Goal: Task Accomplishment & Management: Manage account settings

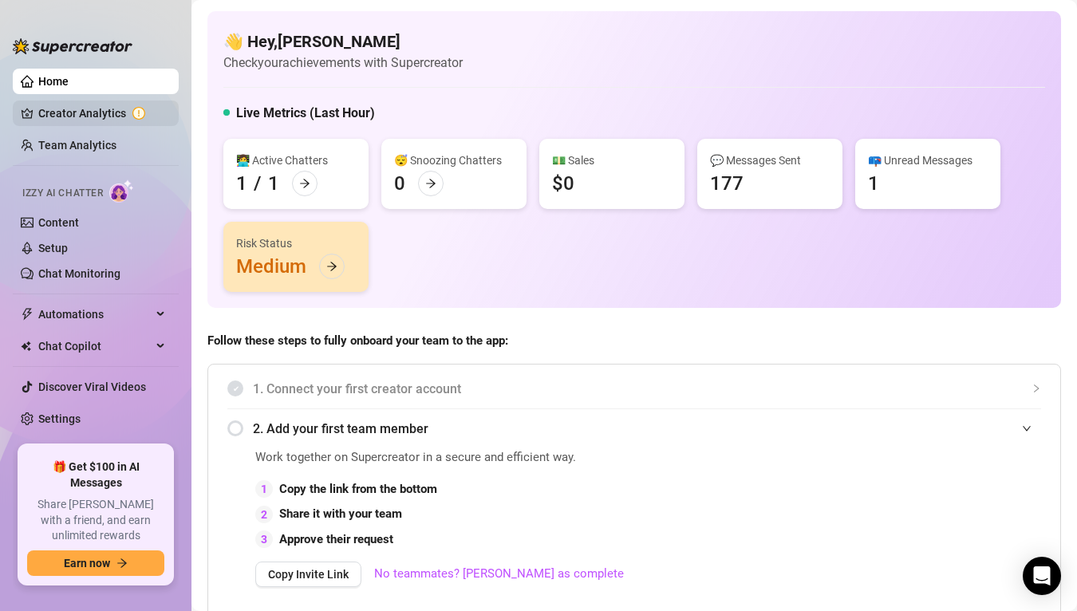
click at [119, 108] on link "Creator Analytics" at bounding box center [102, 113] width 128 height 26
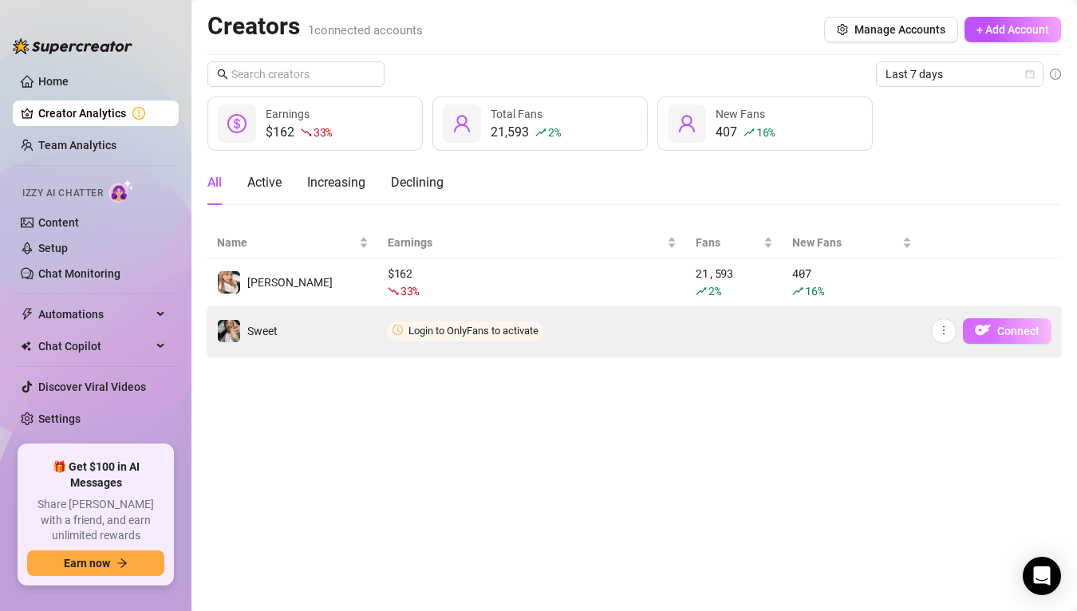
click at [999, 337] on span "Connect" at bounding box center [1018, 331] width 42 height 13
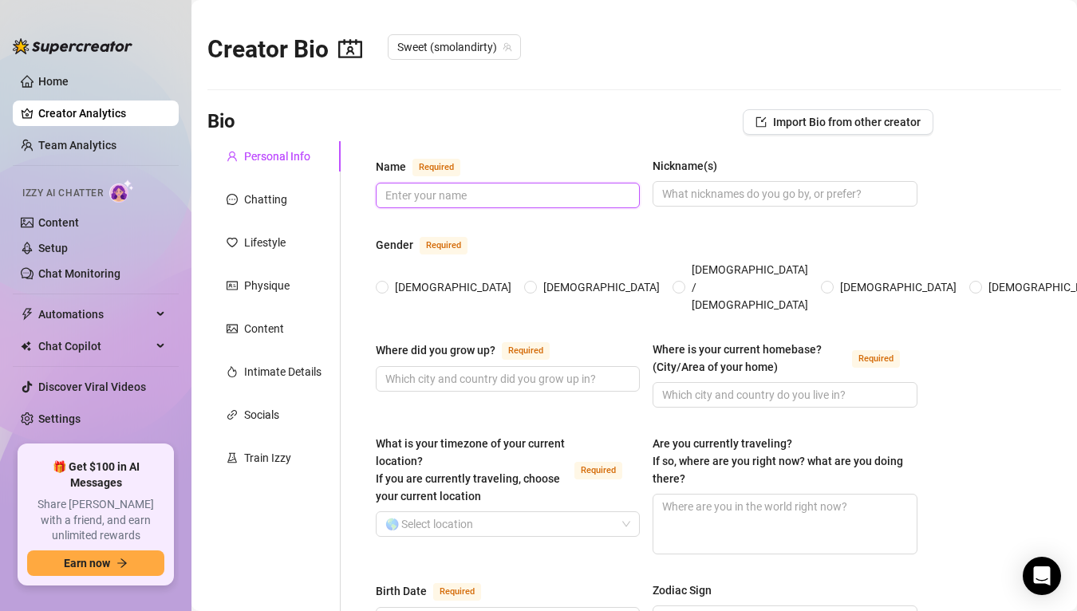
click at [443, 196] on input "Name Required" at bounding box center [506, 196] width 242 height 18
type input "e"
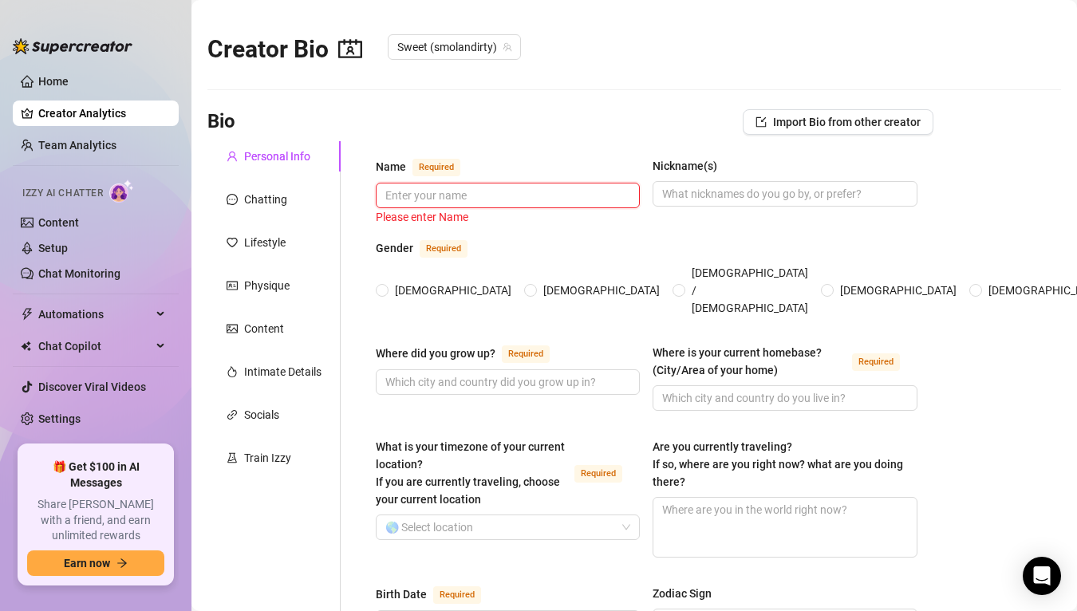
type input "B"
click at [441, 200] on input "Name Required" at bounding box center [506, 196] width 242 height 18
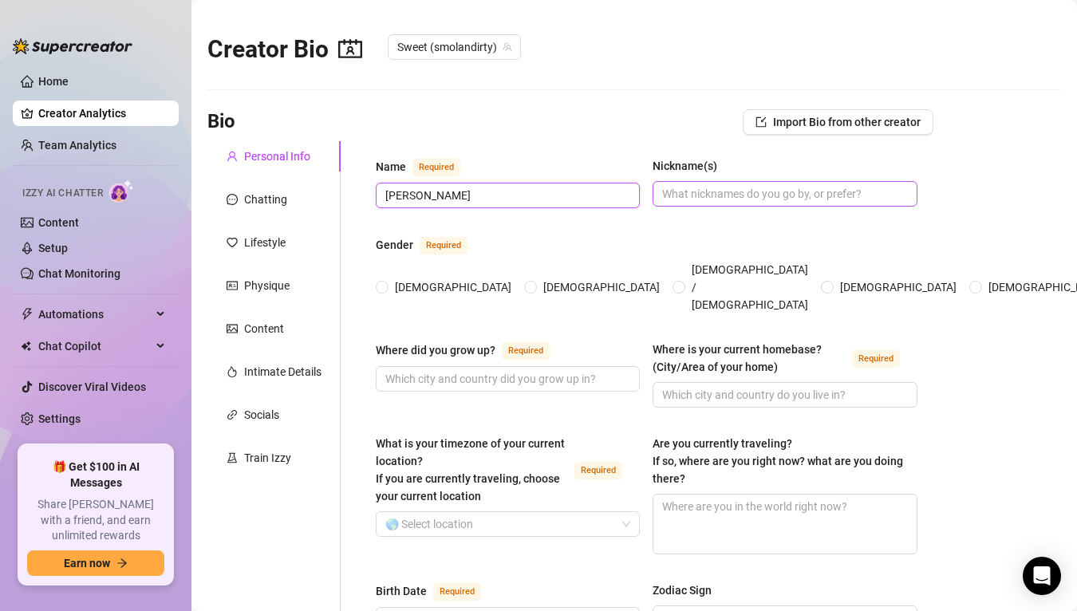
type input "[PERSON_NAME]"
click at [699, 196] on input "Nickname(s)" at bounding box center [783, 194] width 242 height 18
type input "soph"
click at [392, 278] on span "[DEMOGRAPHIC_DATA]" at bounding box center [452, 287] width 129 height 18
click at [386, 283] on input "[DEMOGRAPHIC_DATA]" at bounding box center [383, 288] width 6 height 10
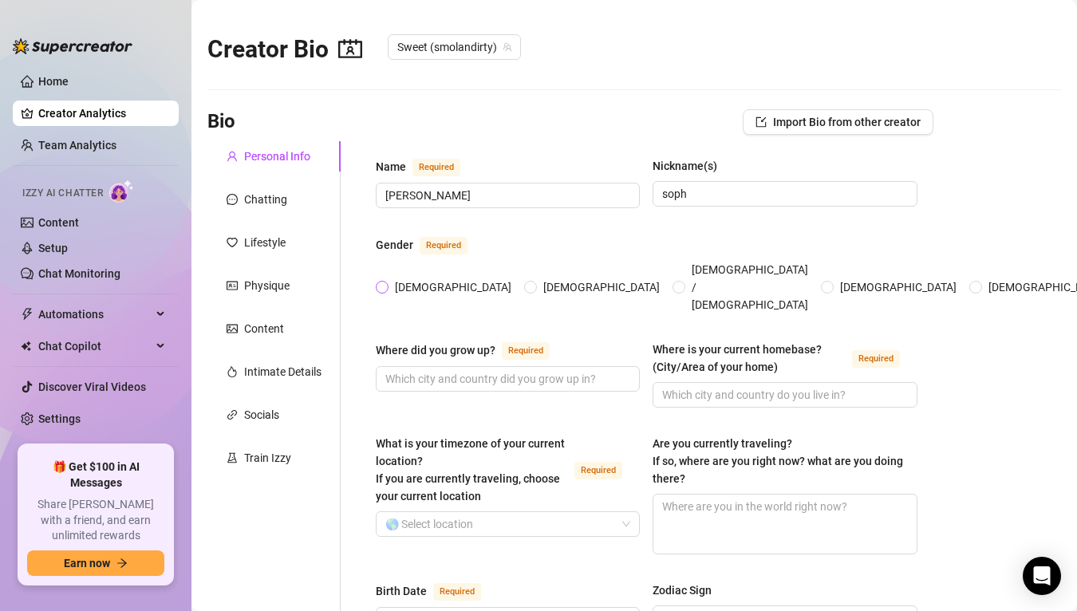
radio input "true"
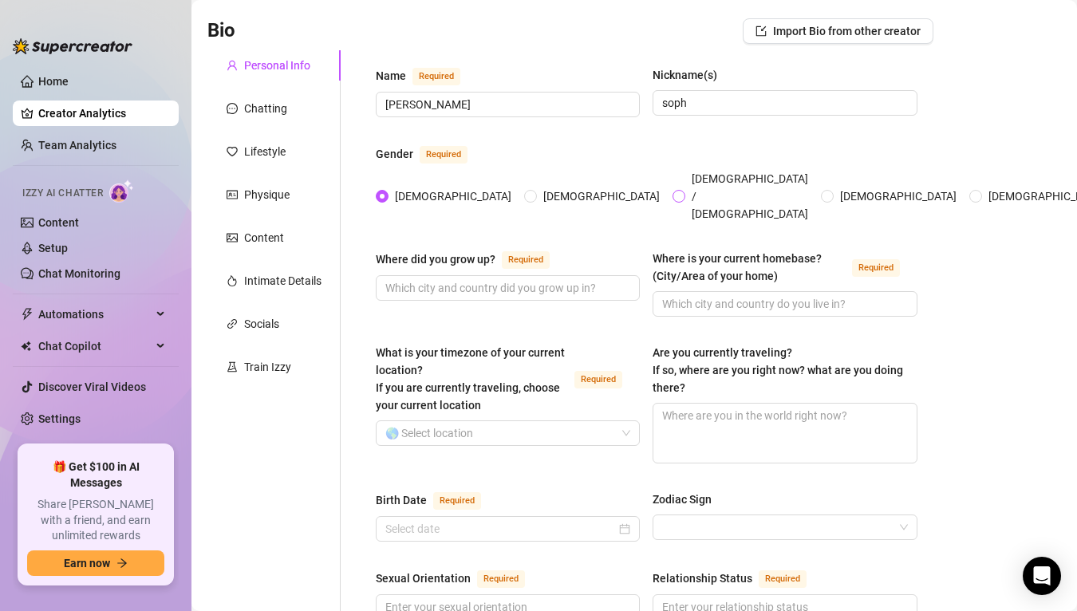
scroll to position [110, 0]
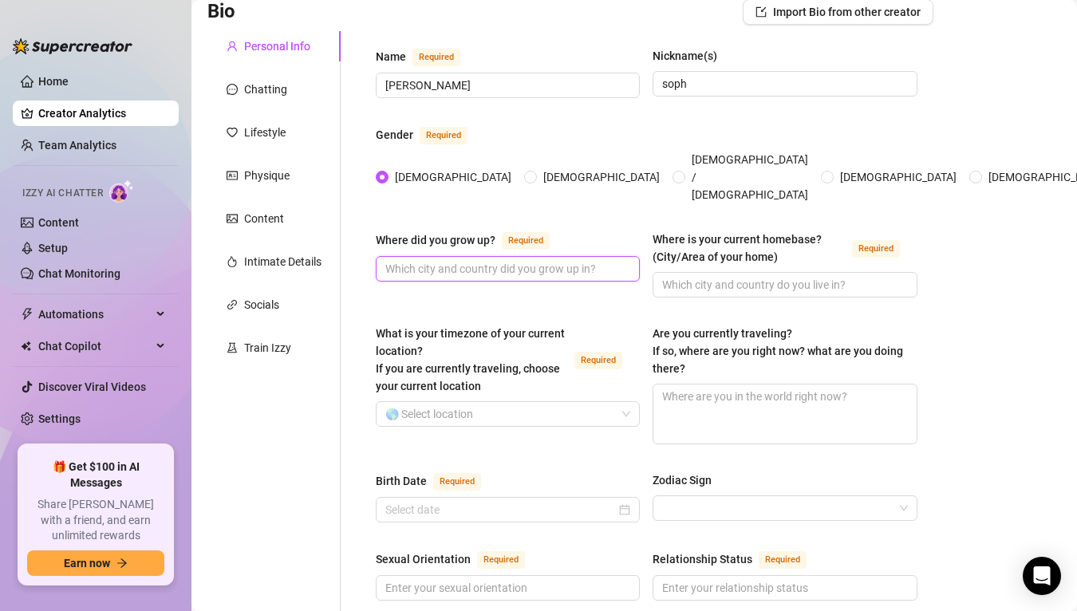
click at [475, 260] on input "Where did you grow up? Required" at bounding box center [506, 269] width 242 height 18
type input "[US_STATE]"
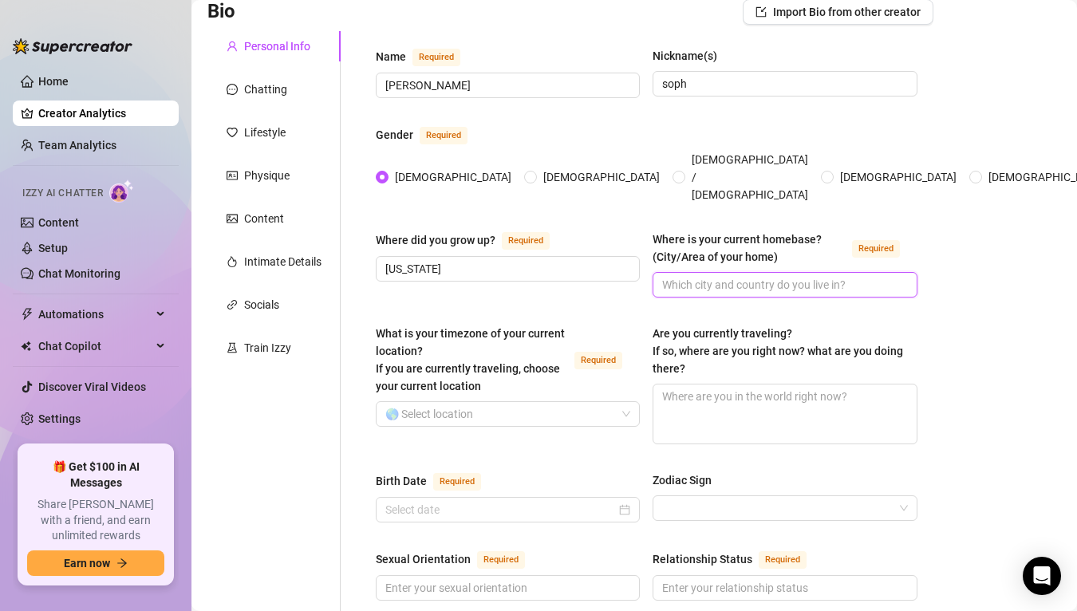
click at [719, 276] on input "Where is your current homebase? (City/Area of your home) Required" at bounding box center [783, 285] width 242 height 18
type input "c"
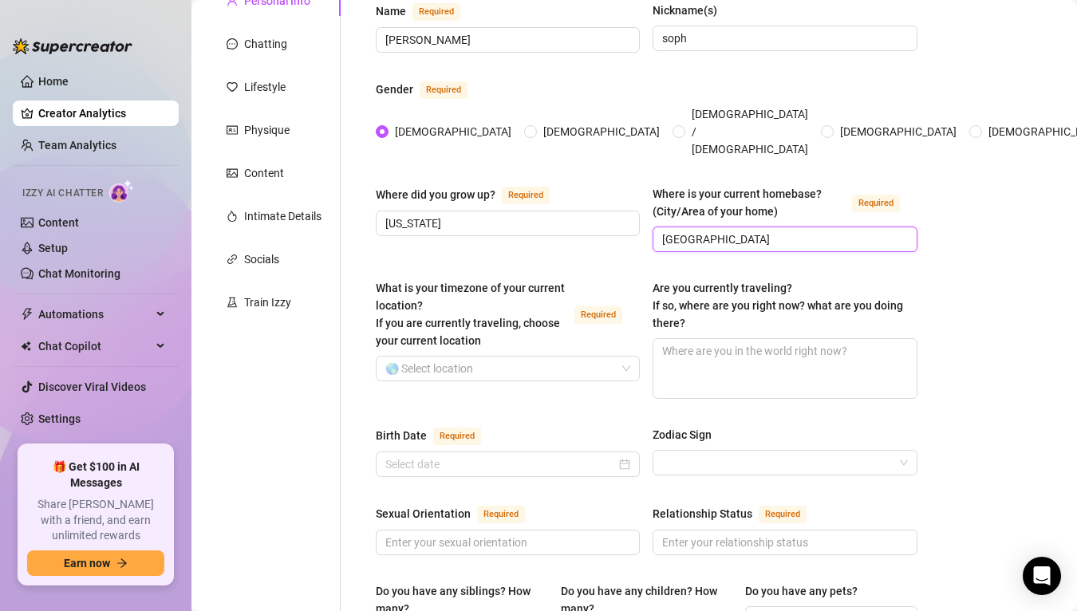
scroll to position [164, 0]
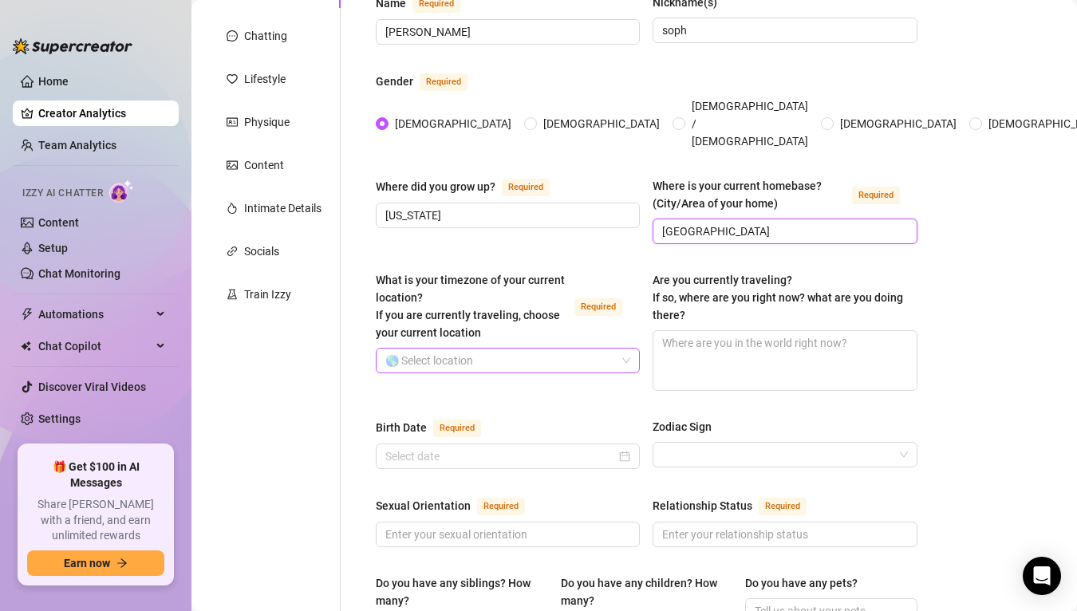
type input "[GEOGRAPHIC_DATA]"
click at [540, 349] on input "What is your timezone of your current location? If you are currently traveling,…" at bounding box center [500, 361] width 230 height 24
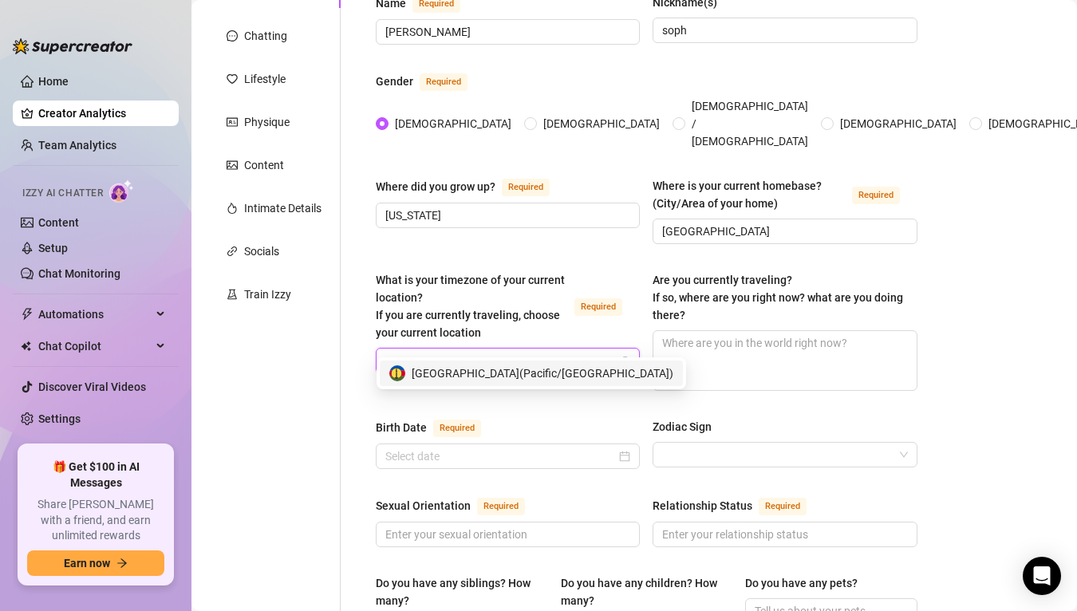
type input "c"
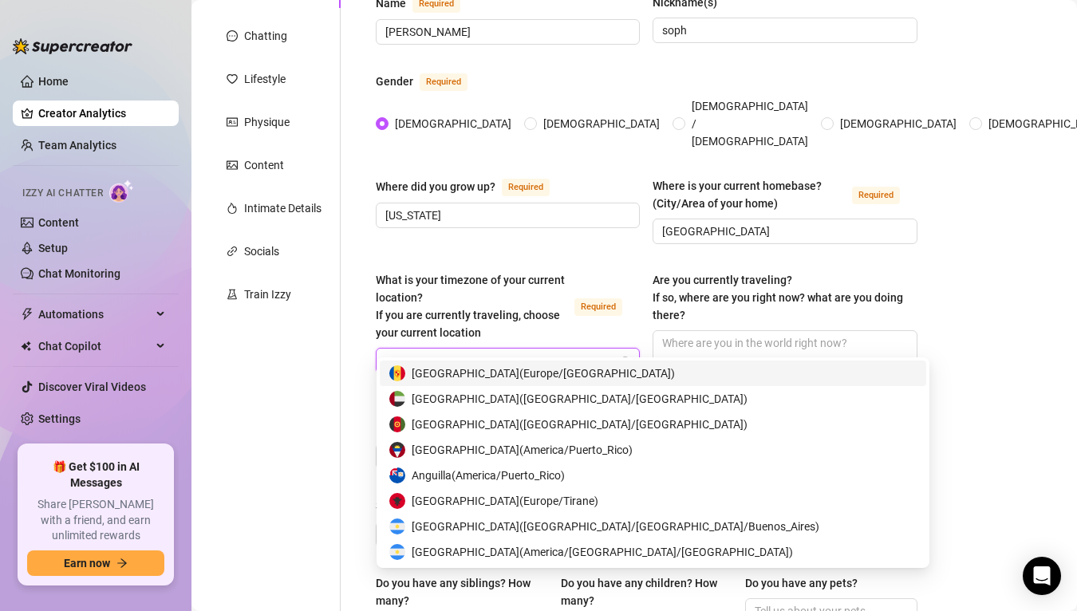
type input "uni"
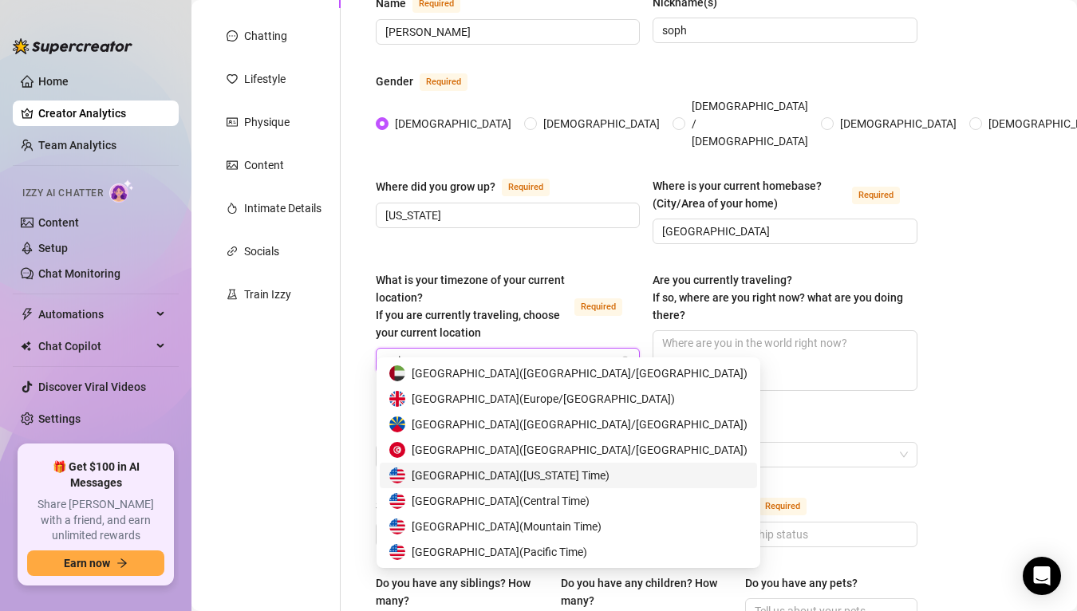
scroll to position [16, 0]
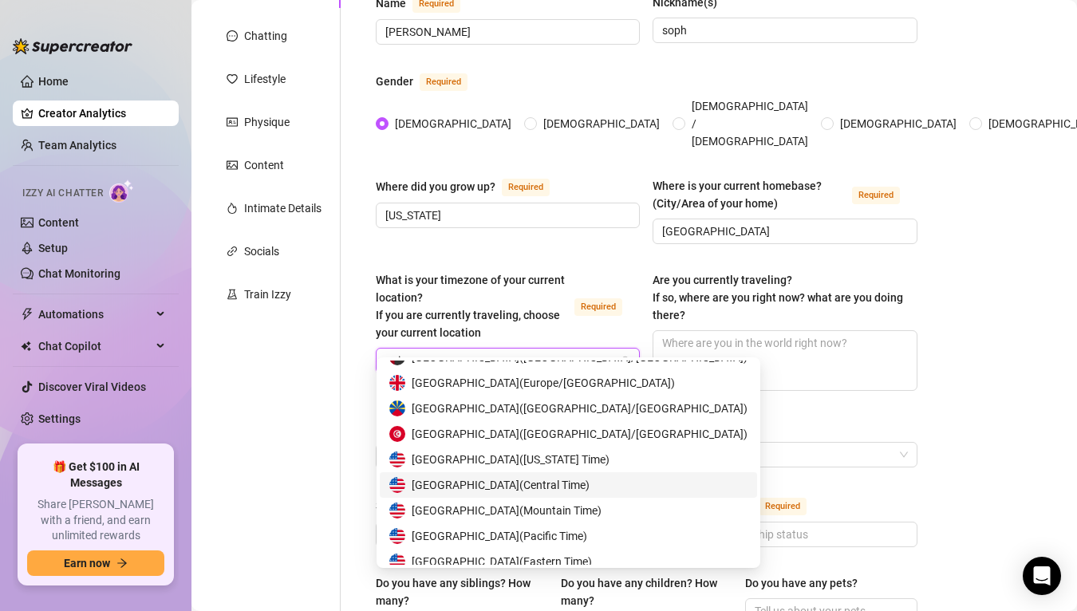
click at [491, 487] on span "[GEOGRAPHIC_DATA] ( Central Time )" at bounding box center [501, 485] width 178 height 18
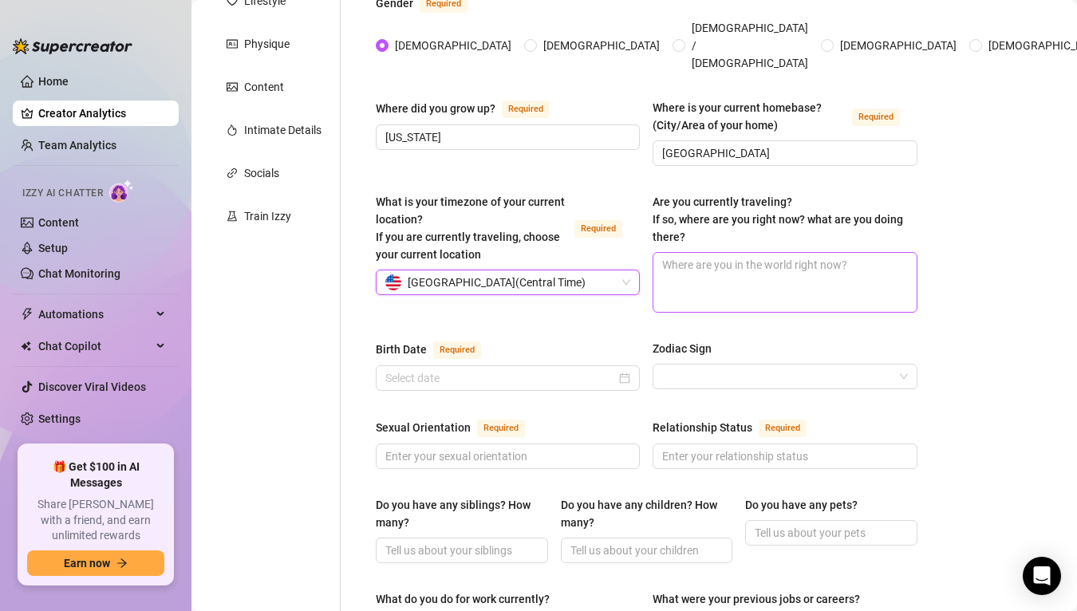
scroll to position [252, 0]
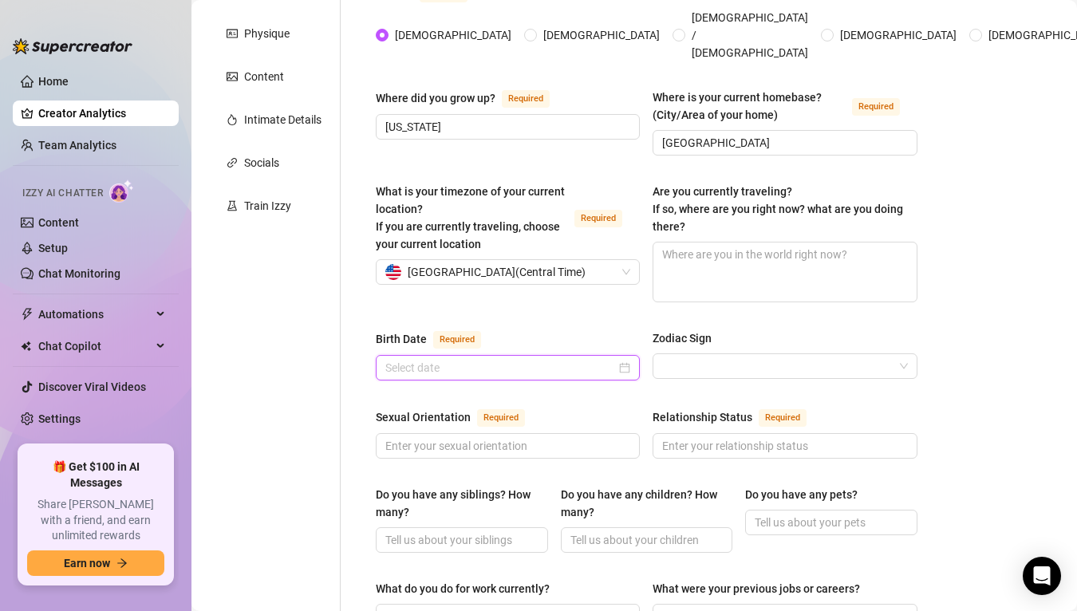
click at [597, 359] on input "Birth Date Required" at bounding box center [500, 368] width 230 height 18
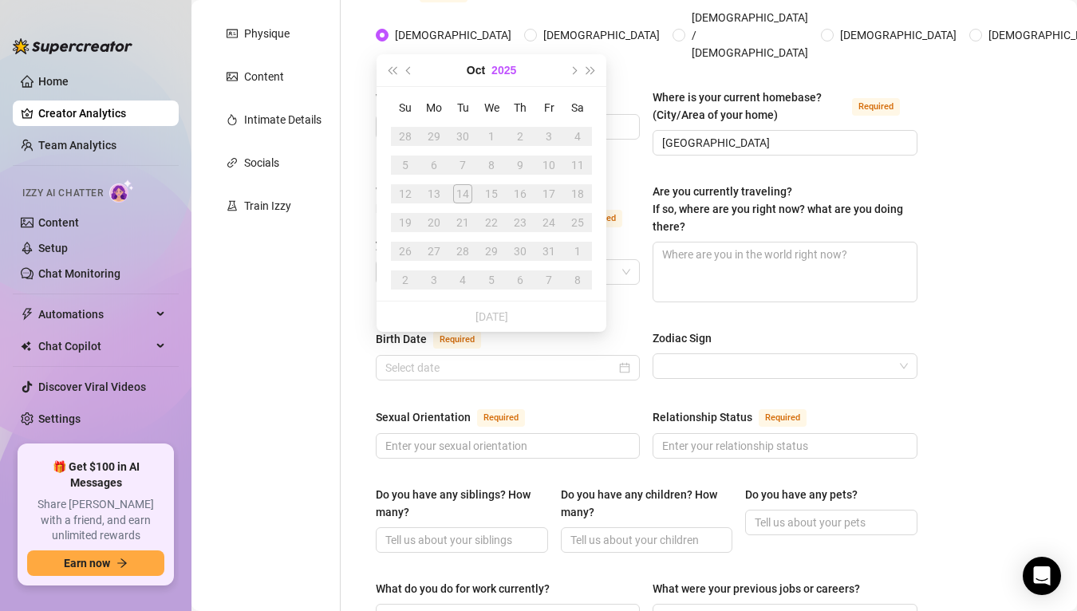
click at [510, 68] on button "2025" at bounding box center [503, 70] width 25 height 32
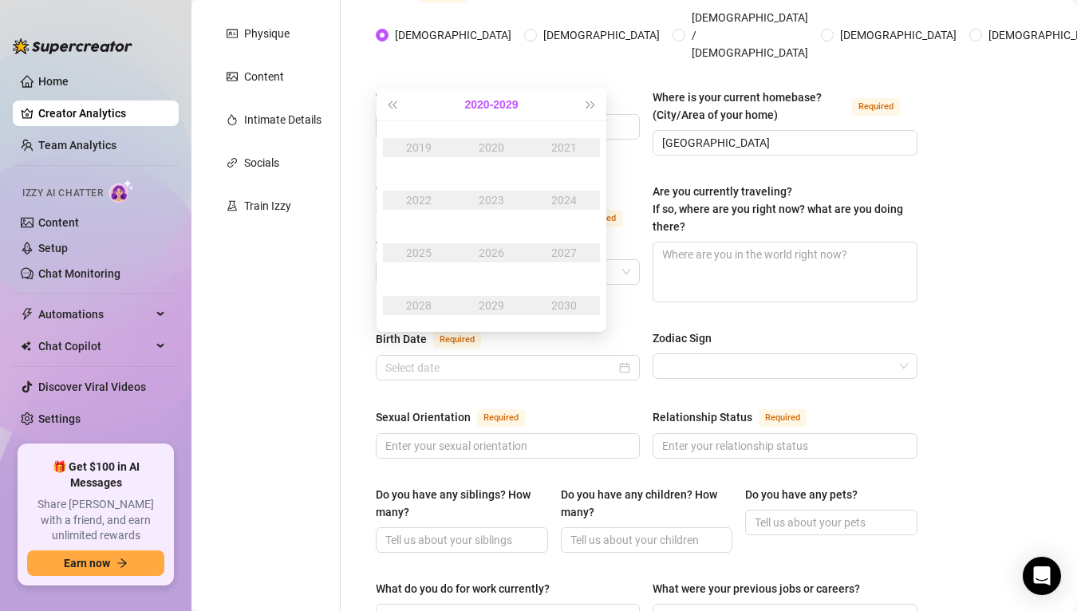
click at [500, 108] on button "[DATE] - [DATE]" at bounding box center [491, 105] width 53 height 32
click at [500, 150] on div "[DATE]-[DATE]" at bounding box center [491, 147] width 75 height 19
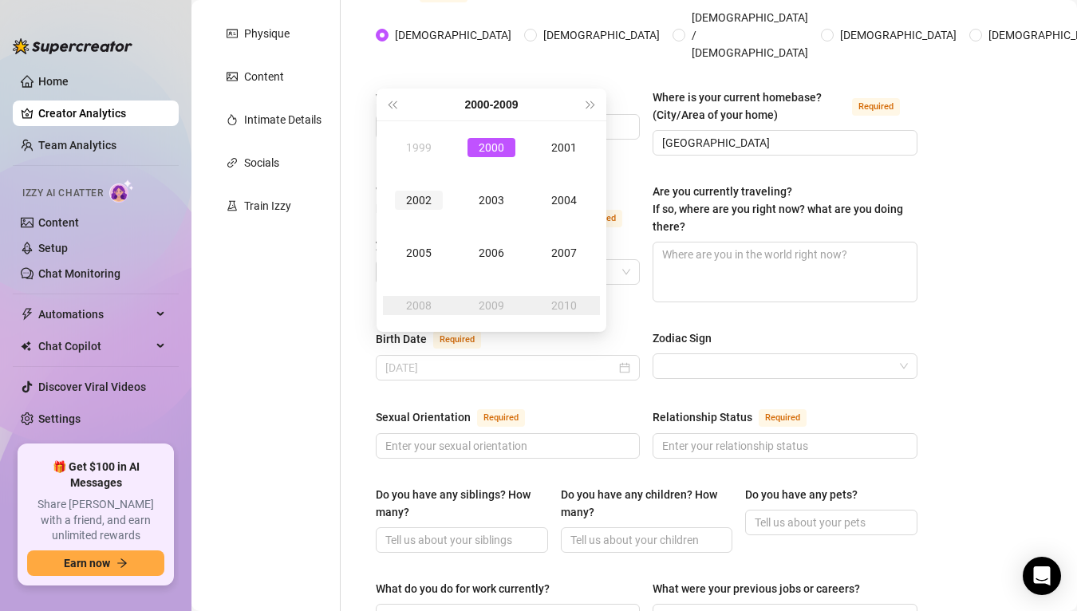
click at [424, 203] on div "2002" at bounding box center [419, 200] width 48 height 19
click at [498, 251] on div "Aug" at bounding box center [491, 252] width 48 height 19
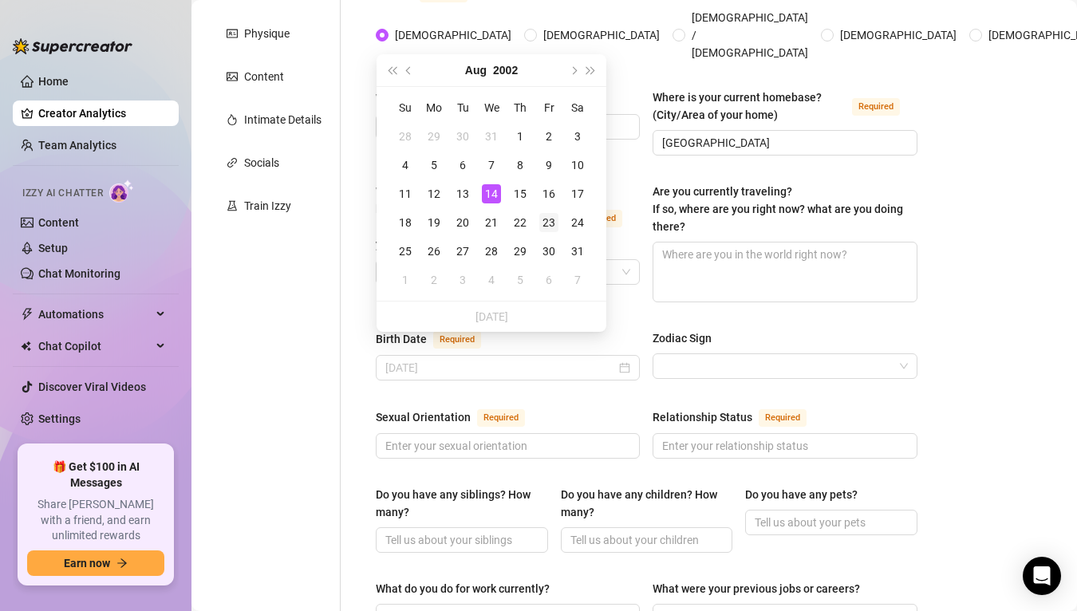
click at [551, 218] on div "23" at bounding box center [548, 222] width 19 height 19
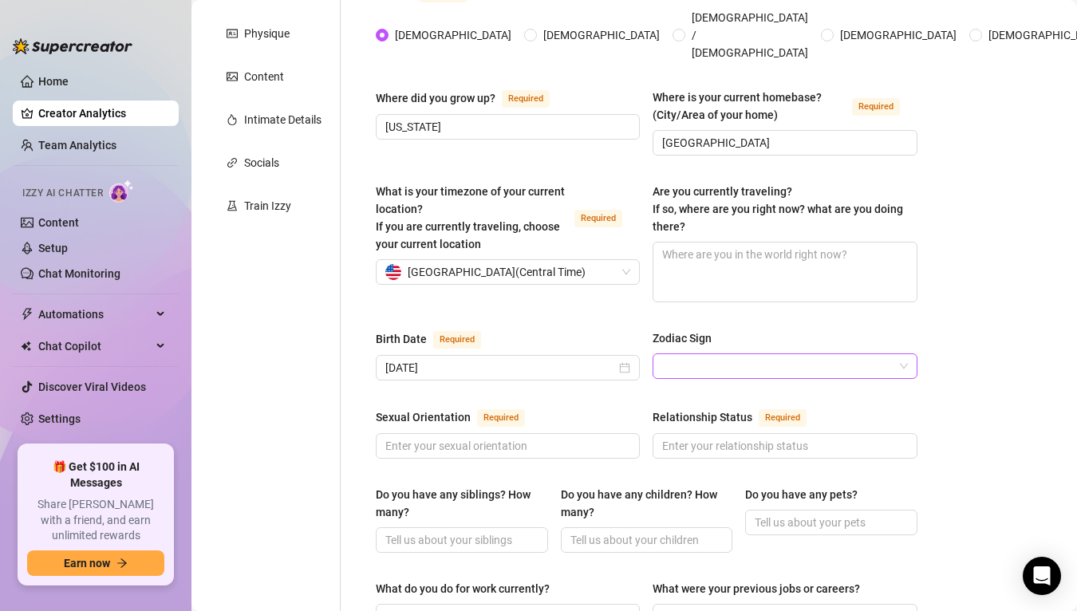
click at [702, 354] on input "Zodiac Sign" at bounding box center [777, 366] width 230 height 24
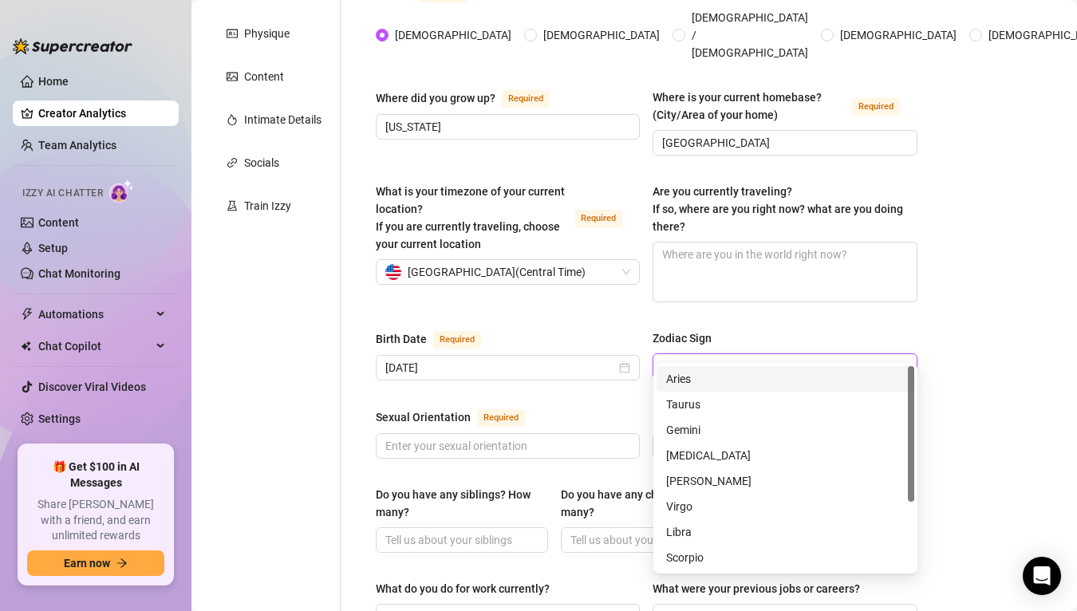
click at [736, 298] on div "Name Required [PERSON_NAME](s) soph Gender Required [DEMOGRAPHIC_DATA] [DEMOGRA…" at bounding box center [647, 575] width 542 height 1340
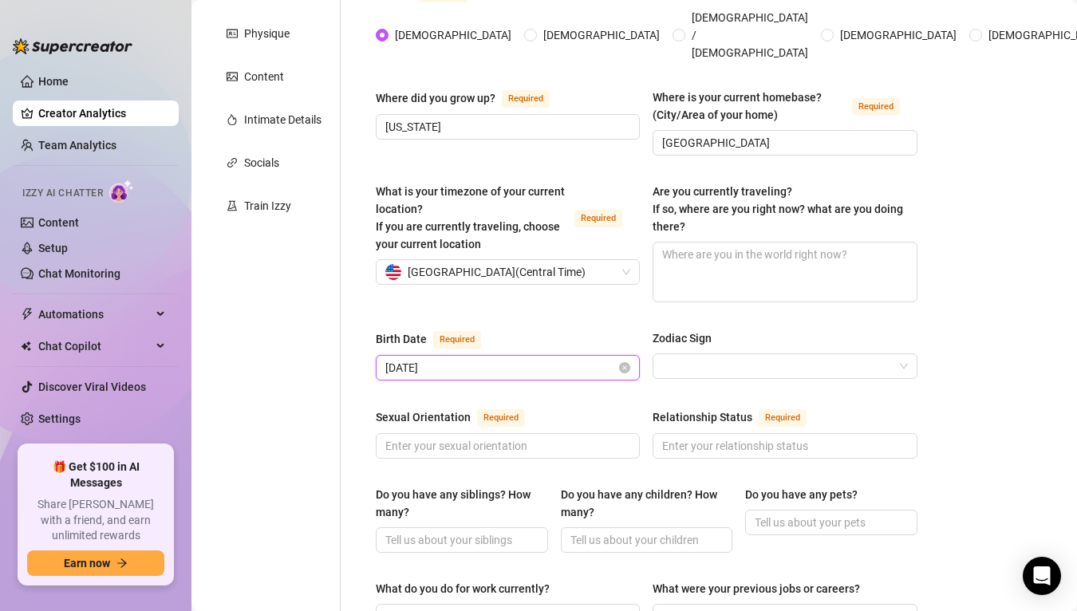
click at [577, 359] on input "[DATE]" at bounding box center [500, 368] width 230 height 18
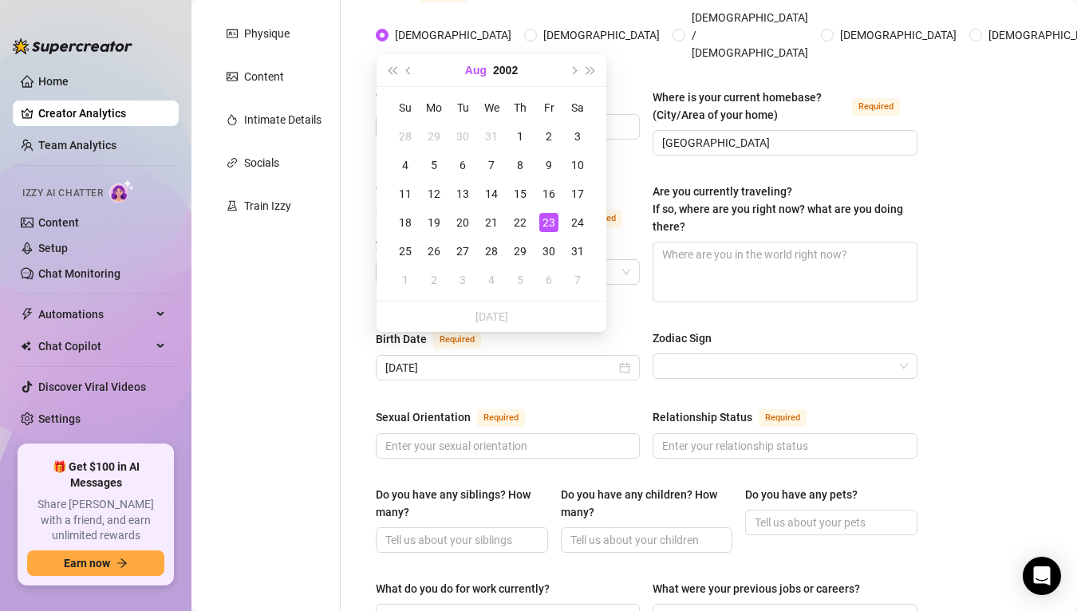
click at [471, 73] on button "Aug" at bounding box center [476, 70] width 22 height 32
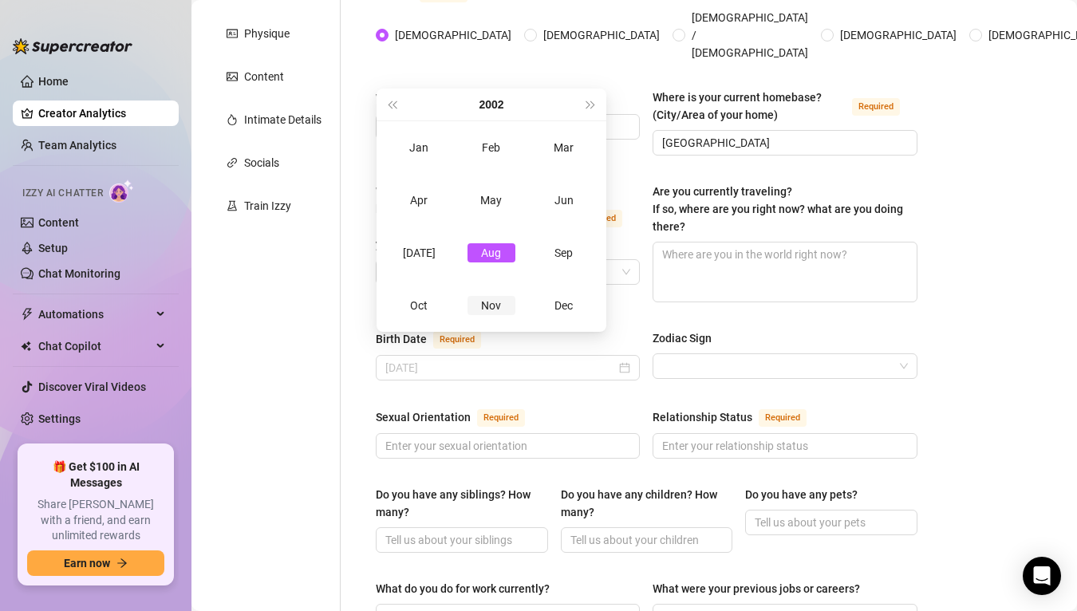
click at [511, 304] on div "Nov" at bounding box center [491, 305] width 48 height 19
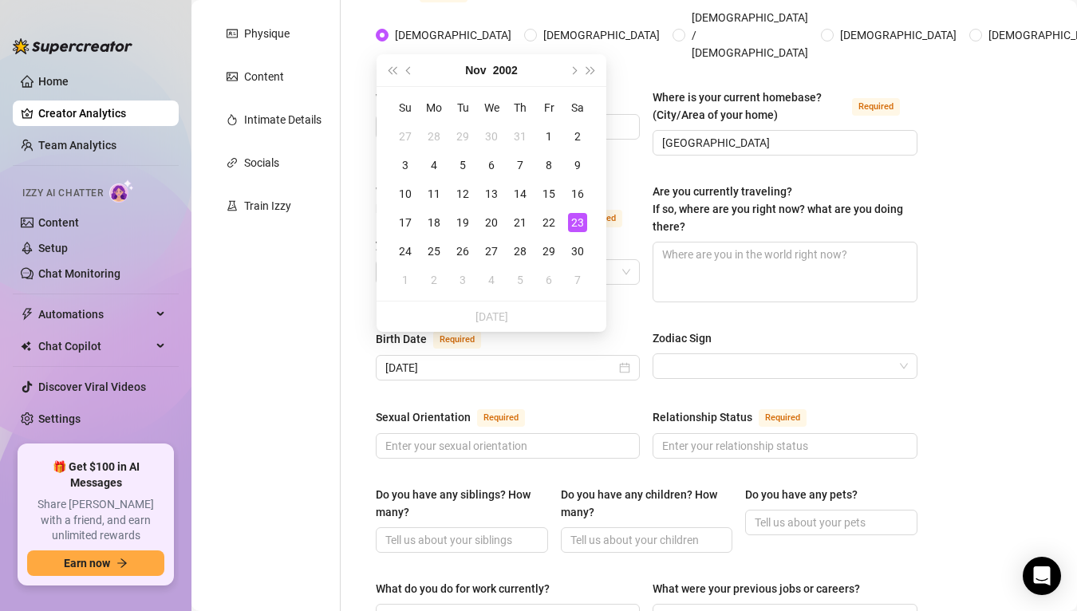
type input "[DATE]"
click at [578, 227] on div "23" at bounding box center [577, 222] width 19 height 19
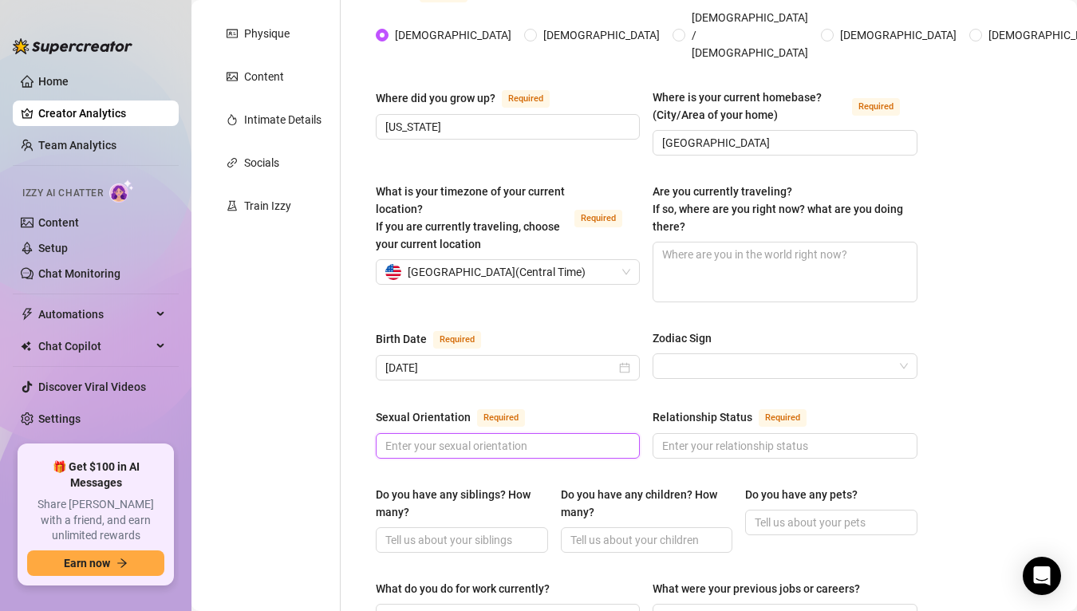
click at [551, 437] on input "Sexual Orientation Required" at bounding box center [506, 446] width 242 height 18
type input "[DEMOGRAPHIC_DATA]"
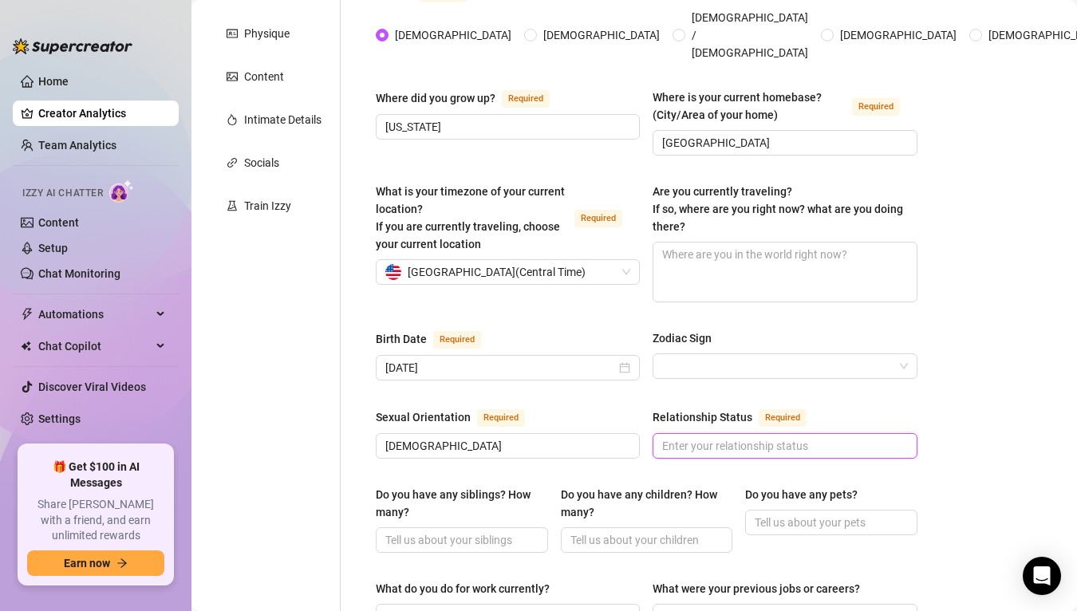
click at [715, 437] on input "Relationship Status Required" at bounding box center [783, 446] width 242 height 18
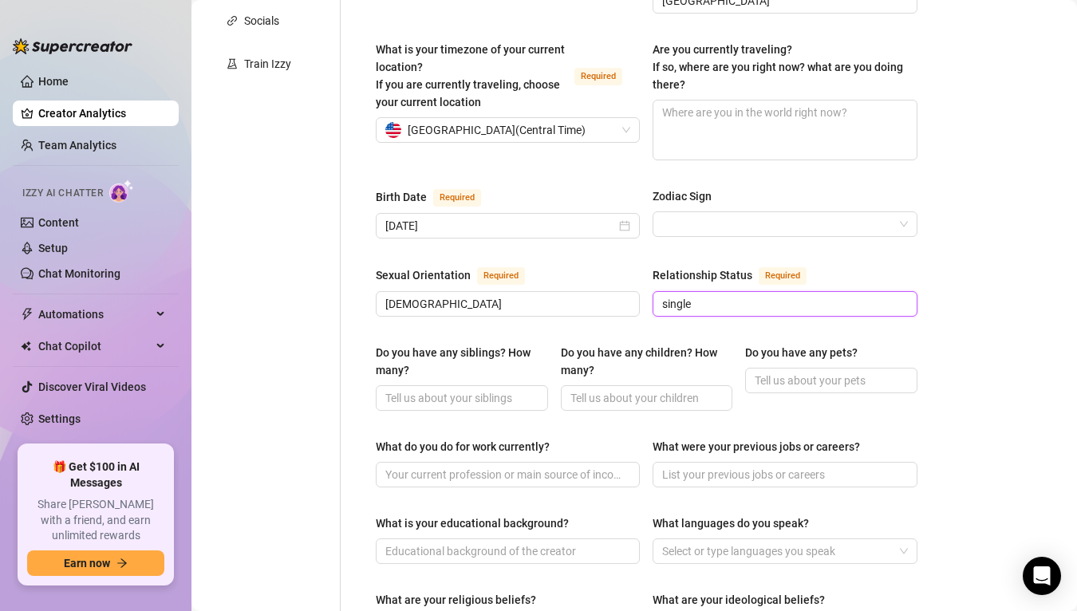
scroll to position [440, 0]
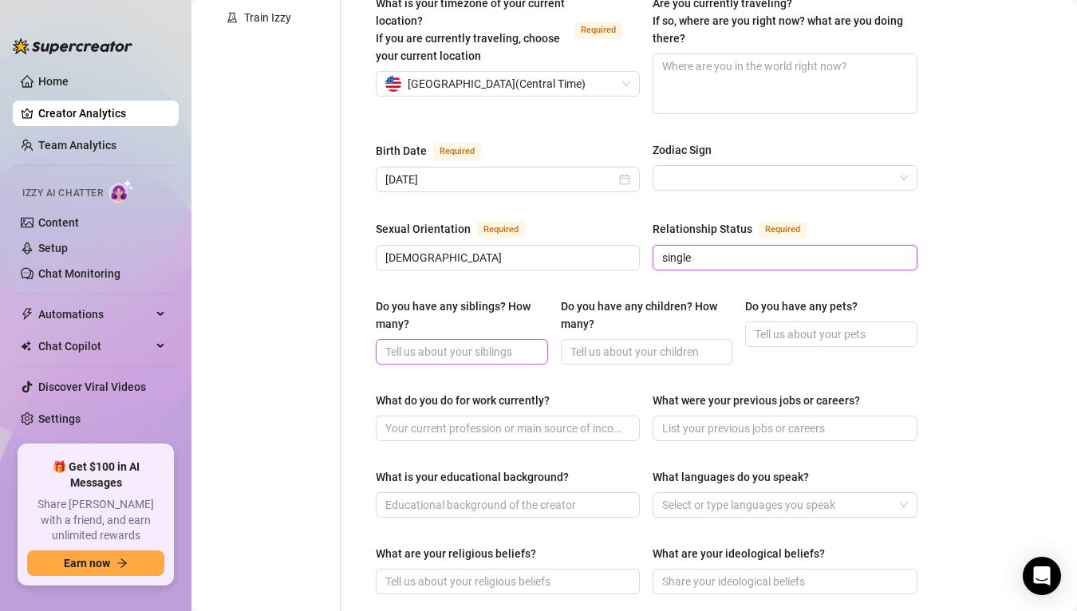
type input "single"
click at [507, 343] on input "Do you have any siblings? How many?" at bounding box center [460, 352] width 150 height 18
type input "n"
type input "no"
click at [662, 343] on input "Do you have any children? How many?" at bounding box center [645, 352] width 150 height 18
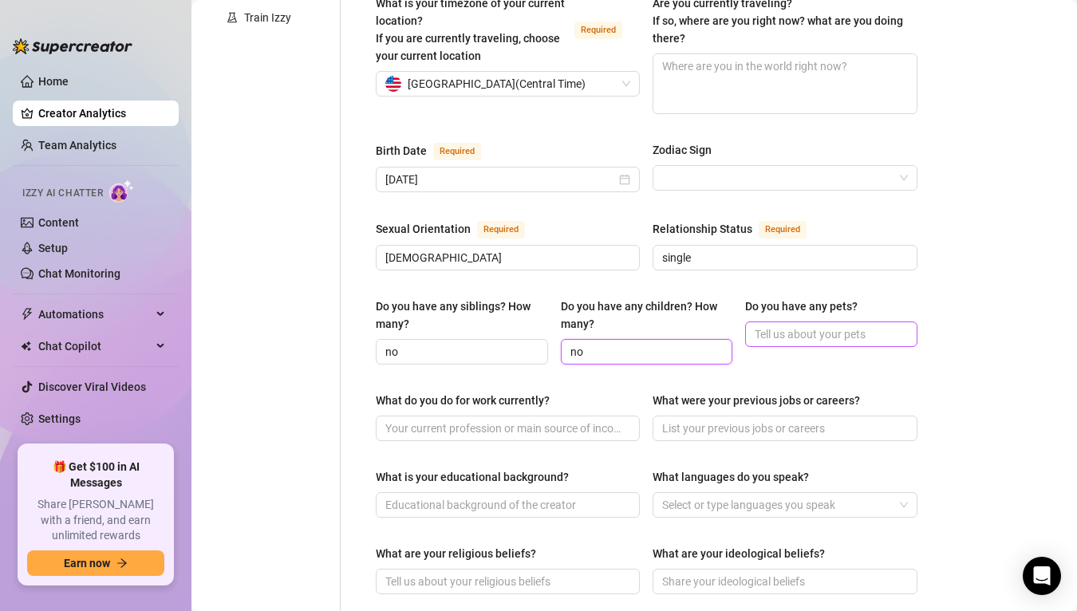
type input "no"
click at [814, 325] on input "Do you have any pets?" at bounding box center [829, 334] width 150 height 18
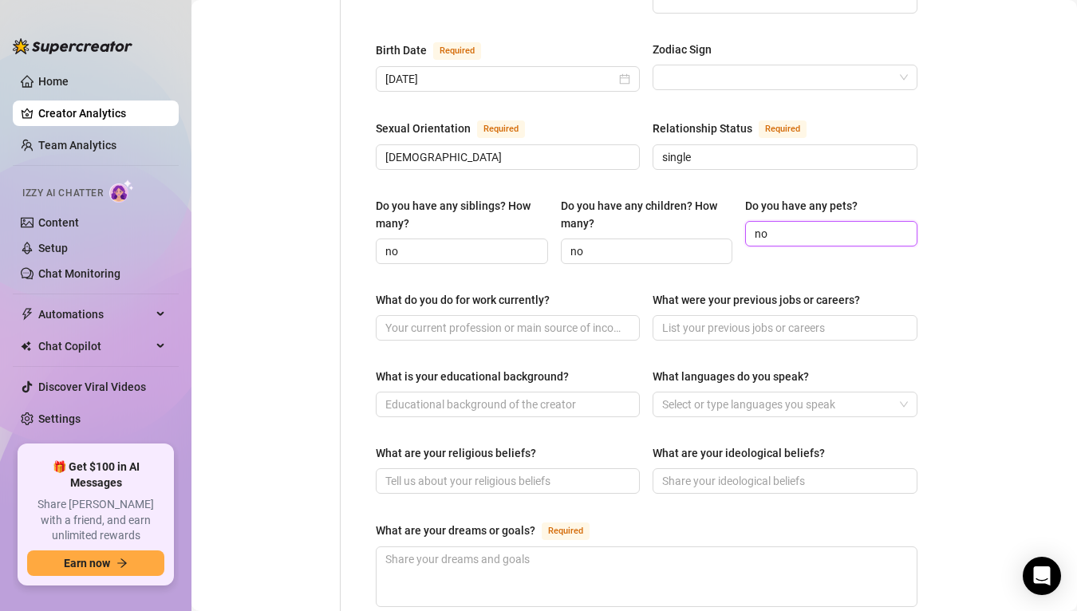
scroll to position [557, 0]
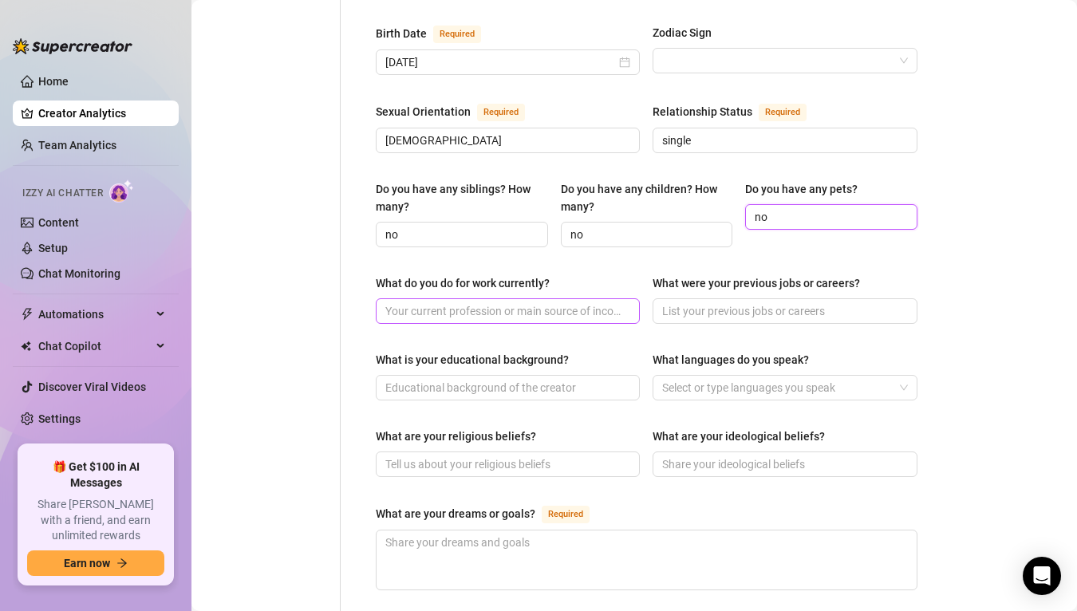
type input "no"
click at [597, 302] on input "What do you do for work currently?" at bounding box center [506, 311] width 242 height 18
type input "student"
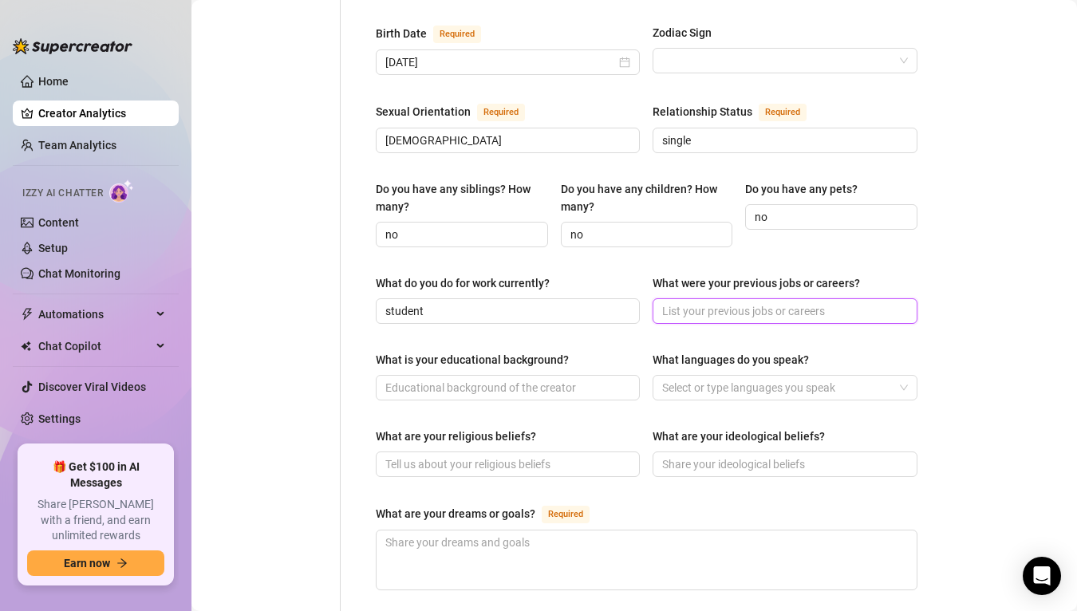
click at [789, 302] on input "What were your previous jobs or careers?" at bounding box center [783, 311] width 242 height 18
type input "waitress"
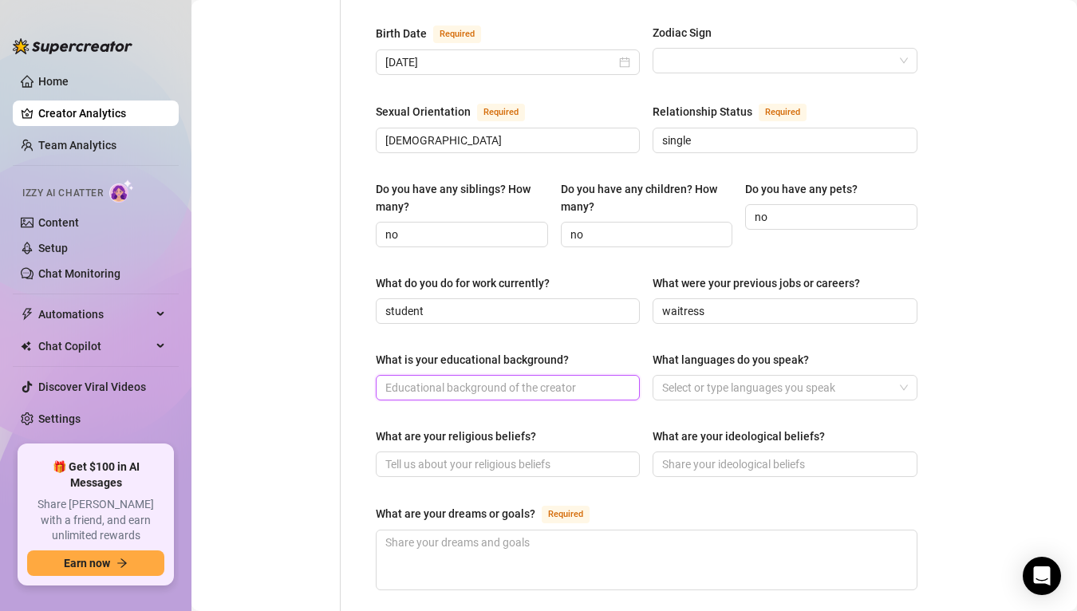
click at [569, 379] on input "What is your educational background?" at bounding box center [506, 388] width 242 height 18
type input "u"
type input "f"
click at [745, 376] on div at bounding box center [776, 387] width 241 height 22
type input "university"
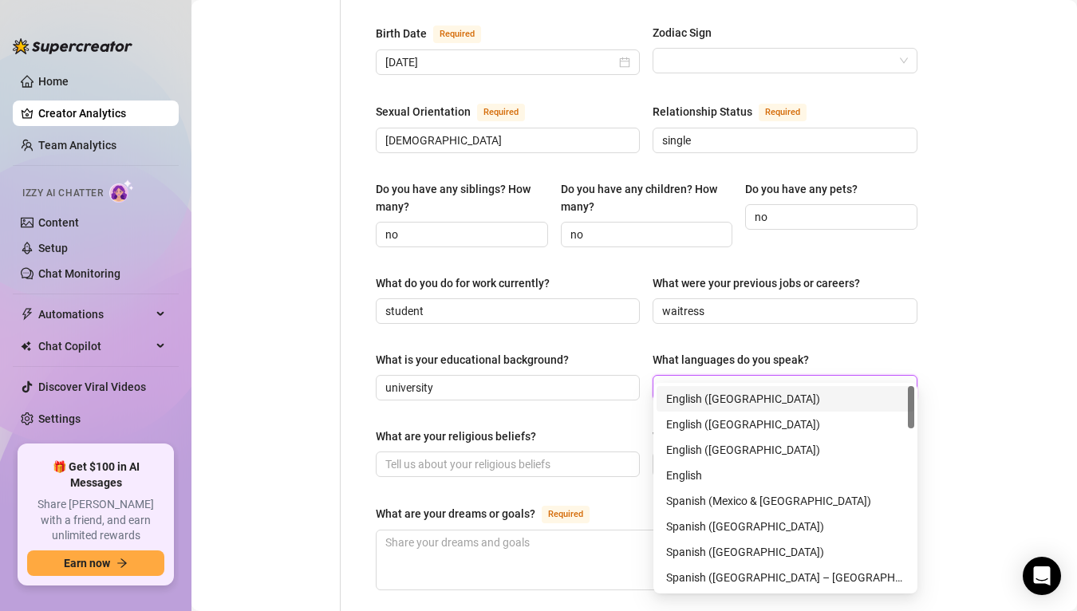
click at [708, 396] on div "English ([GEOGRAPHIC_DATA])" at bounding box center [785, 399] width 238 height 18
click at [581, 400] on div "Name Required [PERSON_NAME](s) soph Gender Required [DEMOGRAPHIC_DATA] [DEMOGRA…" at bounding box center [647, 270] width 542 height 1340
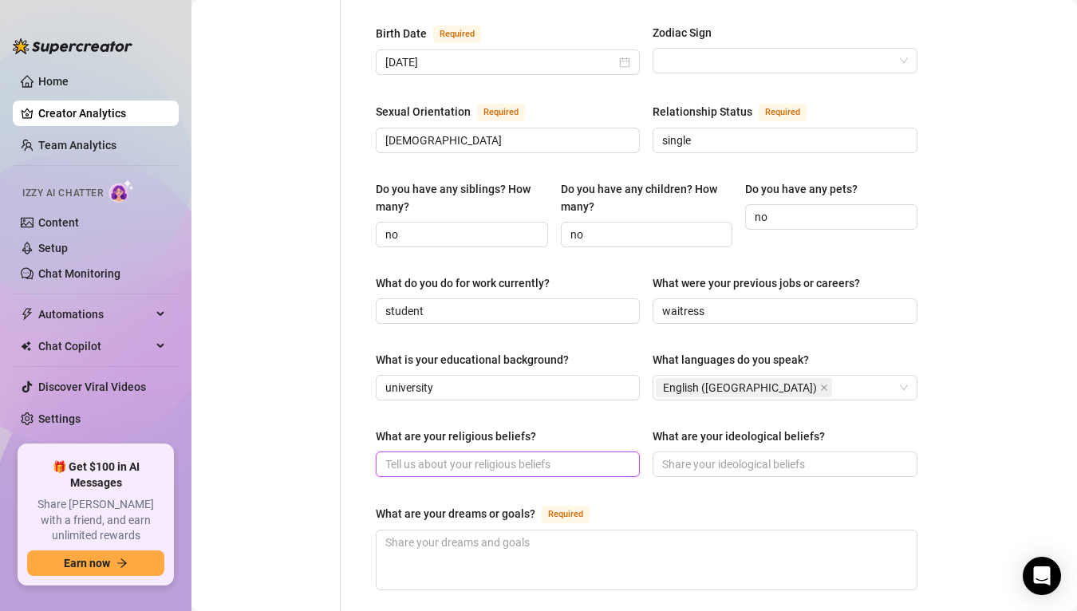
click at [522, 455] on input "What are your religious beliefs?" at bounding box center [506, 464] width 242 height 18
type input "[PERSON_NAME]"
click at [695, 455] on input "What are your ideological beliefs?" at bounding box center [783, 464] width 242 height 18
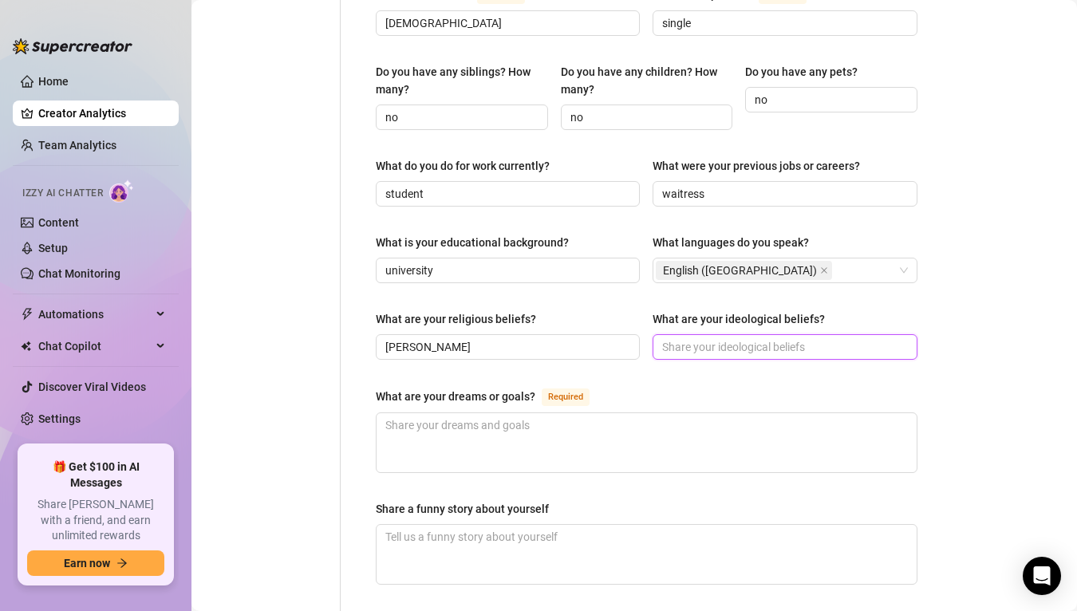
scroll to position [698, 0]
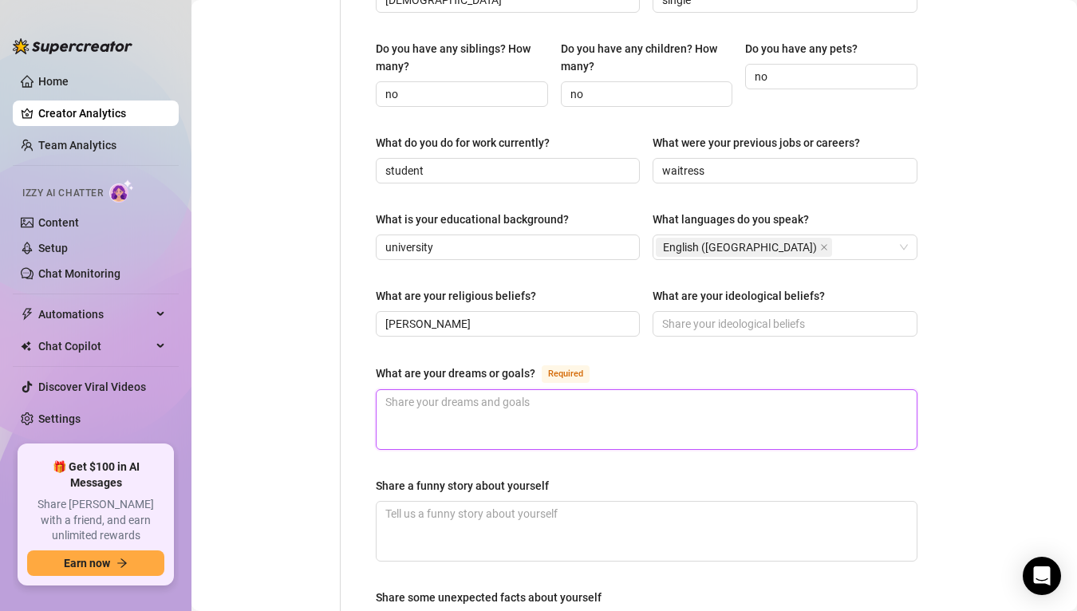
click at [508, 390] on textarea "What are your dreams or goals? Required" at bounding box center [646, 419] width 540 height 59
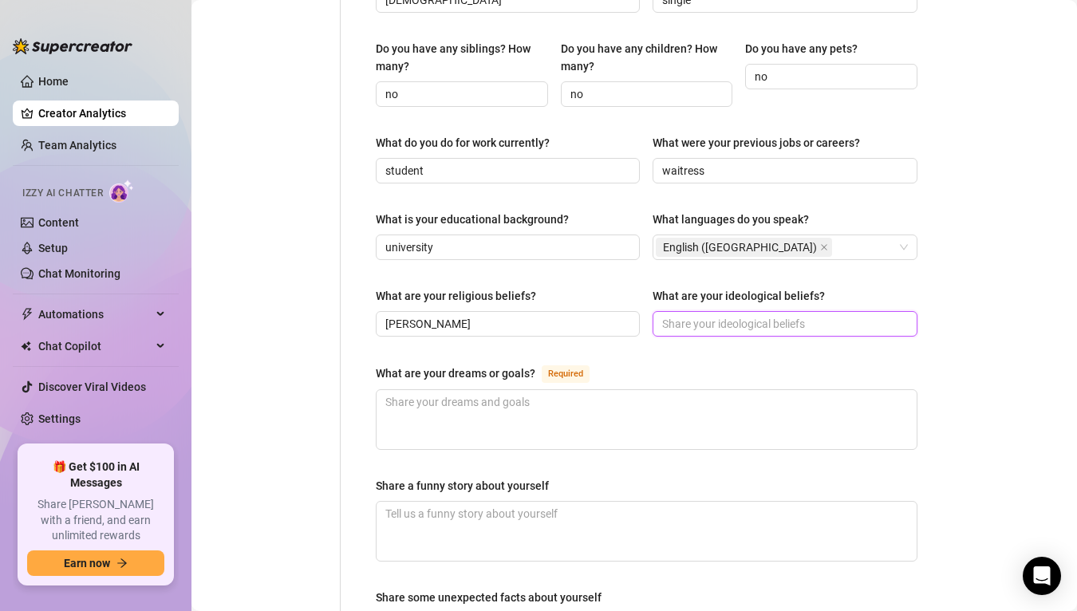
click at [731, 315] on input "What are your ideological beliefs?" at bounding box center [783, 324] width 242 height 18
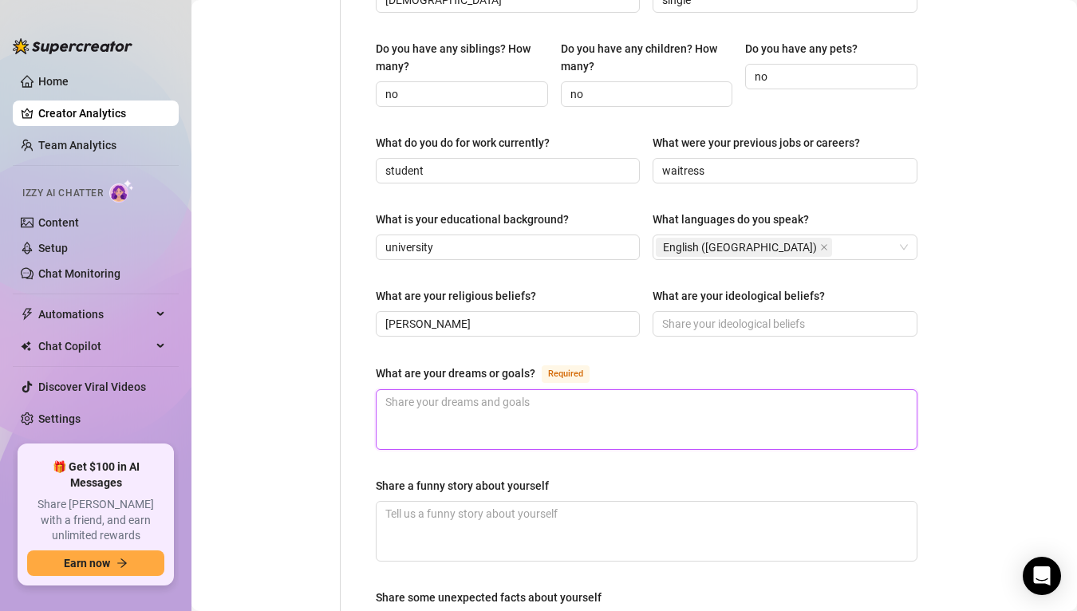
click at [503, 390] on textarea "What are your dreams or goals? Required" at bounding box center [646, 419] width 540 height 59
type textarea "g"
type textarea "go"
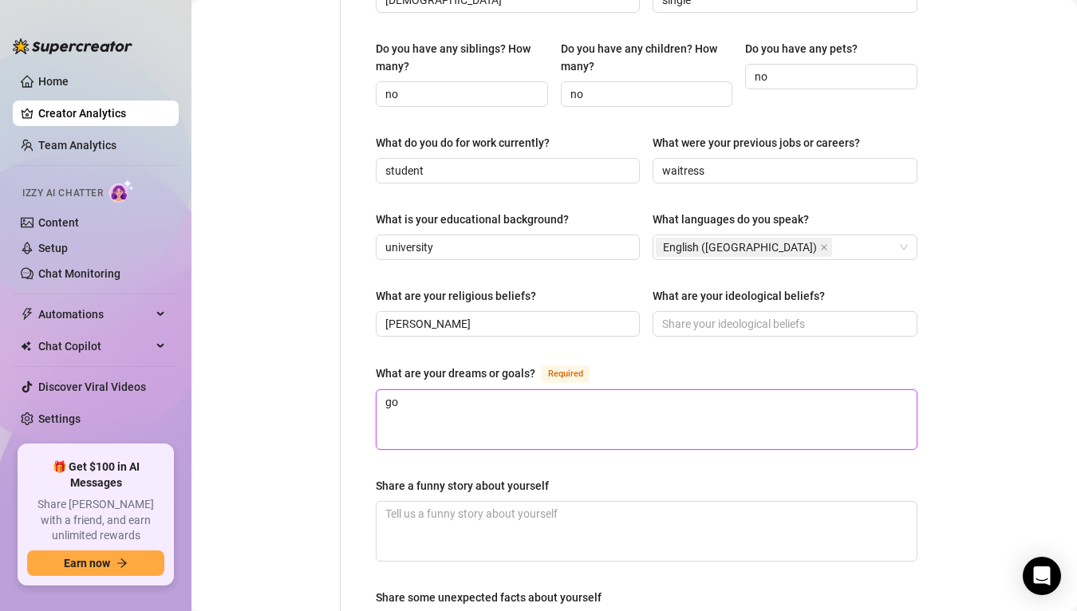
type textarea "g"
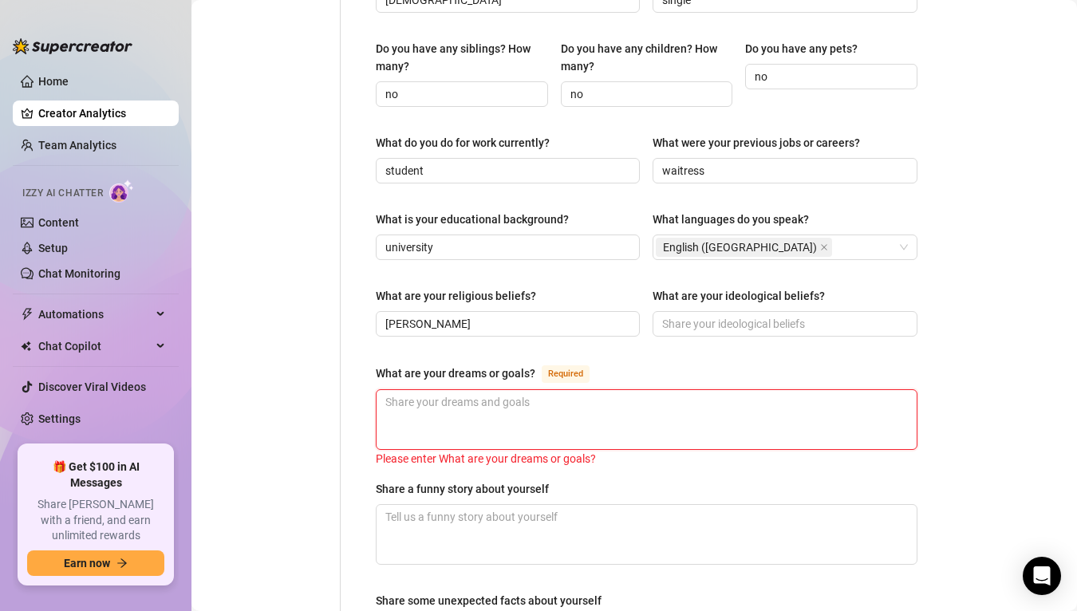
type textarea "f"
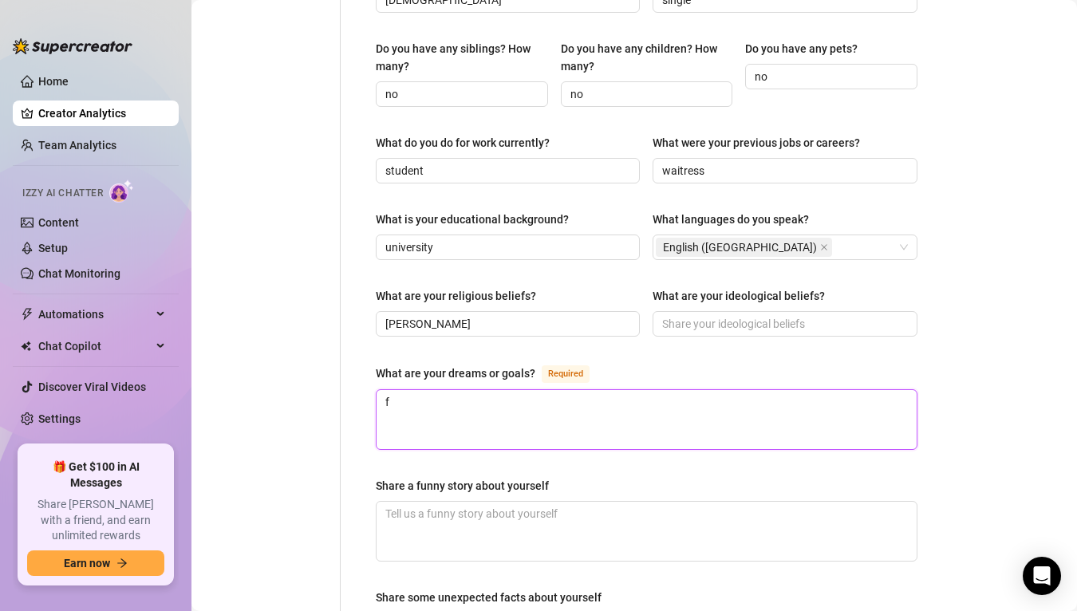
type textarea "fi"
type textarea "fin"
type textarea "fini"
type textarea "finis"
type textarea "finish"
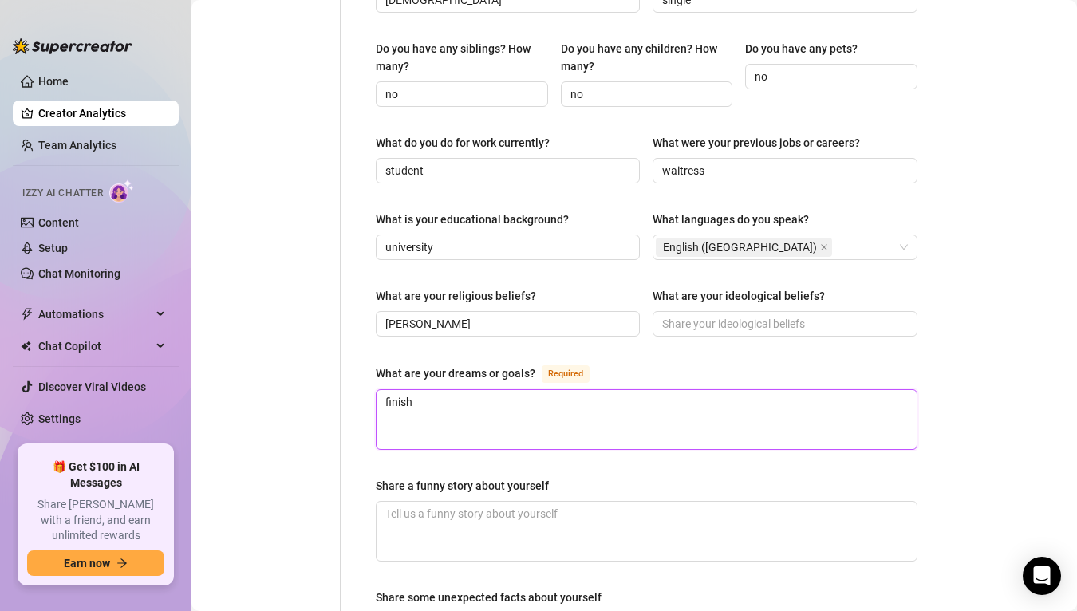
type textarea "finishi"
type textarea "finishin"
type textarea "finishing"
type textarea "finishing u"
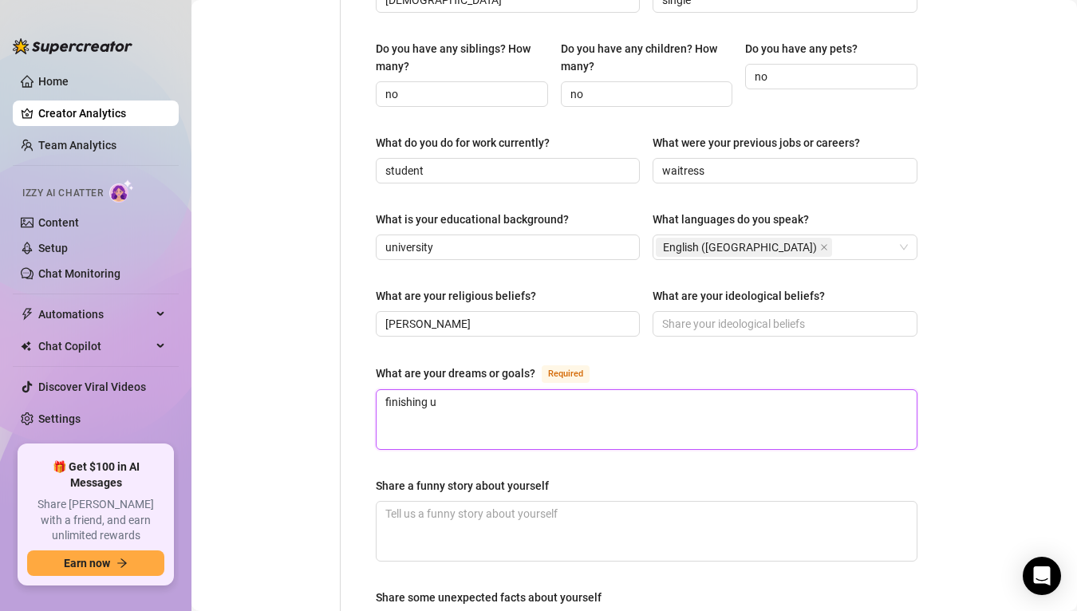
type textarea "finishing un"
type textarea "finishing uni"
type textarea "finishing uni a"
type textarea "finishing uni an"
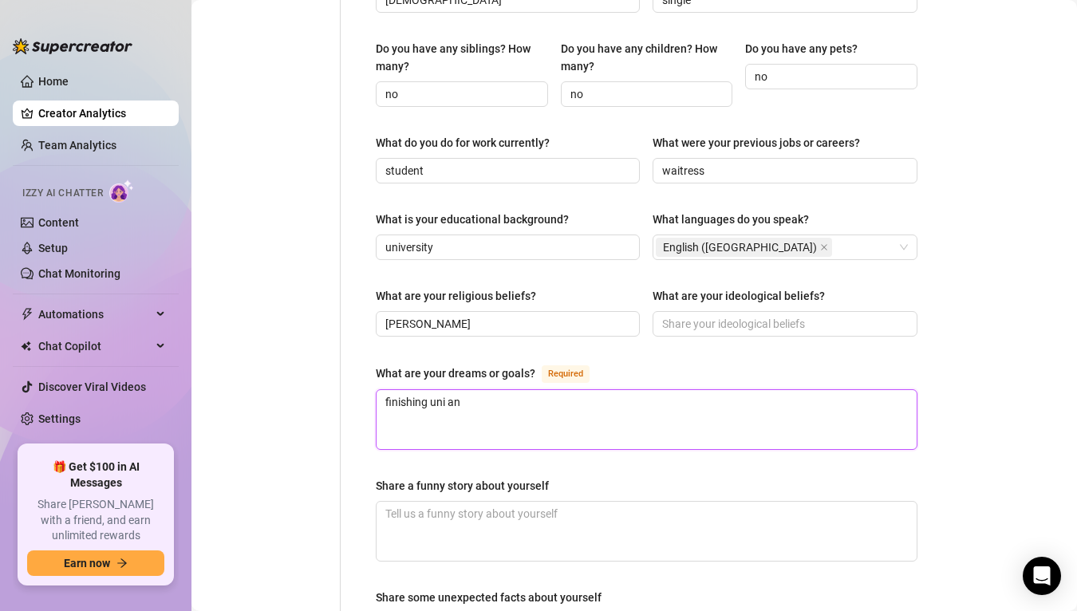
type textarea "finishing uni and"
type textarea "finishing uni and l"
type textarea "finishing uni and li"
type textarea "finishing uni and liv"
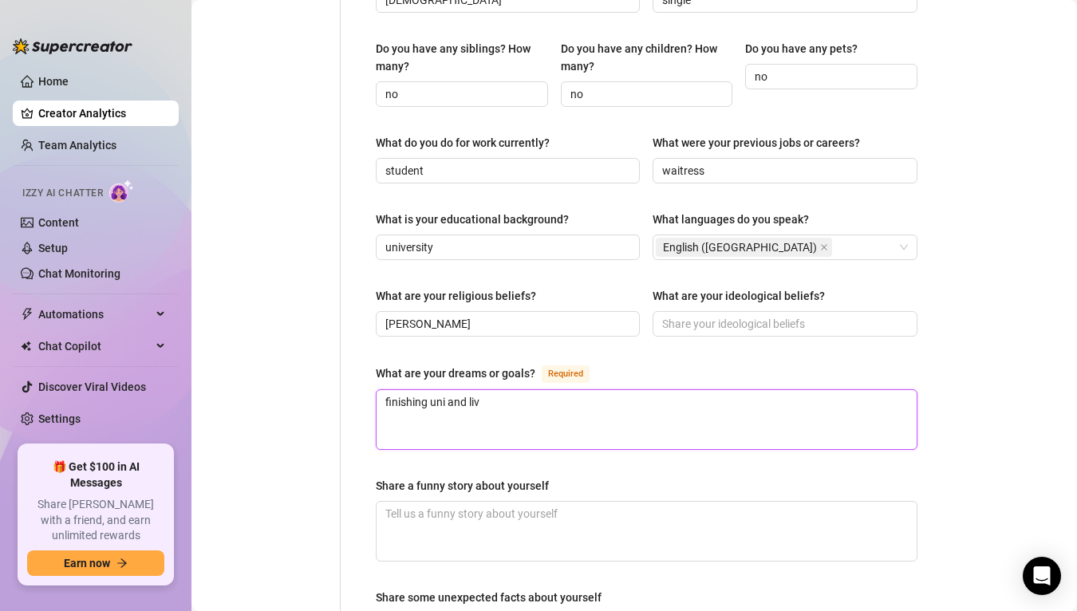
type textarea "finishing uni and live"
type textarea "finishing uni and live i"
type textarea "finishing uni and live in"
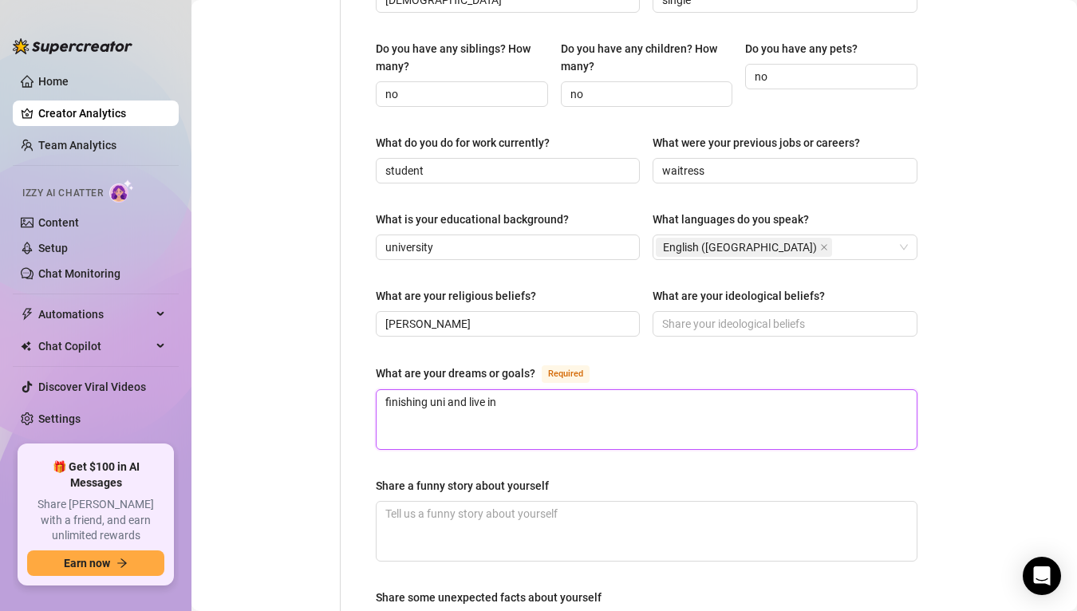
type textarea "finishing uni and live in n"
type textarea "finishing uni and live in ne"
type textarea "finishing uni and live in new"
type textarea "finishing uni and live in new y"
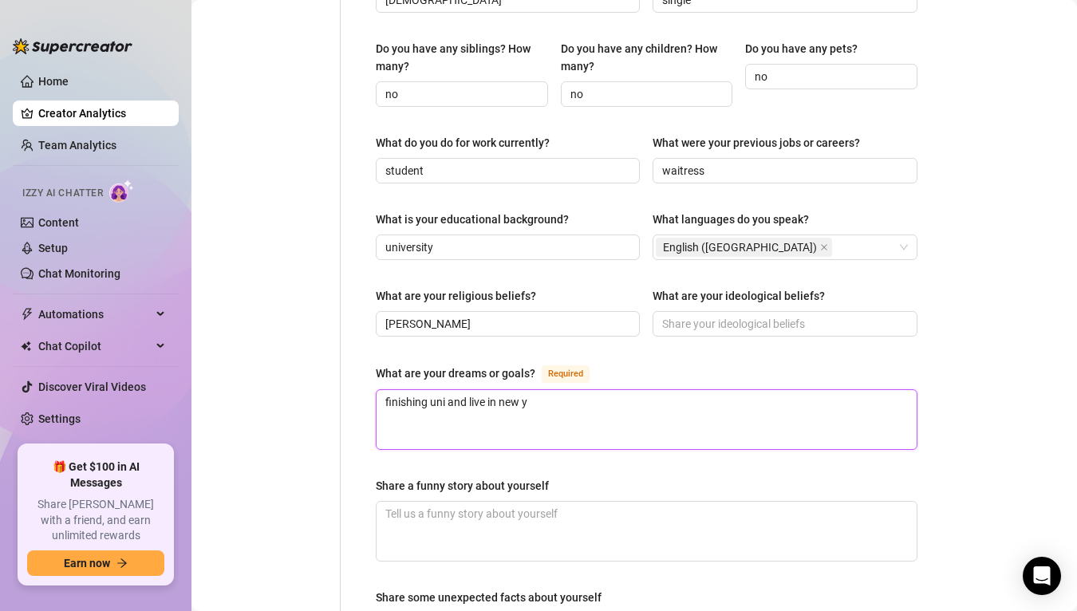
type textarea "finishing uni and live in [GEOGRAPHIC_DATA]"
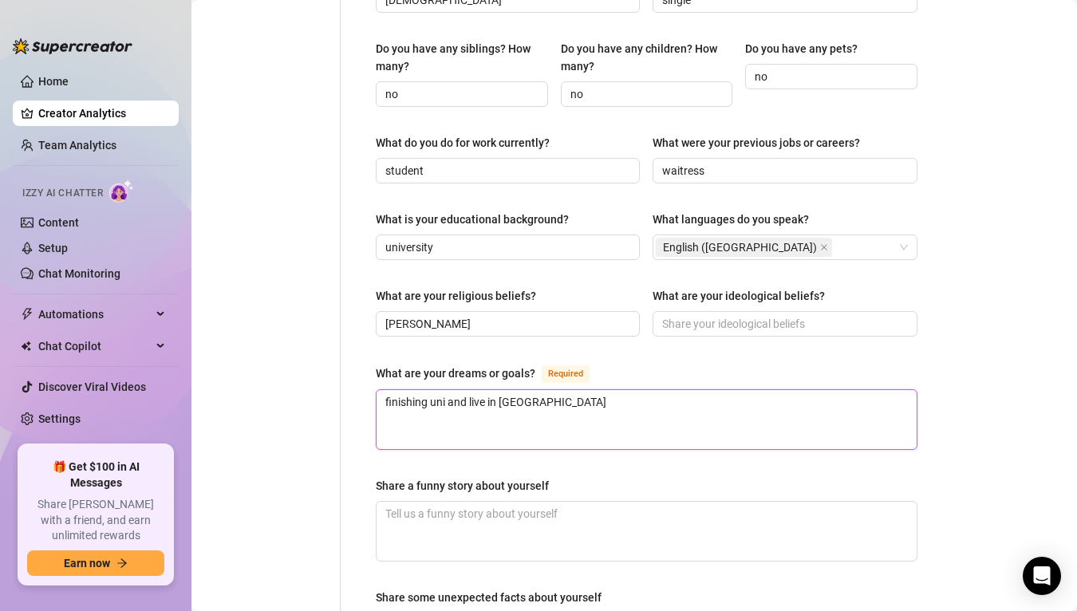
type textarea "finishing uni and live in [GEOGRAPHIC_DATA]"
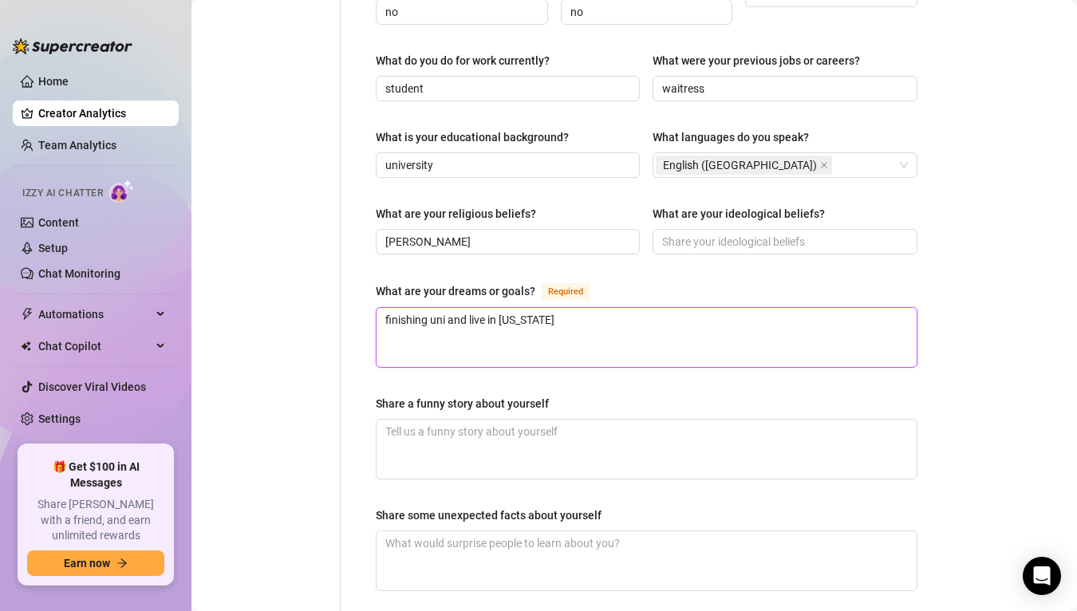
scroll to position [787, 0]
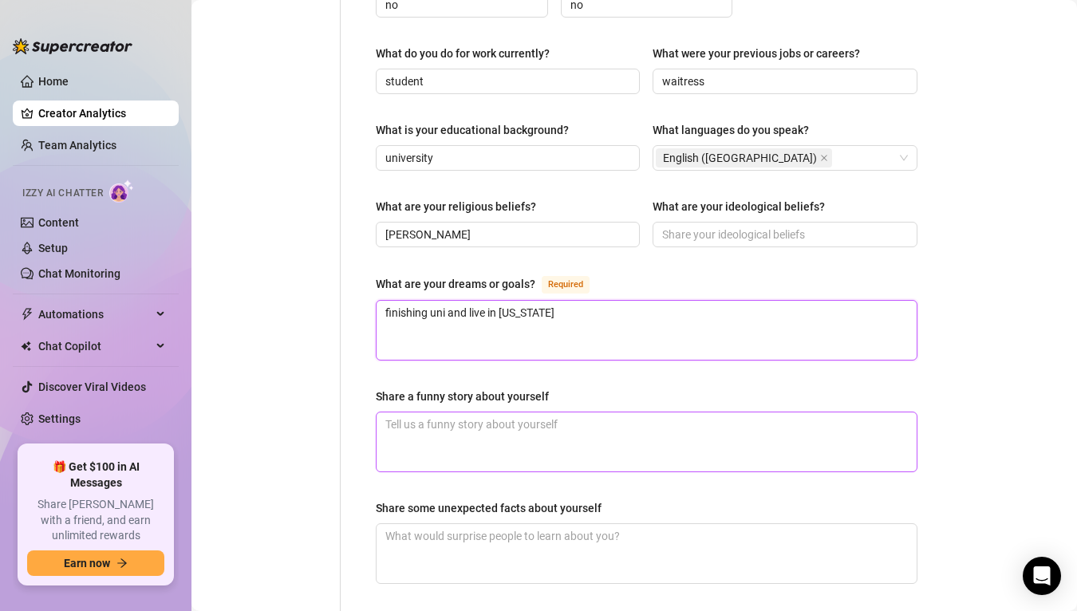
type textarea "finishing uni and live in [US_STATE]"
click at [465, 412] on textarea "Share a funny story about yourself" at bounding box center [646, 441] width 540 height 59
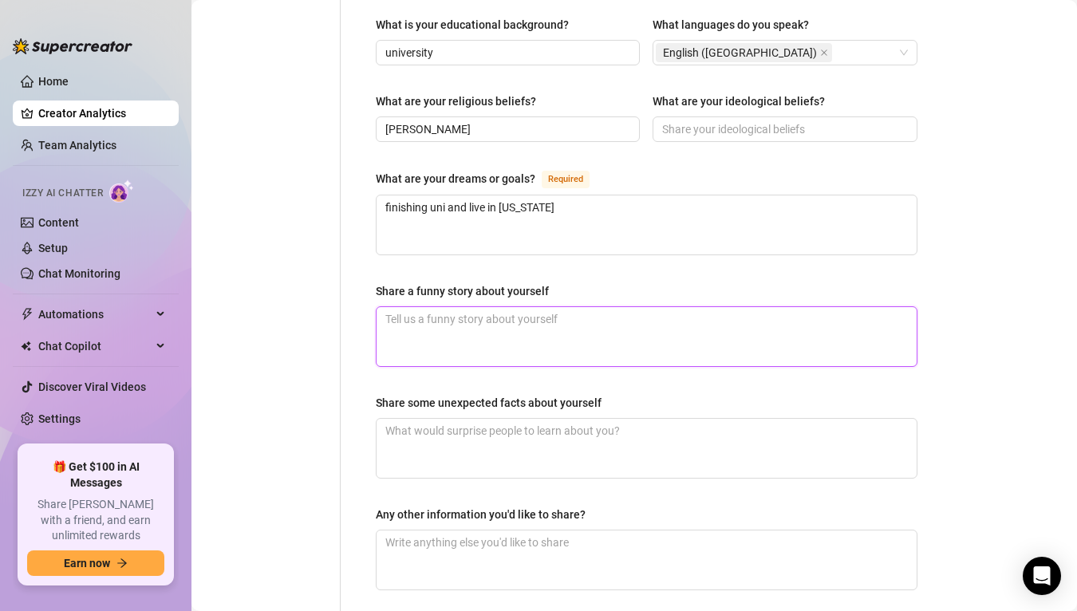
scroll to position [899, 0]
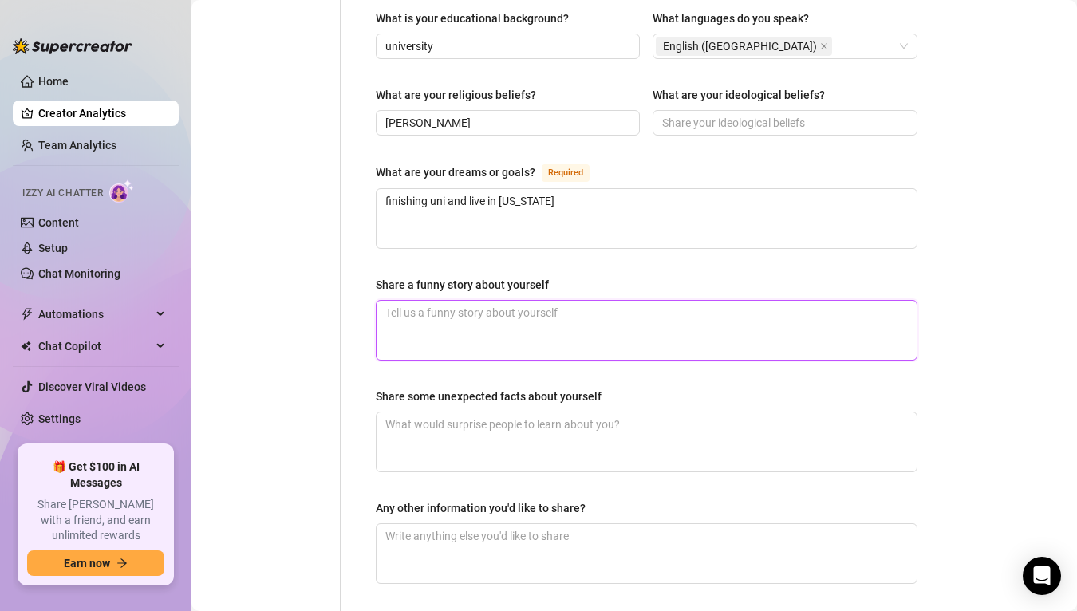
type textarea "i"
type textarea "i l"
type textarea "i lo"
type textarea "i lov"
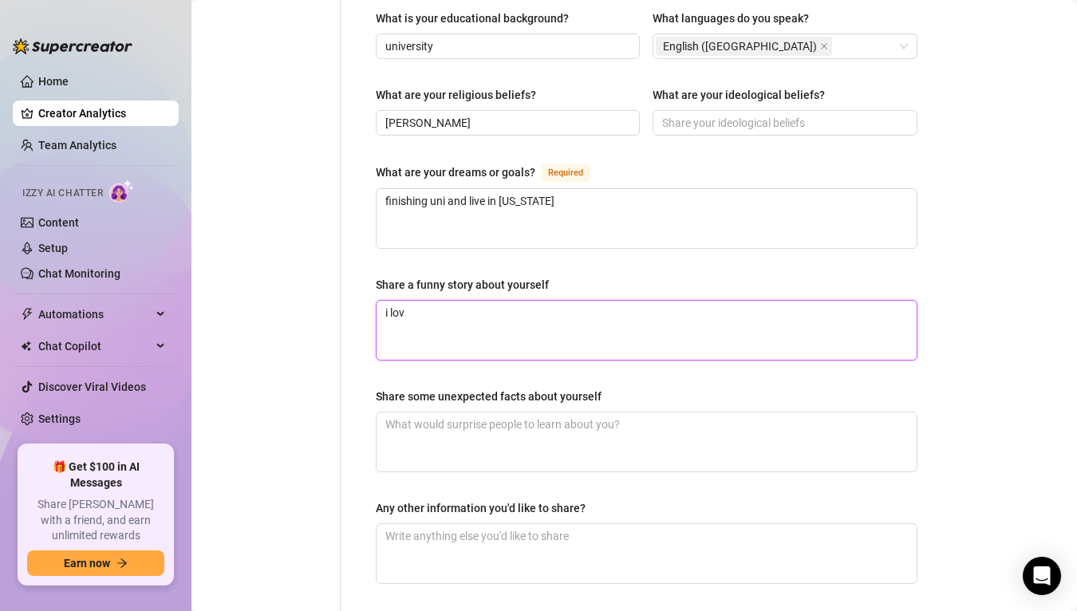
type textarea "i love"
type textarea "i lov"
type textarea "i lo"
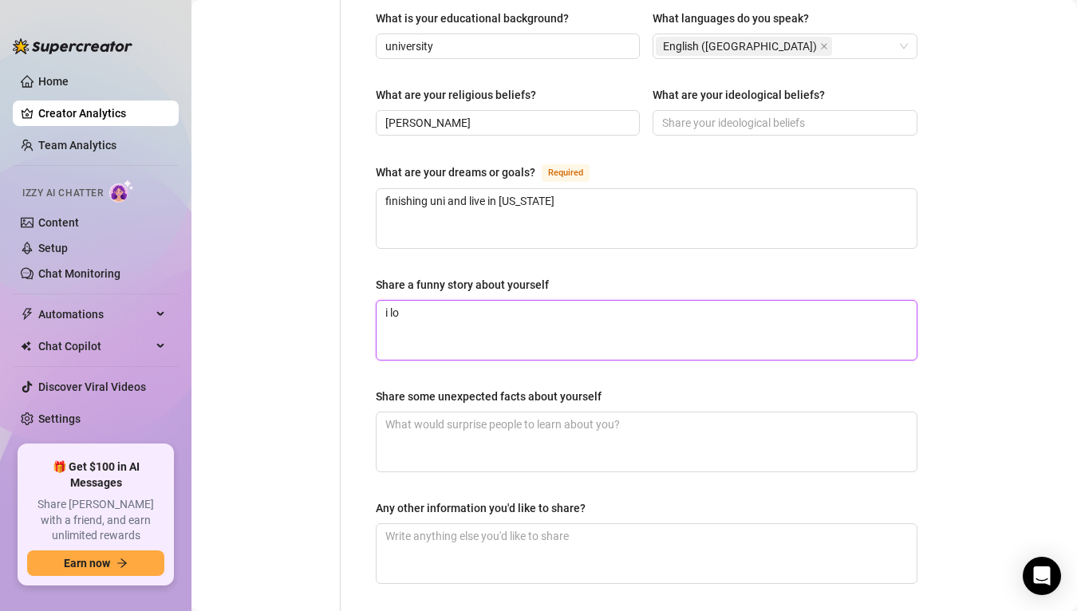
type textarea "i l"
type textarea "i"
type textarea "i a"
type textarea "i al"
type textarea "i alw"
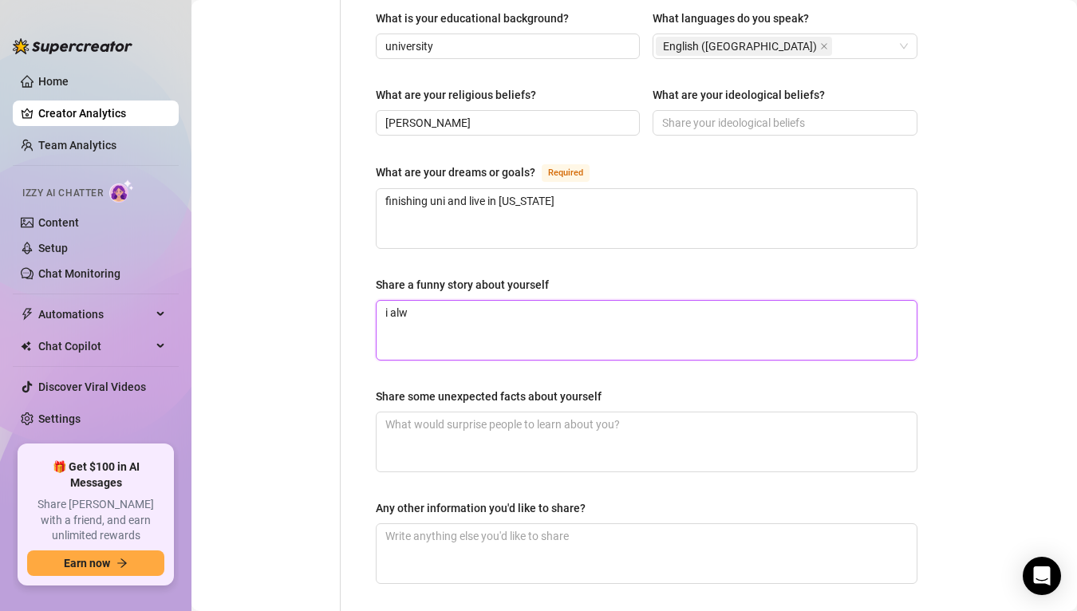
type textarea "i alwa"
type textarea "i alway"
type textarea "i always"
type textarea "i always la"
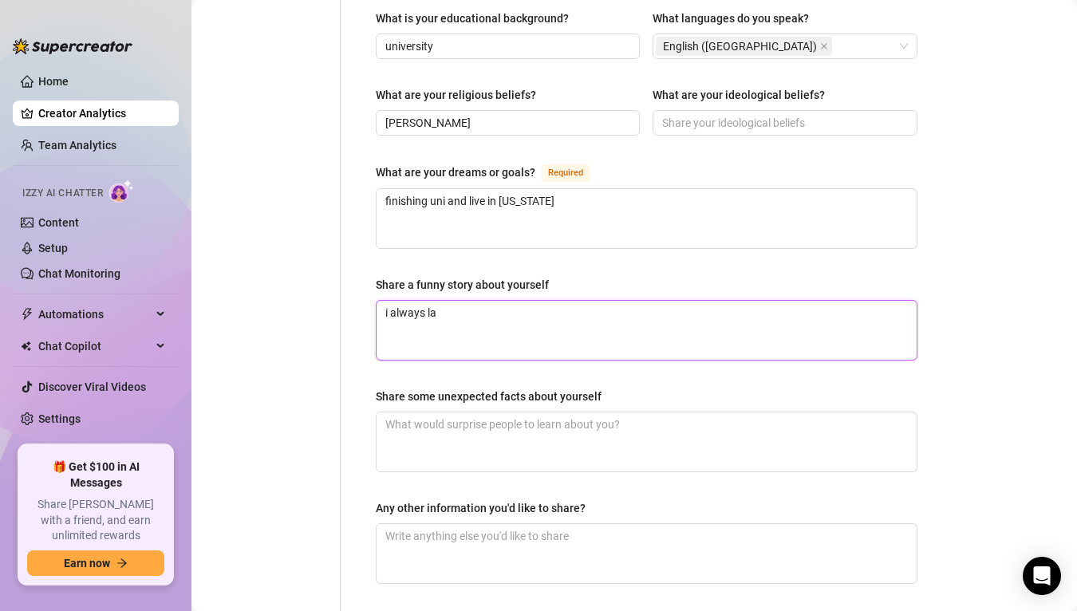
type textarea "i always [PERSON_NAME]"
type textarea "i always laugh"
type textarea "i always laught"
type textarea "i always laugh"
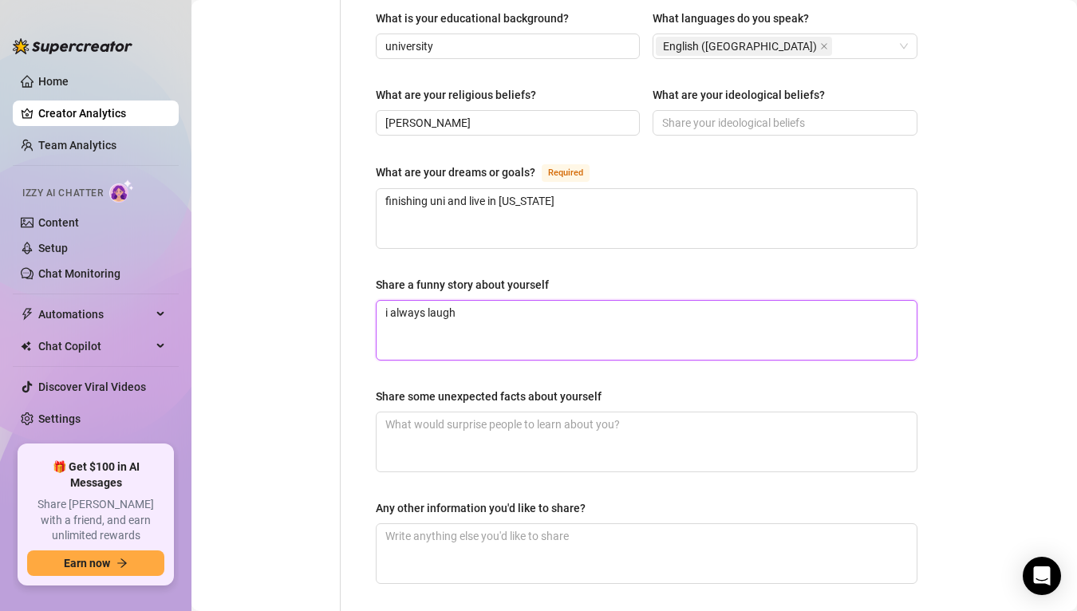
type textarea "i always laugh"
type textarea "i always laugh a"
type textarea "i always laugh at"
type textarea "i always laugh at t"
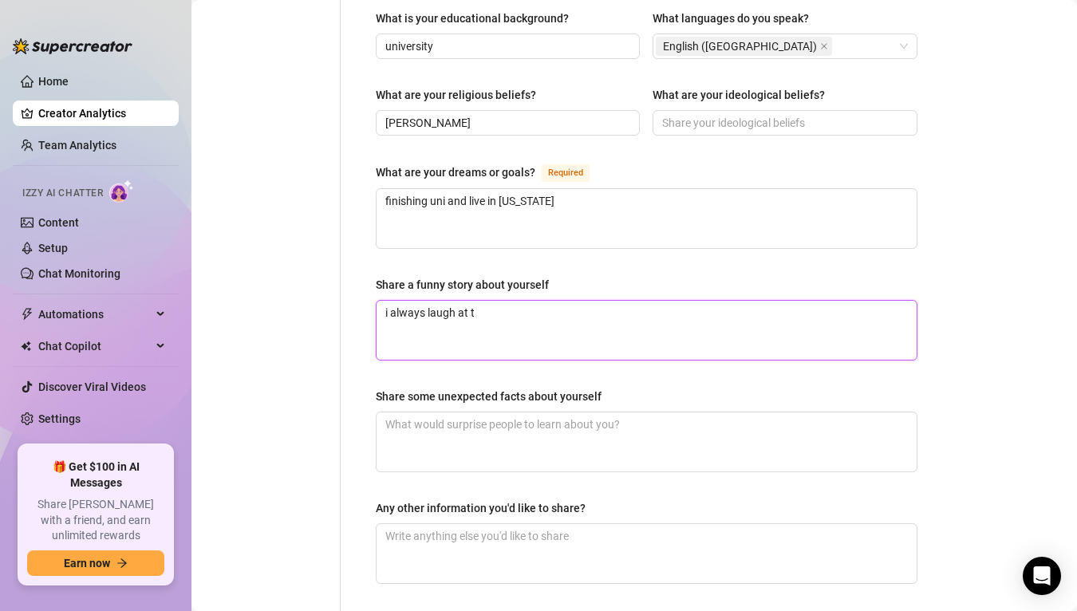
type textarea "i always laugh at th"
type textarea "i always laugh at the"
type textarea "i always laugh at the w"
type textarea "i always laugh at the wo"
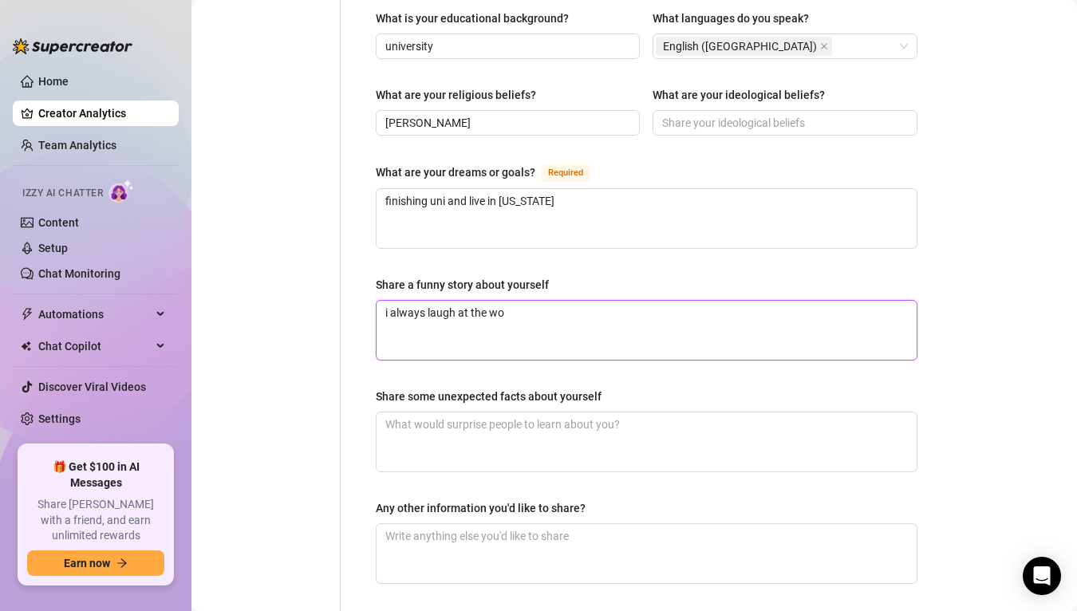
type textarea "i always laugh at the wor"
type textarea "i always laugh at the wors"
type textarea "i always laugh at the worst"
type textarea "i always laugh at the worst s"
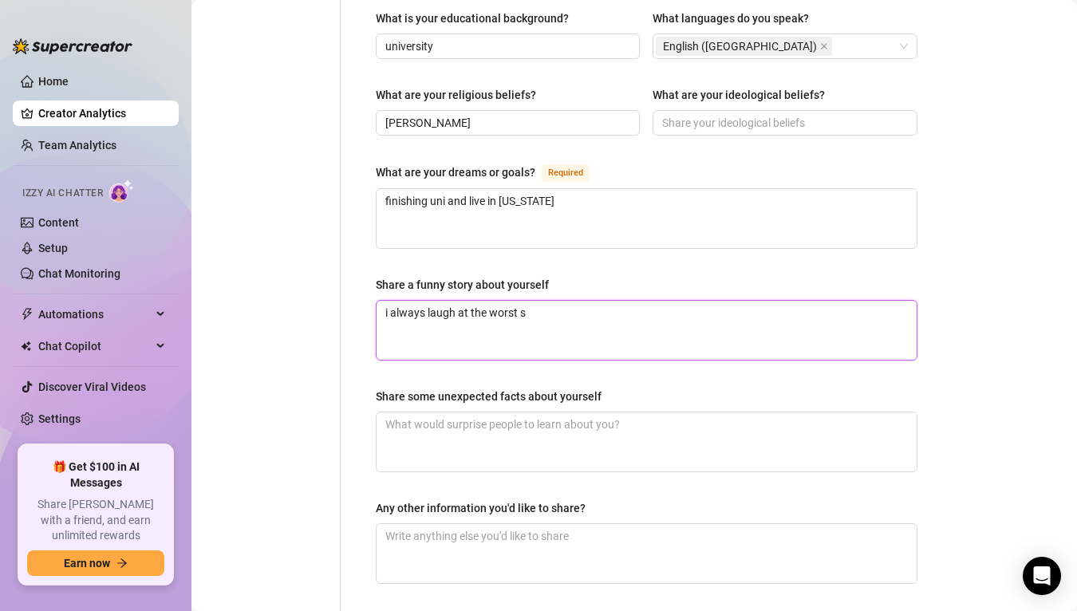
type textarea "i always laugh at the worst st"
type textarea "i always laugh at the worst stu"
type textarea "i always laugh at the worst stuf"
type textarea "i always laugh at the worst stuff"
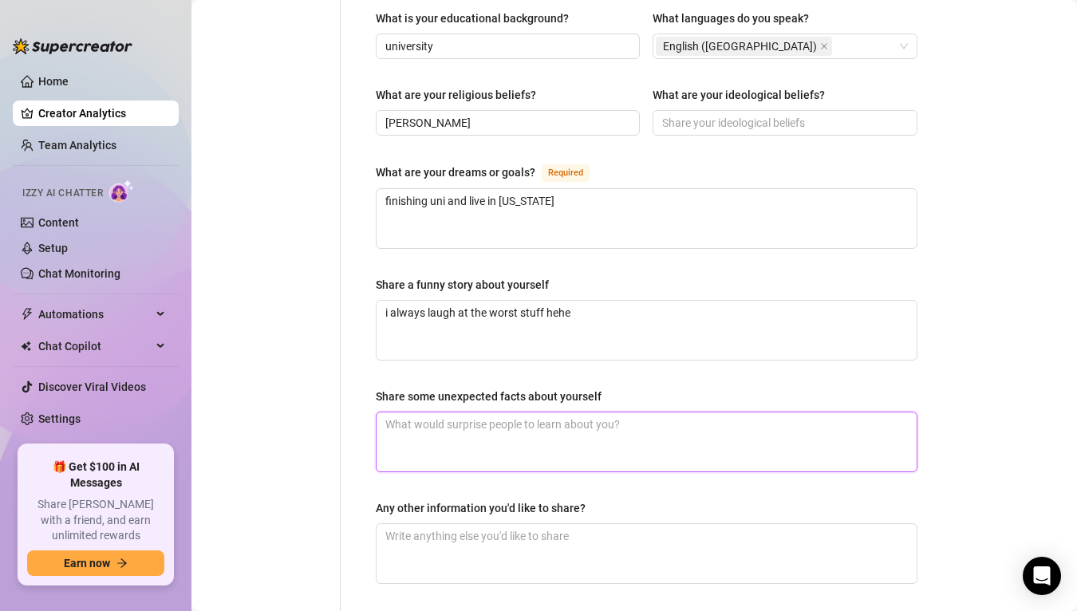
click at [457, 412] on textarea "Share some unexpected facts about yourself" at bounding box center [646, 441] width 540 height 59
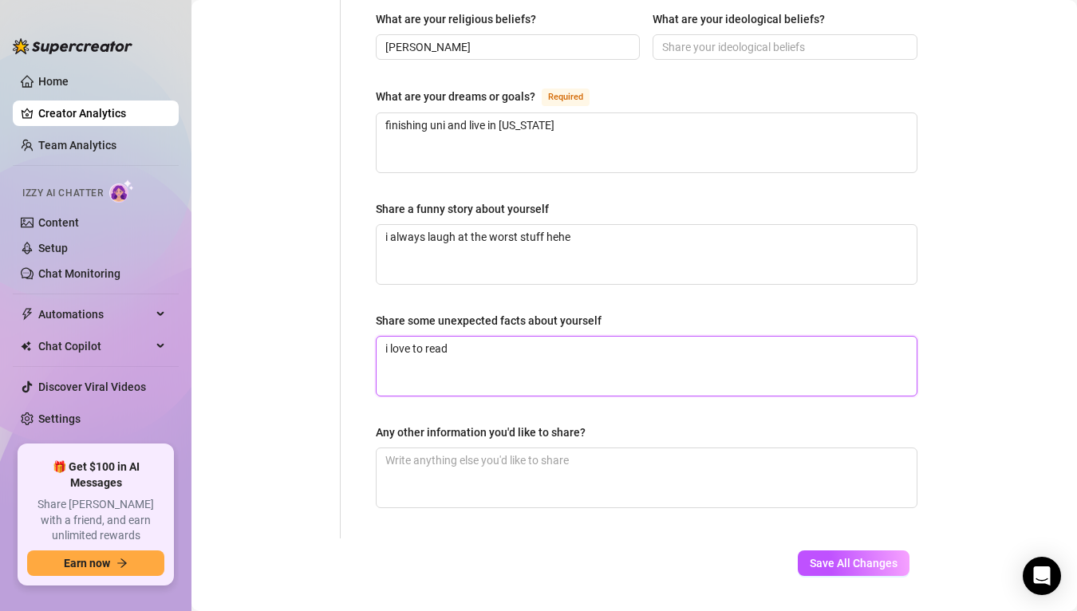
scroll to position [994, 0]
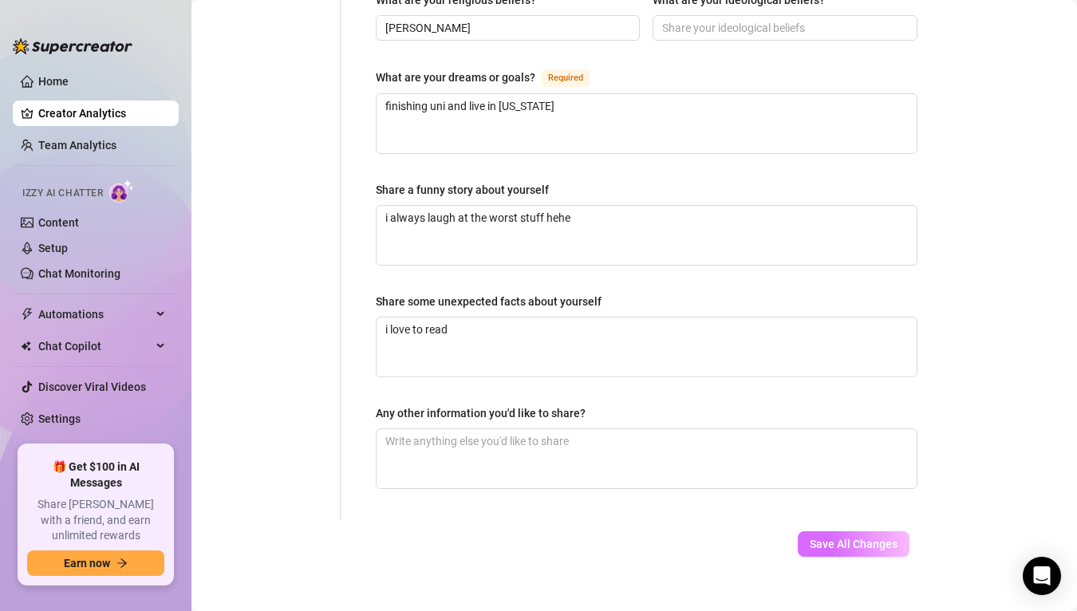
click at [820, 538] on span "Save All Changes" at bounding box center [854, 544] width 88 height 13
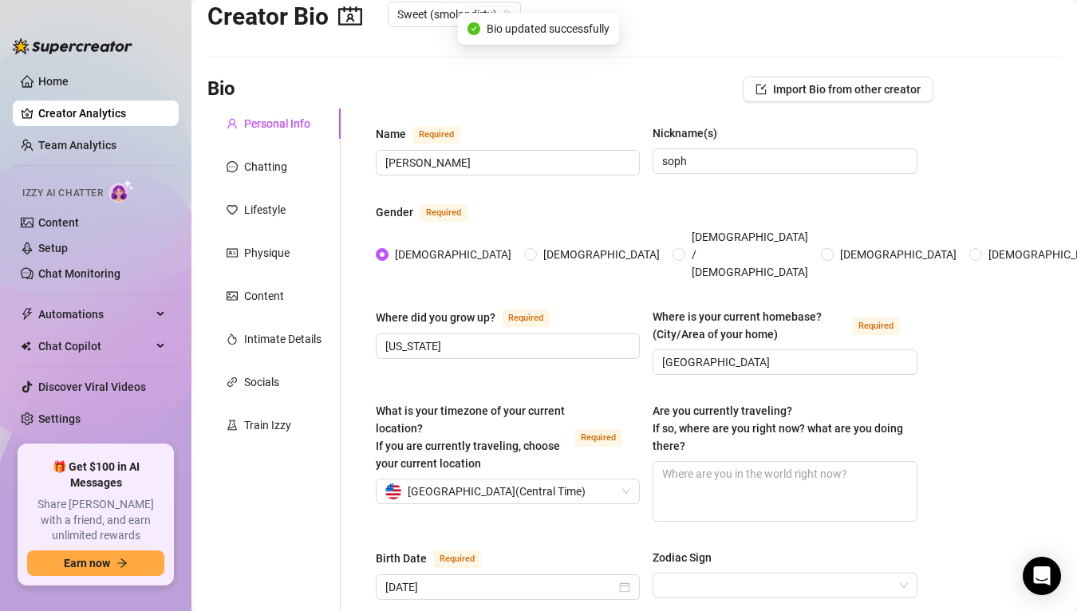
scroll to position [0, 0]
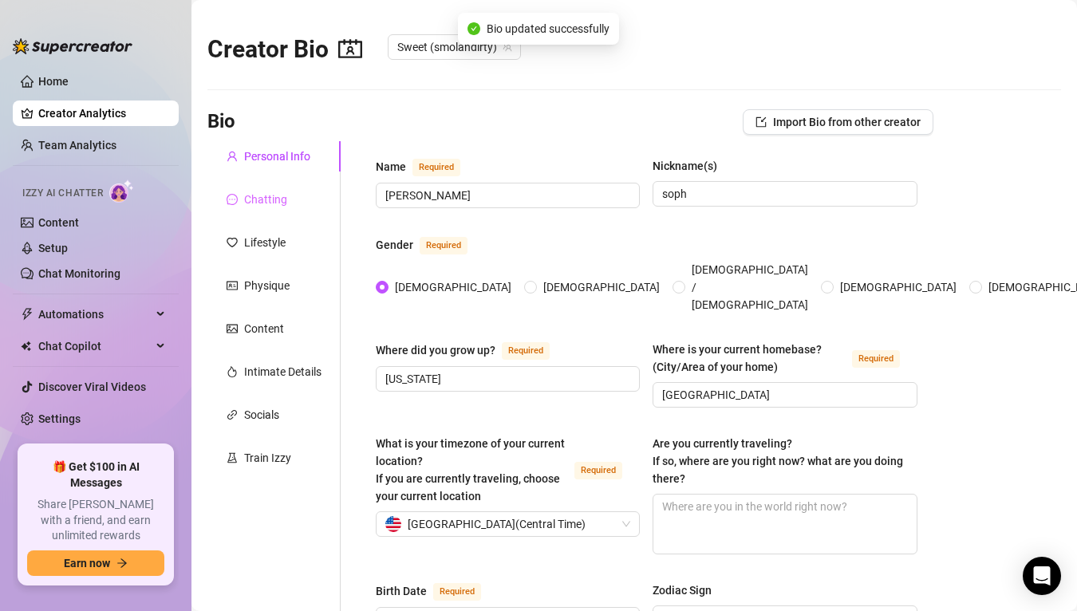
click at [294, 200] on div "Chatting" at bounding box center [273, 199] width 133 height 30
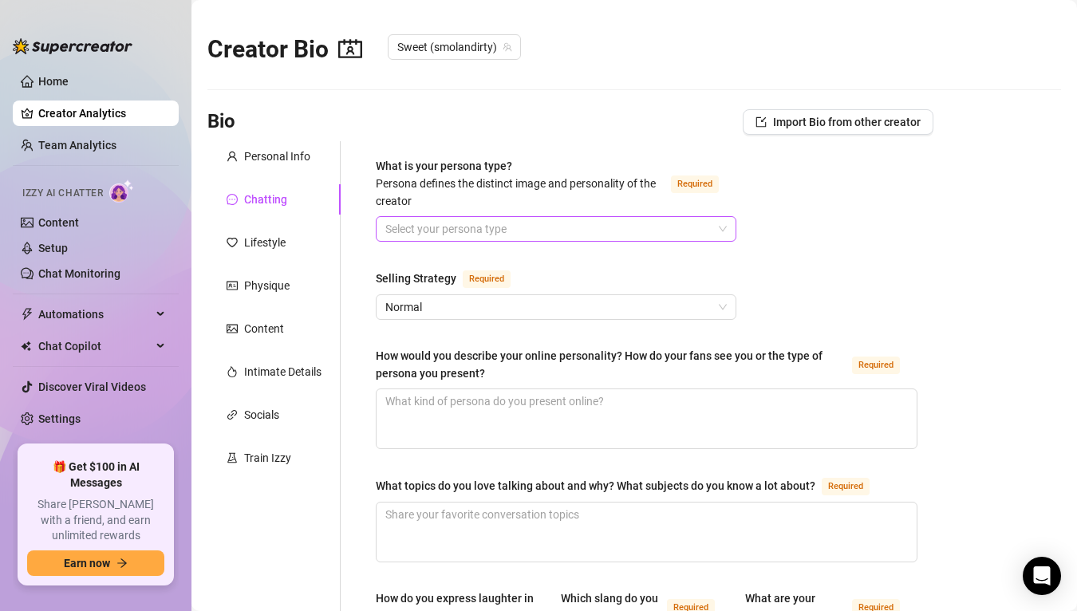
click at [467, 230] on input "What is your persona type? [PERSON_NAME] defines the distinct image and persona…" at bounding box center [548, 229] width 327 height 24
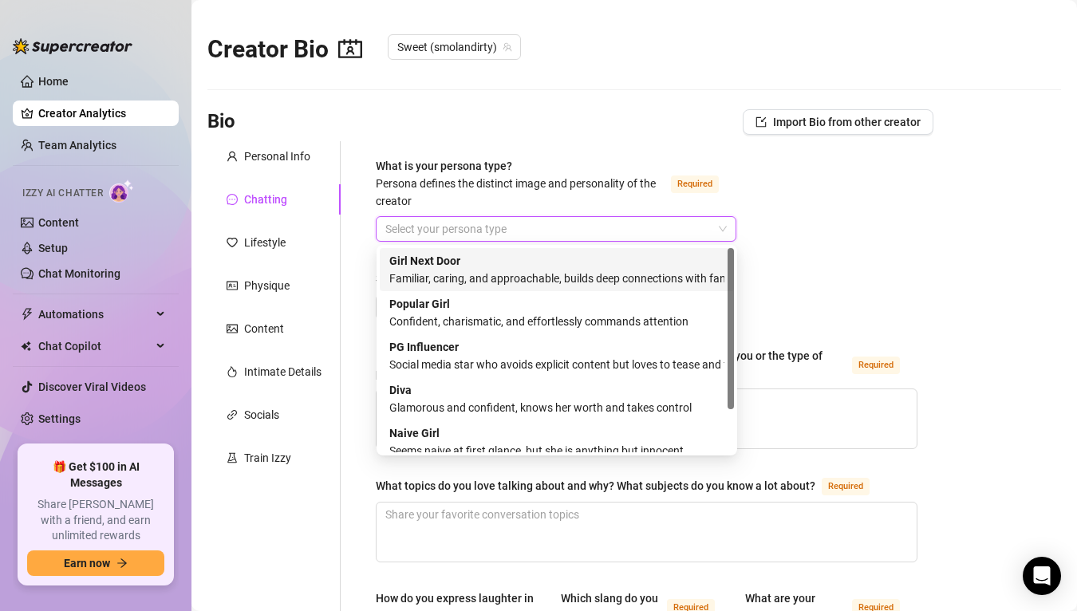
click at [485, 275] on div "Familiar, caring, and approachable, builds deep connections with fans" at bounding box center [556, 279] width 335 height 18
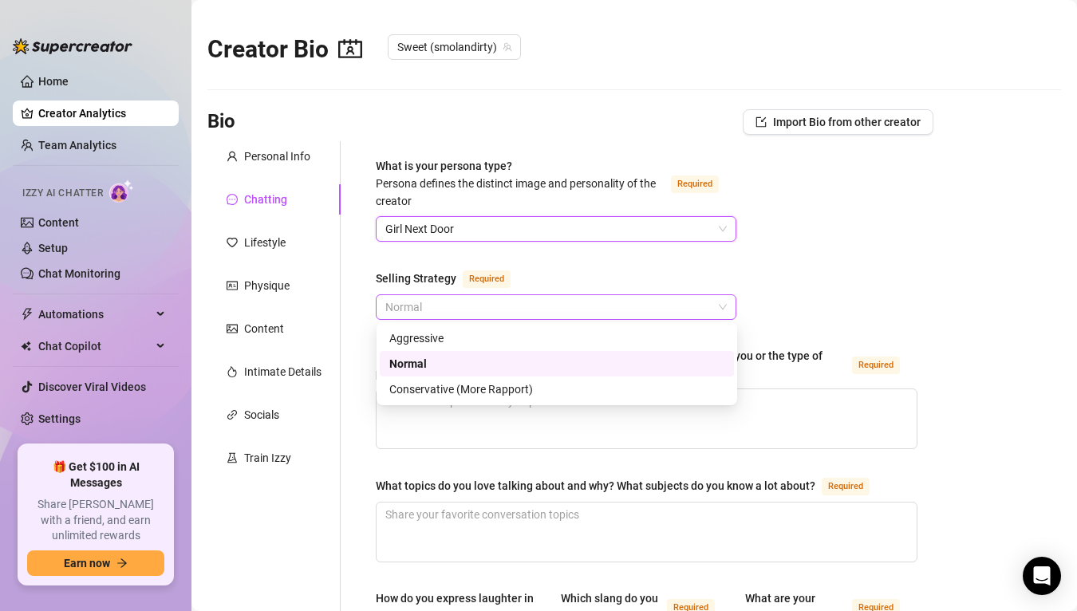
click at [444, 309] on span "Normal" at bounding box center [555, 307] width 341 height 24
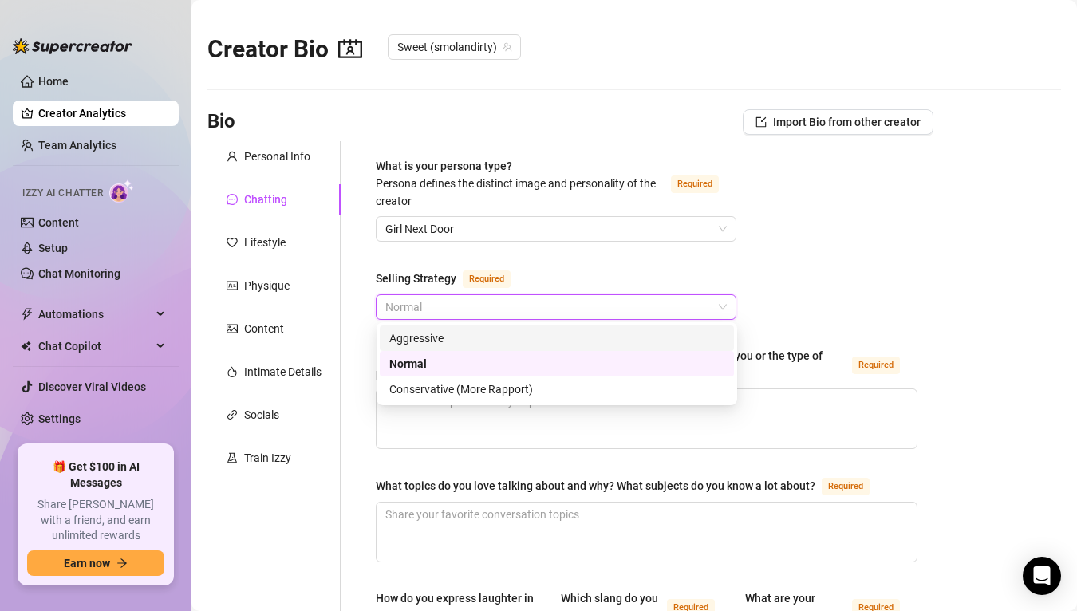
click at [478, 332] on div "Aggressive" at bounding box center [556, 338] width 335 height 18
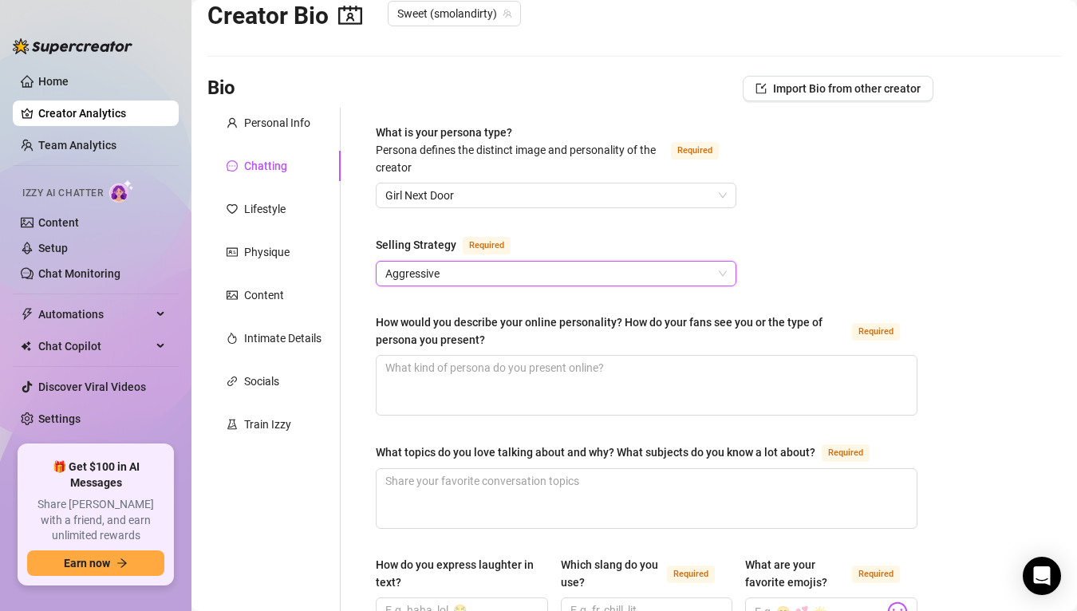
scroll to position [36, 0]
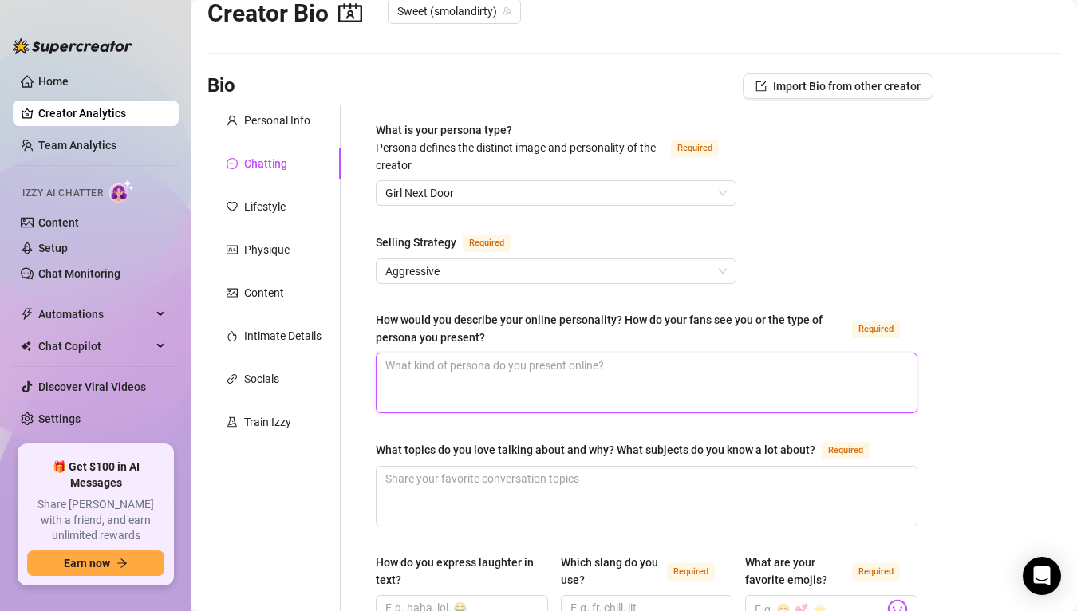
click at [487, 379] on textarea "How would you describe your online personality? How do your fans see you or the…" at bounding box center [646, 382] width 540 height 59
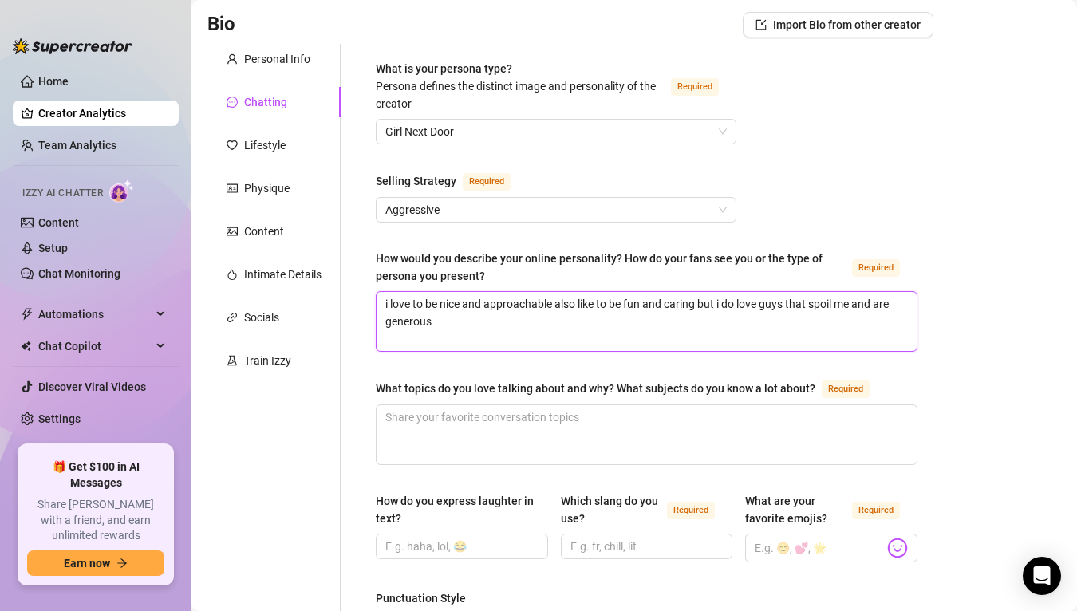
scroll to position [103, 0]
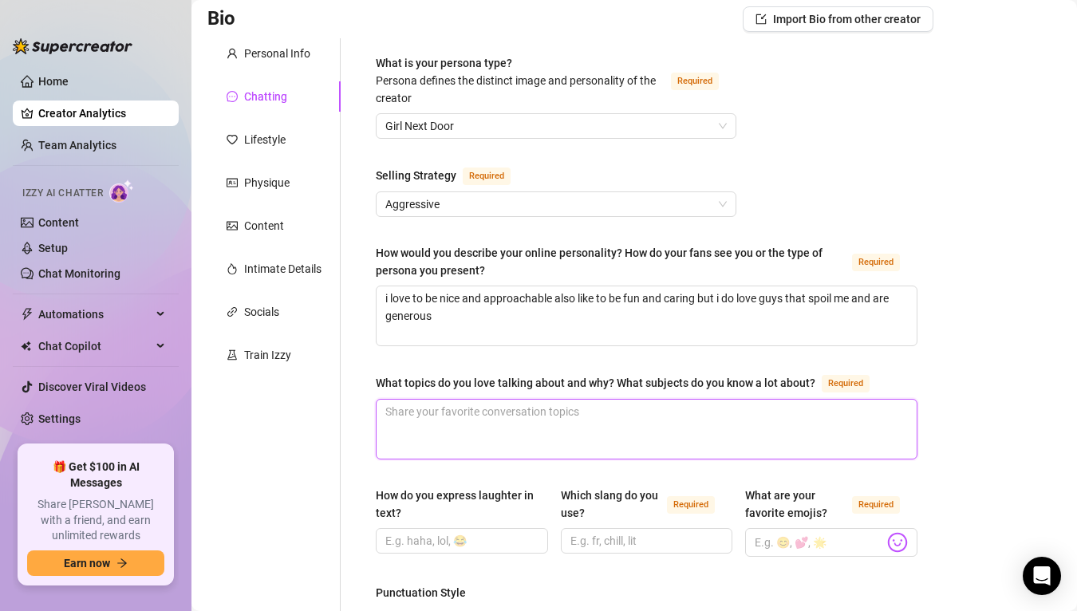
click at [517, 412] on textarea "What topics do you love talking about and why? What subjects do you know a lot …" at bounding box center [646, 429] width 540 height 59
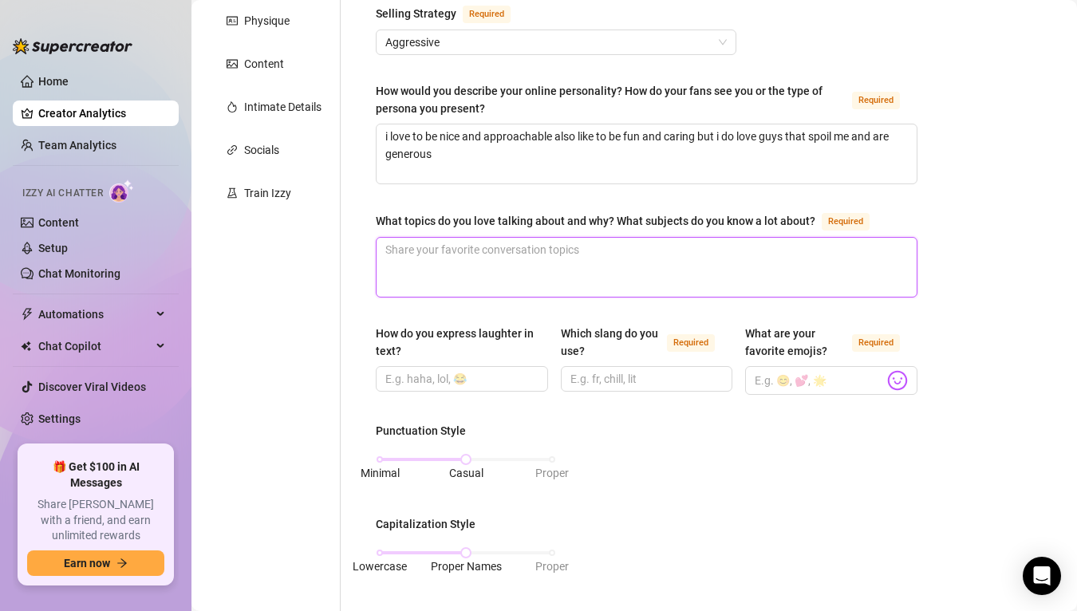
scroll to position [944, 0]
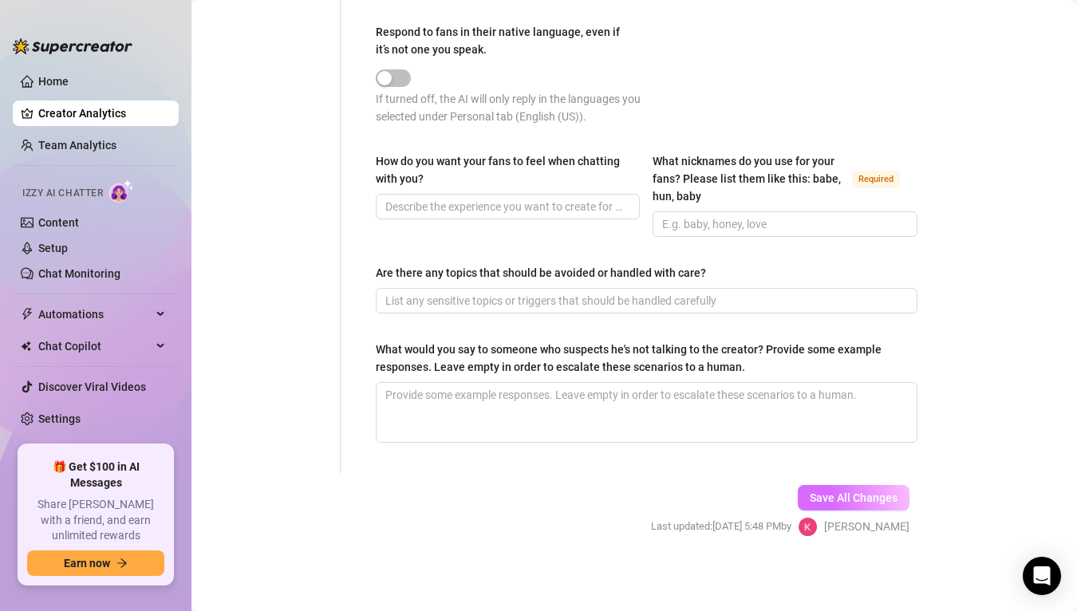
click at [817, 491] on span "Save All Changes" at bounding box center [854, 497] width 88 height 13
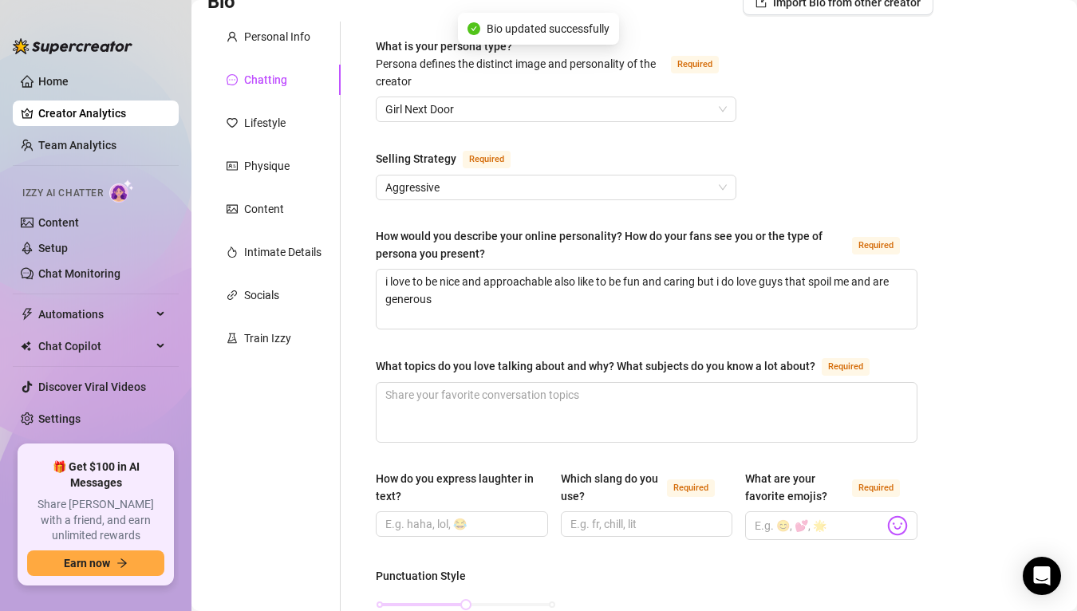
scroll to position [0, 0]
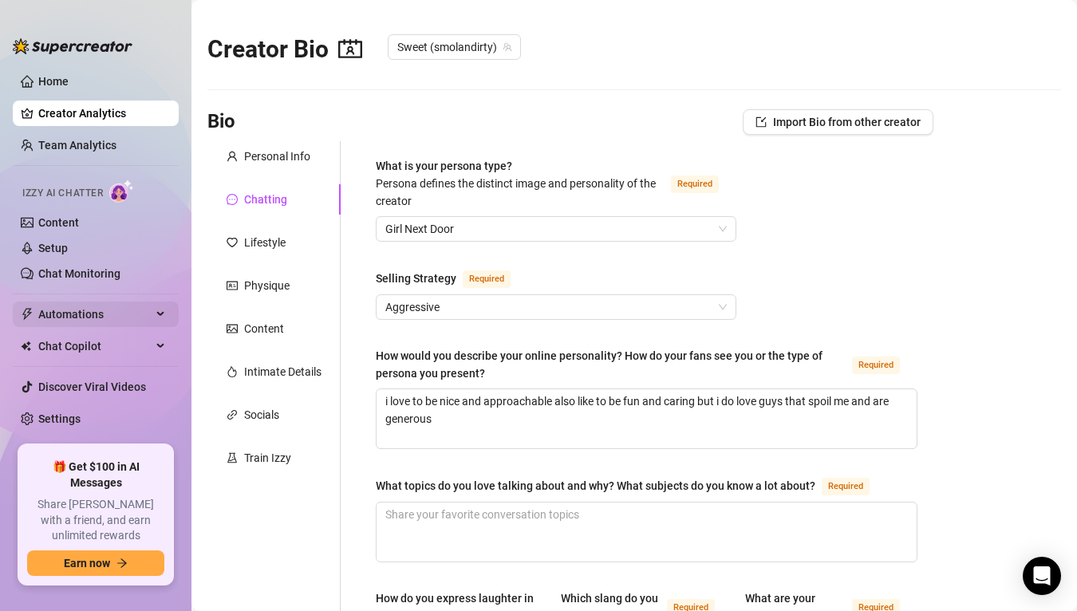
click at [114, 319] on span "Automations" at bounding box center [94, 314] width 113 height 26
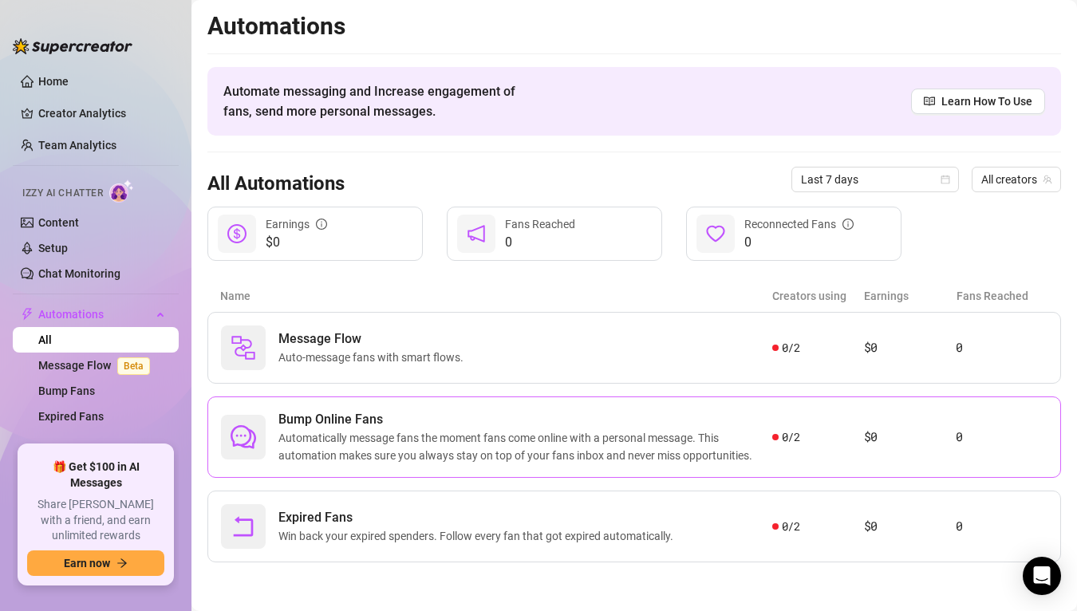
click at [421, 434] on span "Automatically message fans the moment fans come online with a personal message.…" at bounding box center [525, 446] width 494 height 35
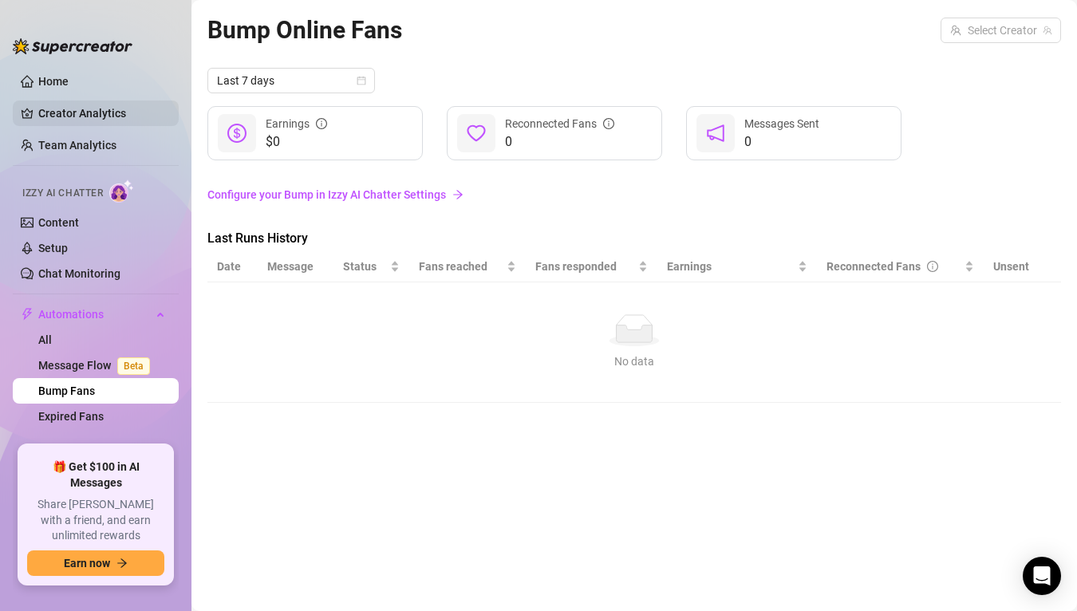
click at [116, 120] on link "Creator Analytics" at bounding box center [102, 113] width 128 height 26
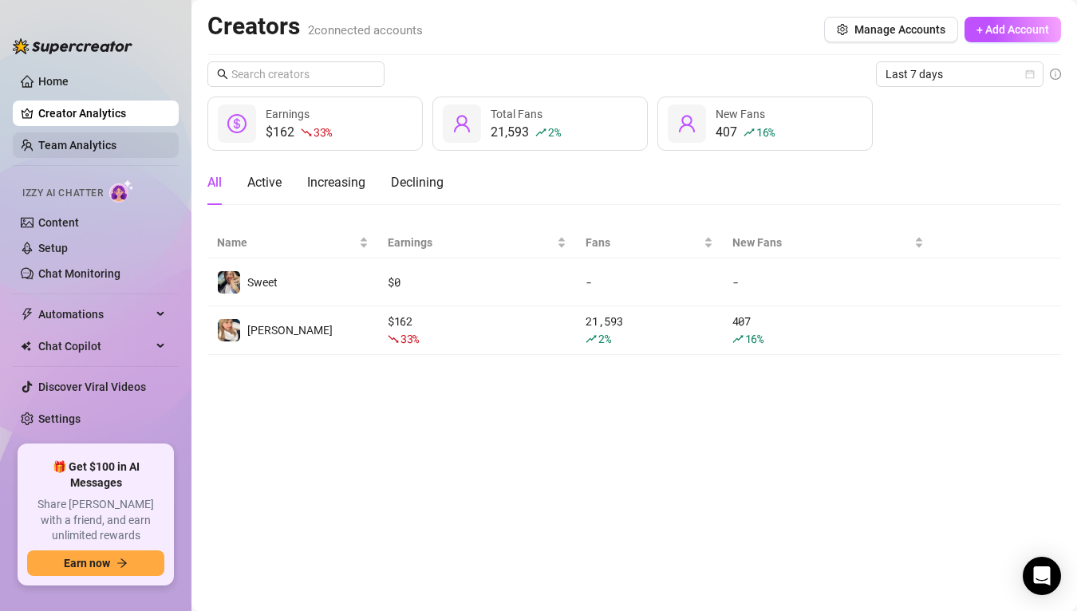
click at [114, 145] on link "Team Analytics" at bounding box center [77, 145] width 78 height 13
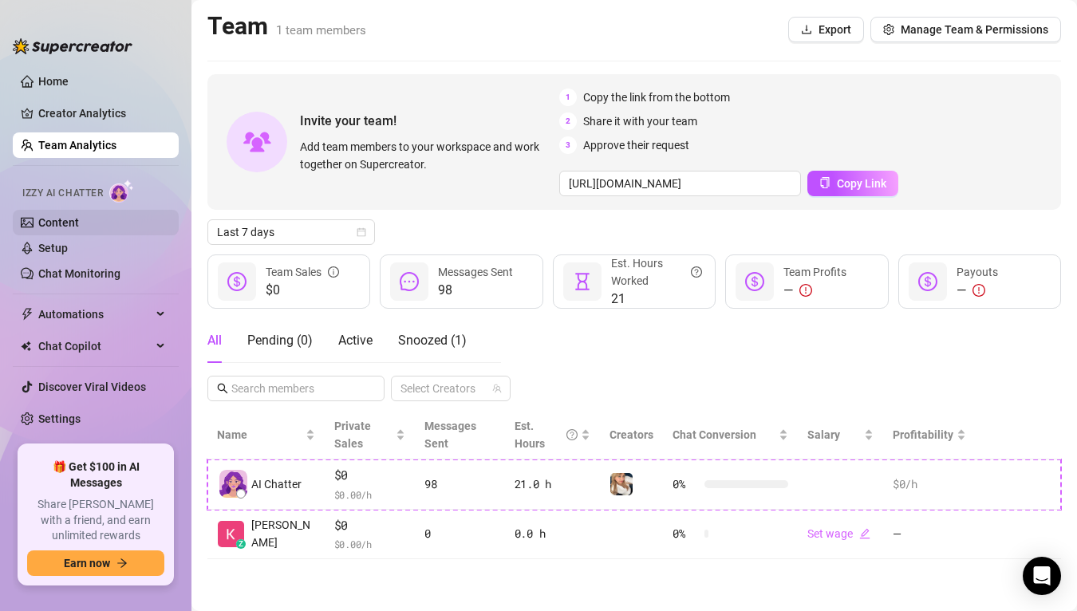
click at [79, 225] on link "Content" at bounding box center [58, 222] width 41 height 13
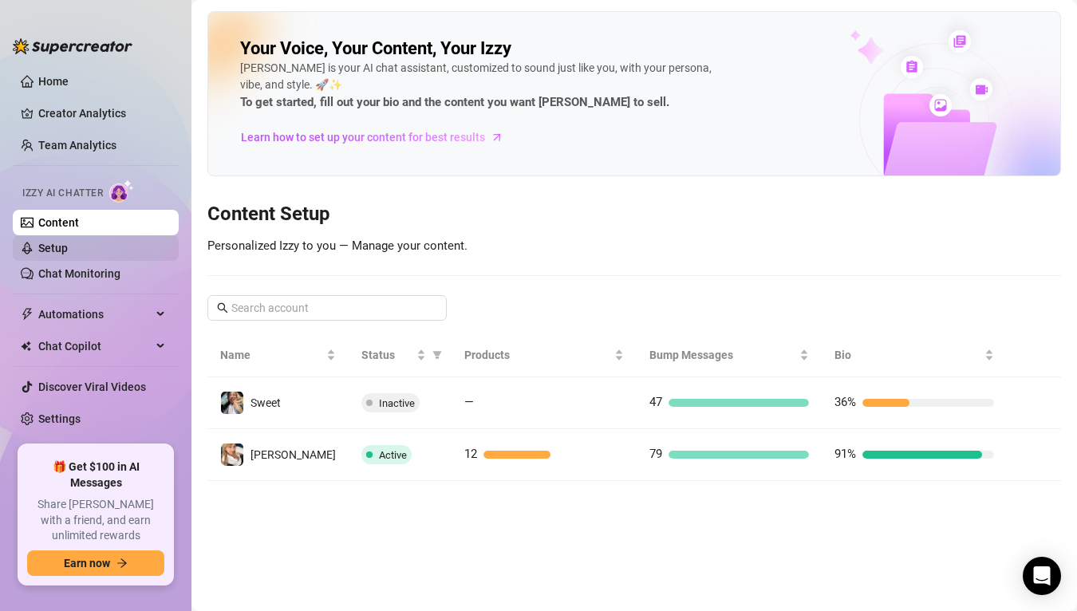
click at [68, 242] on link "Setup" at bounding box center [53, 248] width 30 height 13
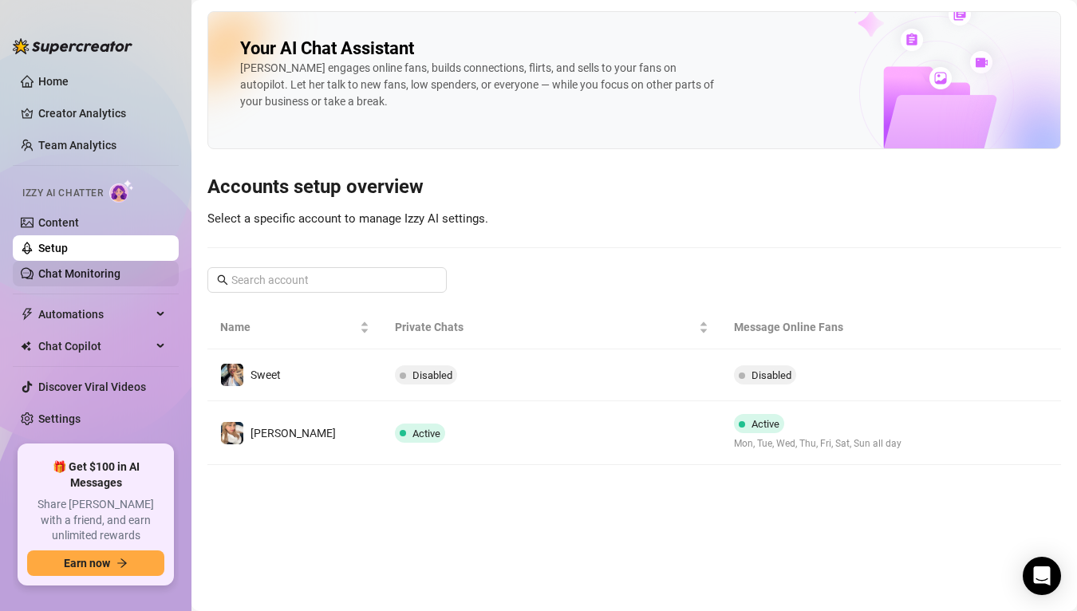
click at [113, 268] on link "Chat Monitoring" at bounding box center [79, 273] width 82 height 13
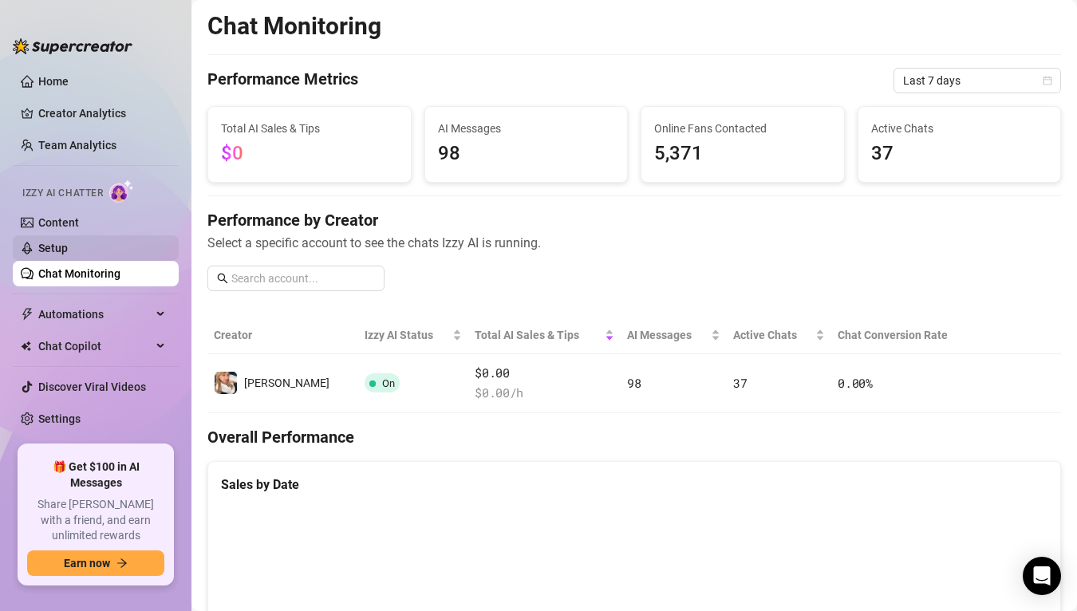
click at [68, 250] on link "Setup" at bounding box center [53, 248] width 30 height 13
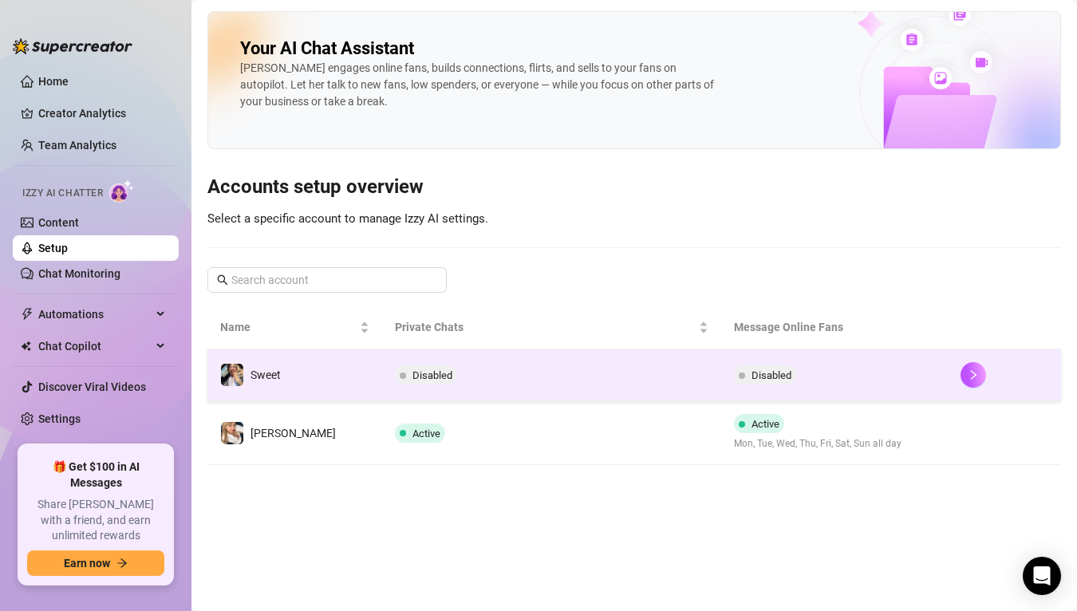
click at [721, 360] on td "Disabled" at bounding box center [834, 375] width 227 height 52
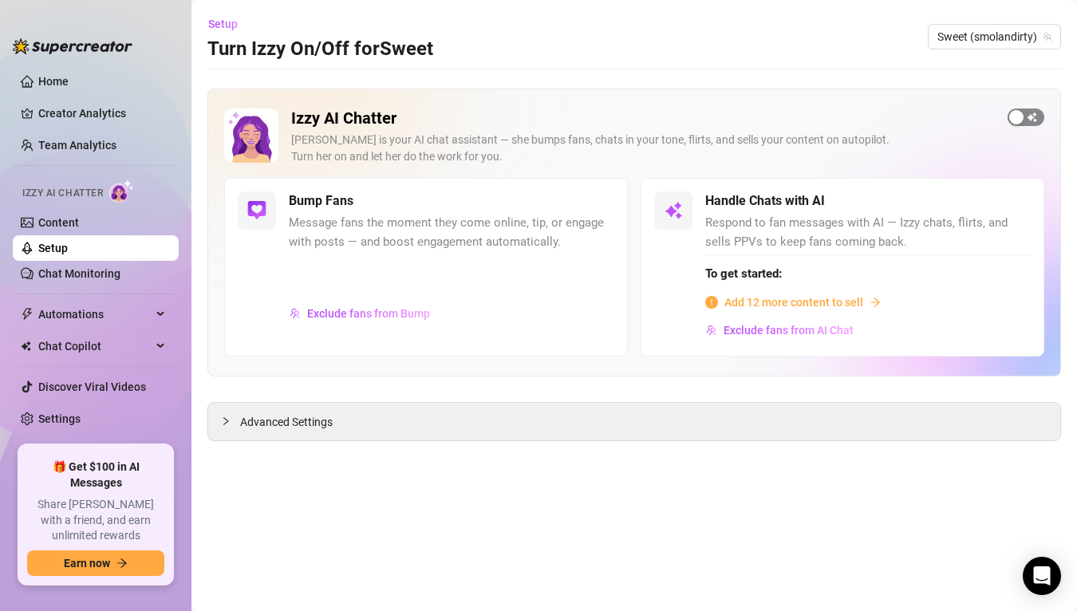
click at [1028, 116] on span "button" at bounding box center [1025, 117] width 37 height 18
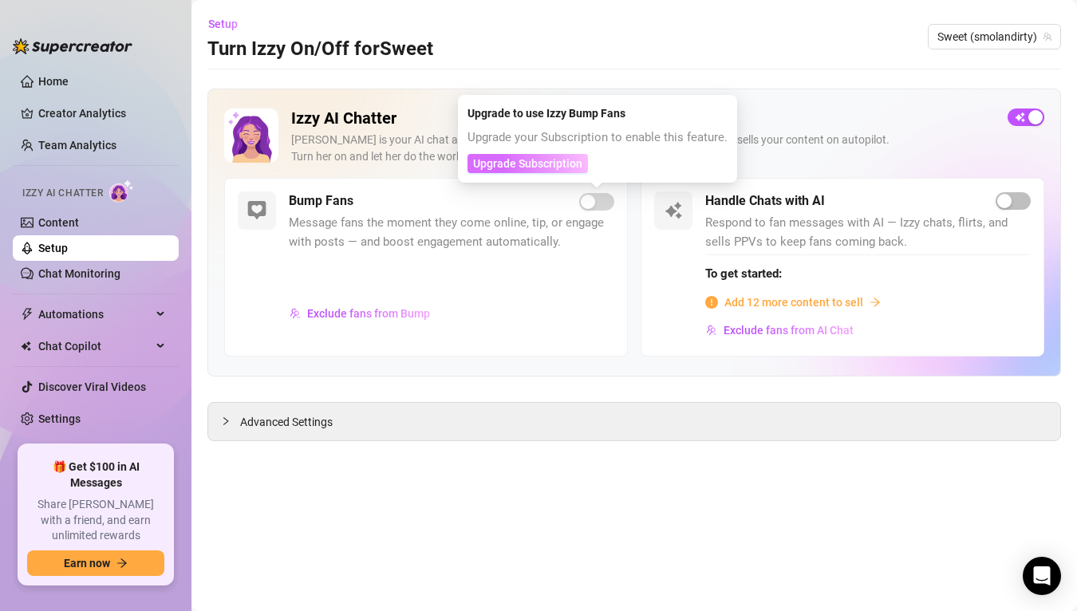
click at [554, 165] on span "Upgrade Subscription" at bounding box center [527, 163] width 109 height 13
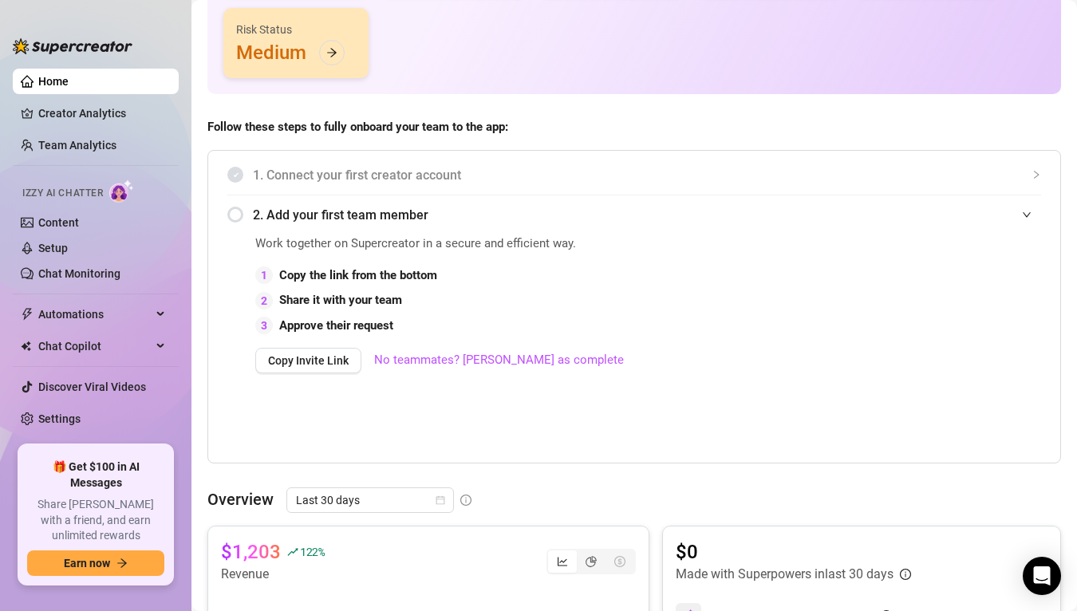
scroll to position [199, 0]
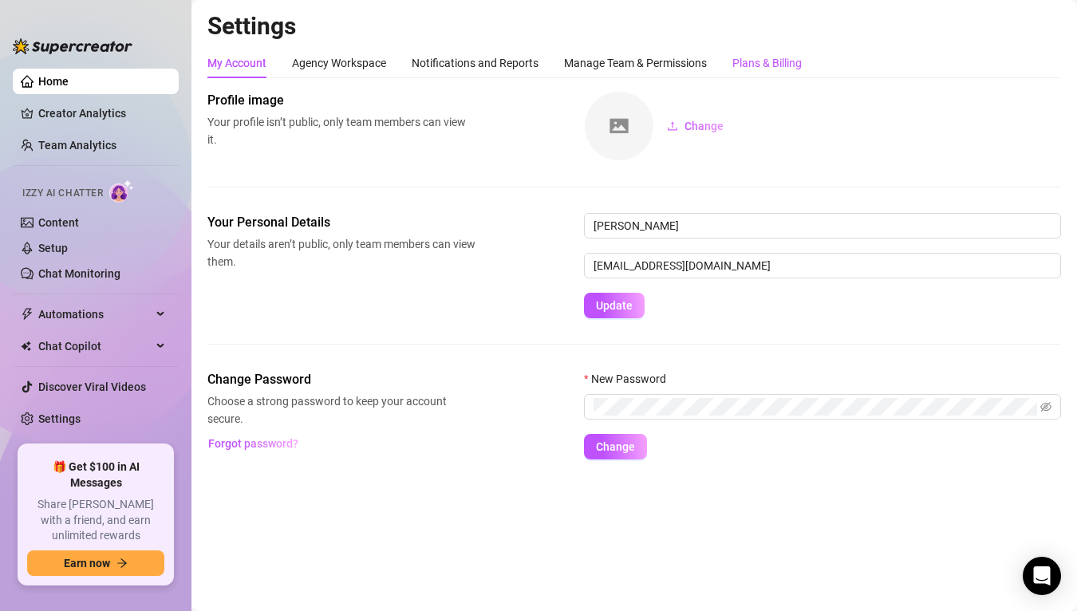
click at [782, 61] on div "Plans & Billing" at bounding box center [766, 63] width 69 height 18
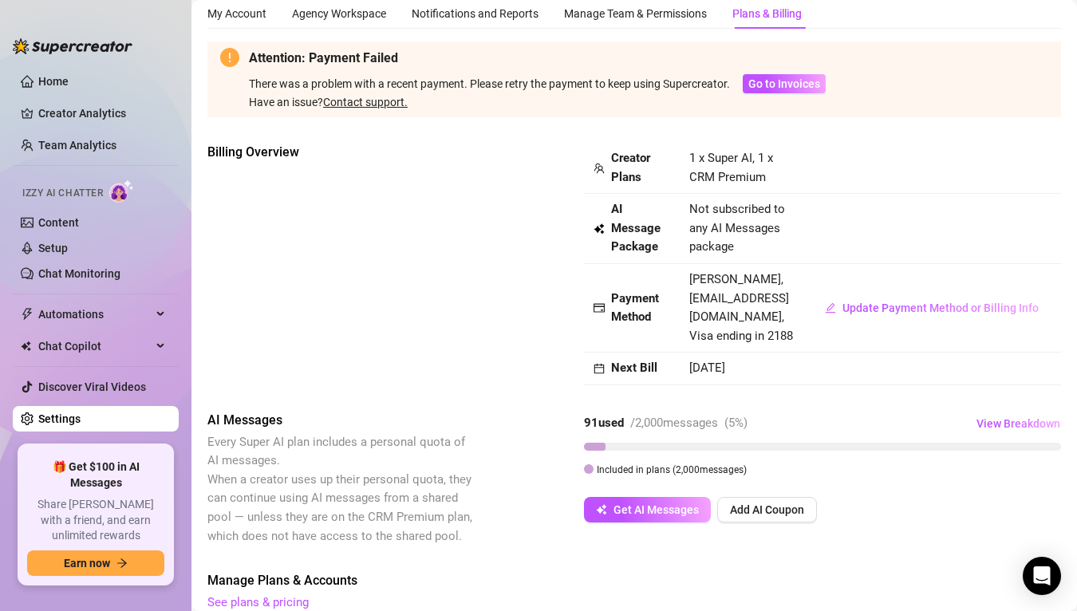
scroll to position [21, 0]
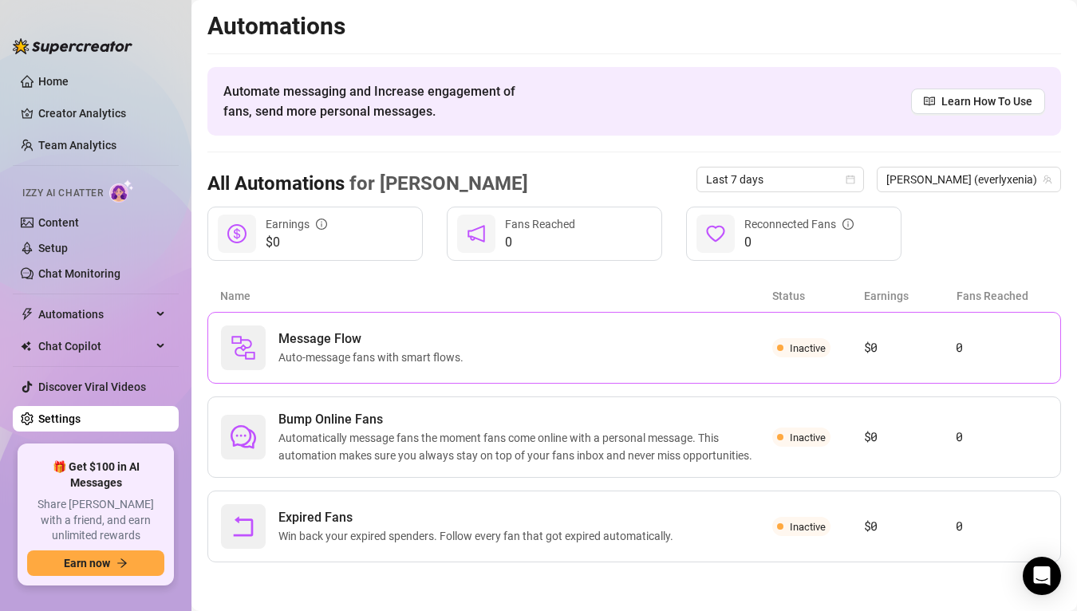
click at [285, 374] on div "Message Flow Auto-message fans with smart flows. Inactive $0 0" at bounding box center [633, 348] width 853 height 72
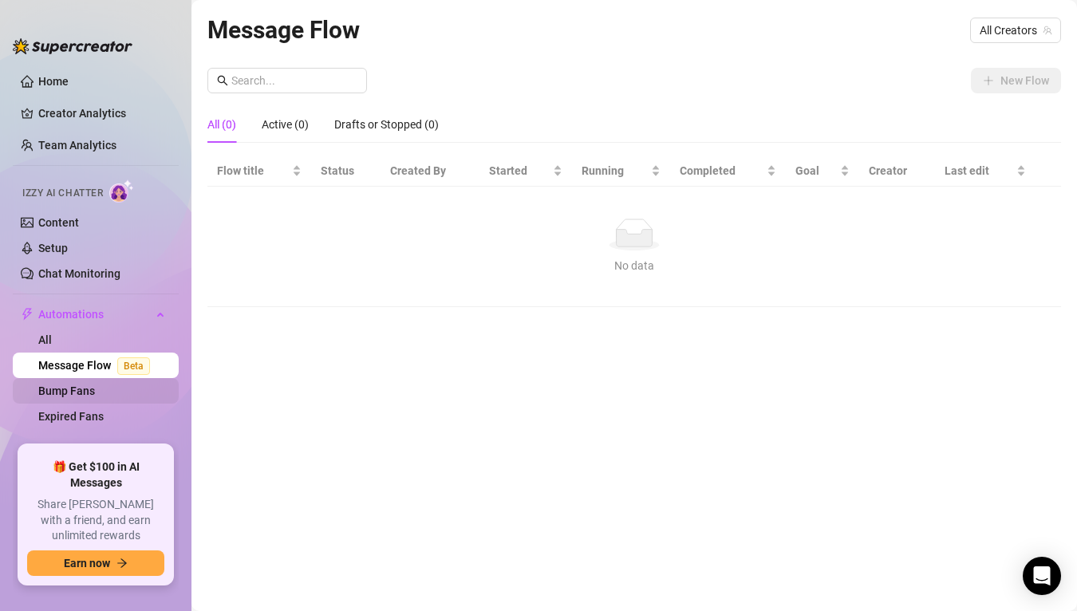
click at [95, 389] on link "Bump Fans" at bounding box center [66, 390] width 57 height 13
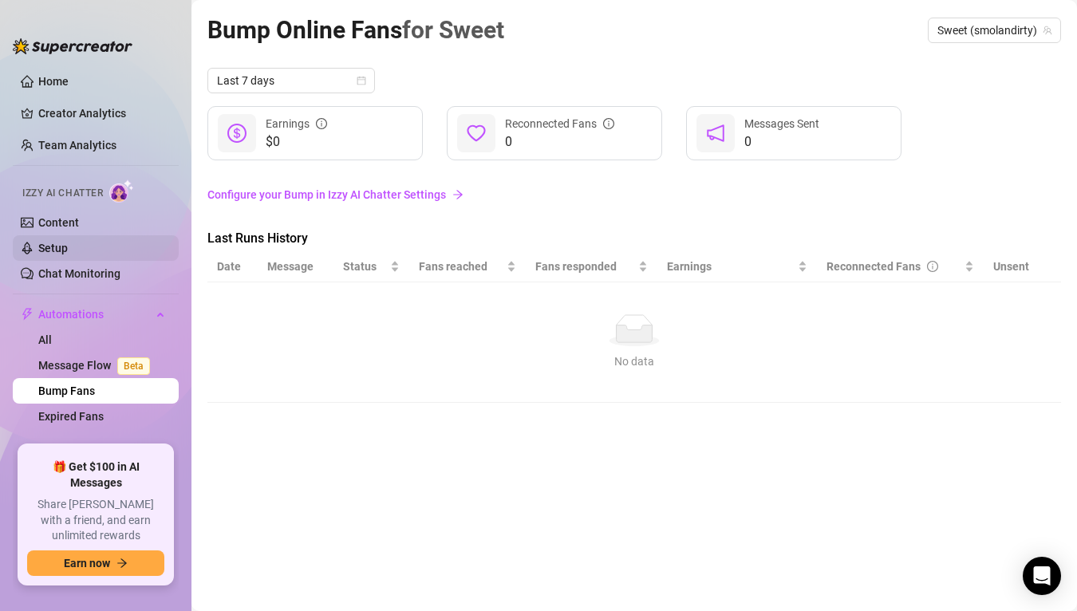
click at [68, 250] on link "Setup" at bounding box center [53, 248] width 30 height 13
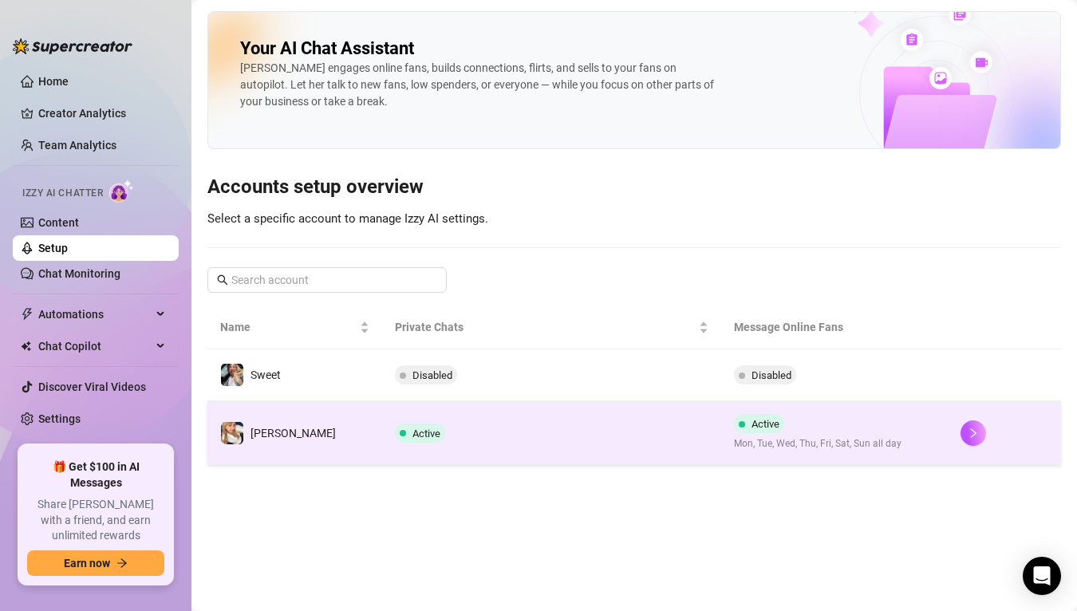
click at [794, 423] on div "Active Mon, Tue, Wed, Thu, Fri, Sat, Sun all day" at bounding box center [817, 432] width 167 height 37
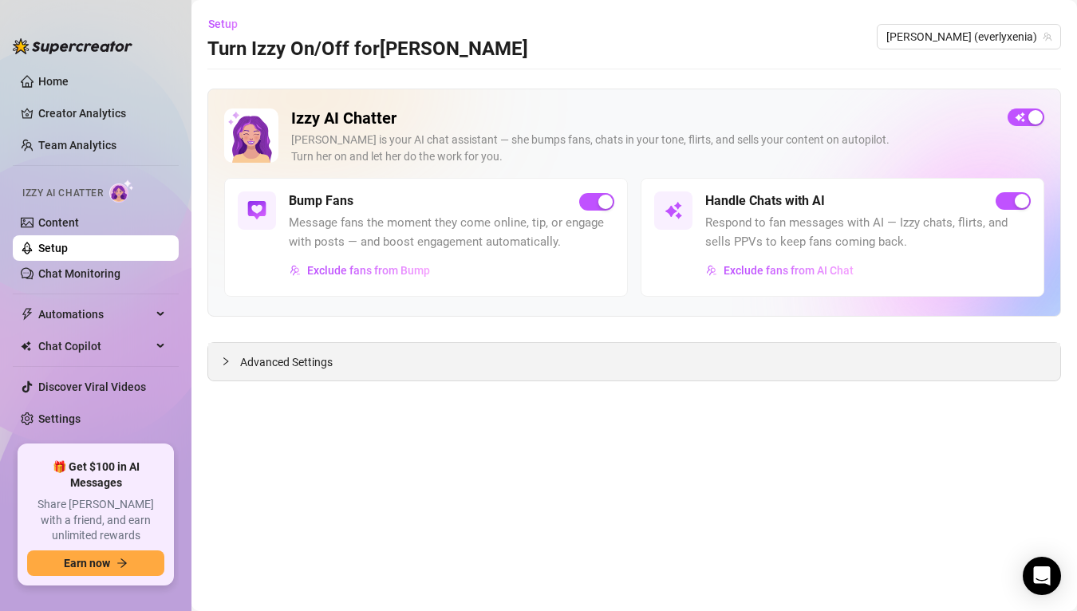
click at [553, 370] on div "Advanced Settings" at bounding box center [634, 361] width 852 height 37
click at [332, 364] on span "Advanced Settings" at bounding box center [286, 362] width 93 height 18
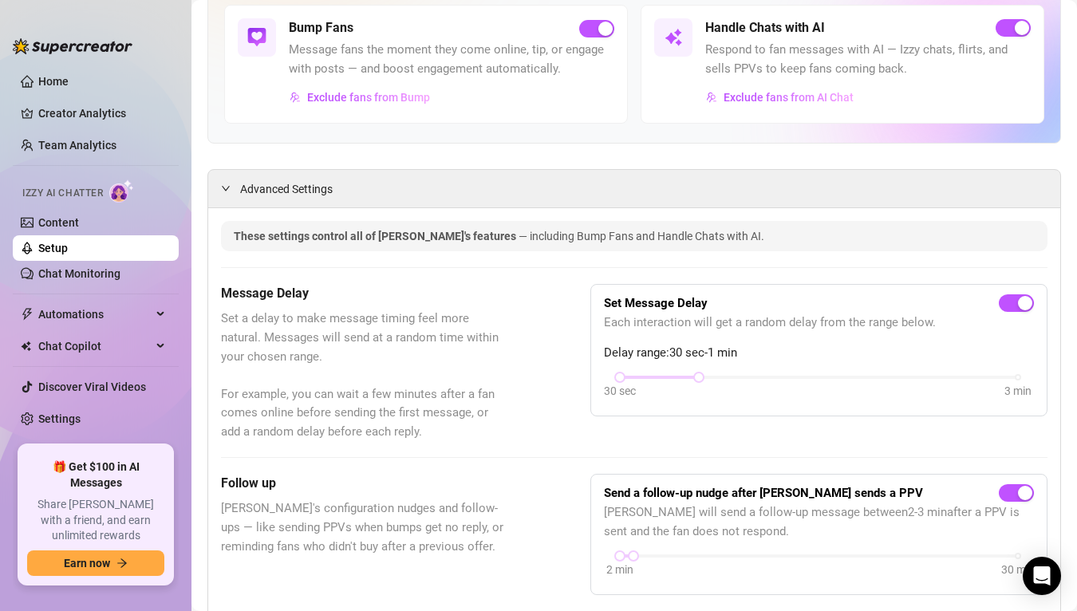
scroll to position [179, 0]
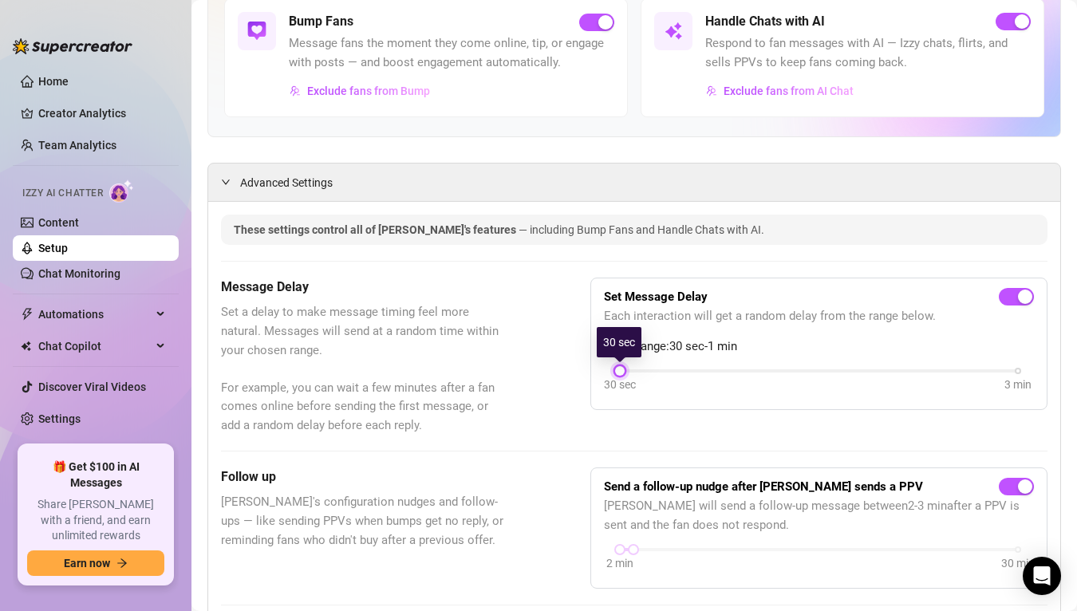
drag, startPoint x: 703, startPoint y: 369, endPoint x: 614, endPoint y: 369, distance: 88.5
click at [616, 369] on div at bounding box center [620, 371] width 8 height 8
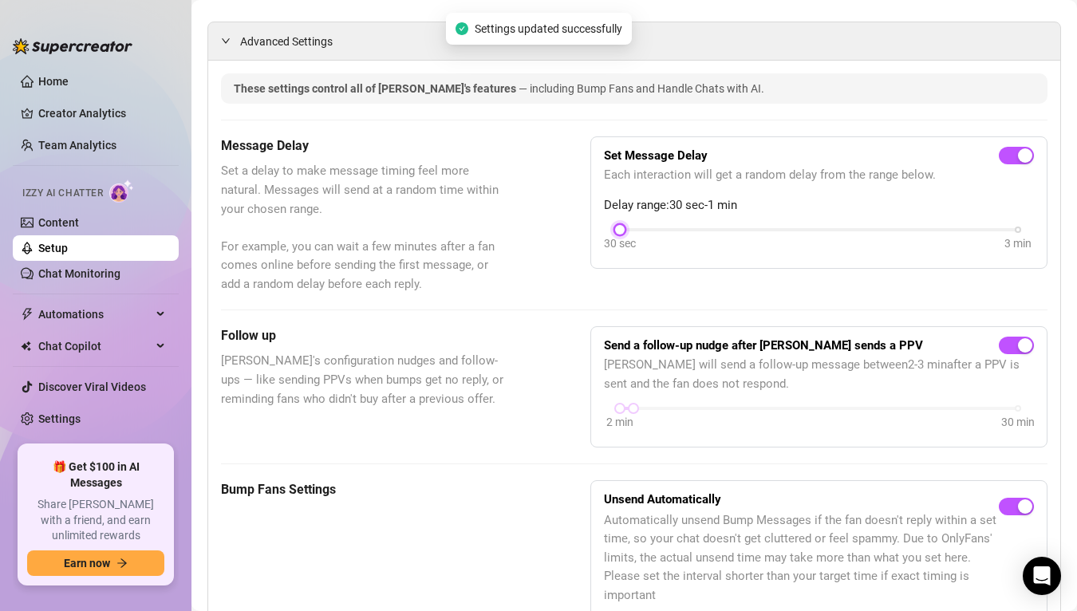
scroll to position [336, 0]
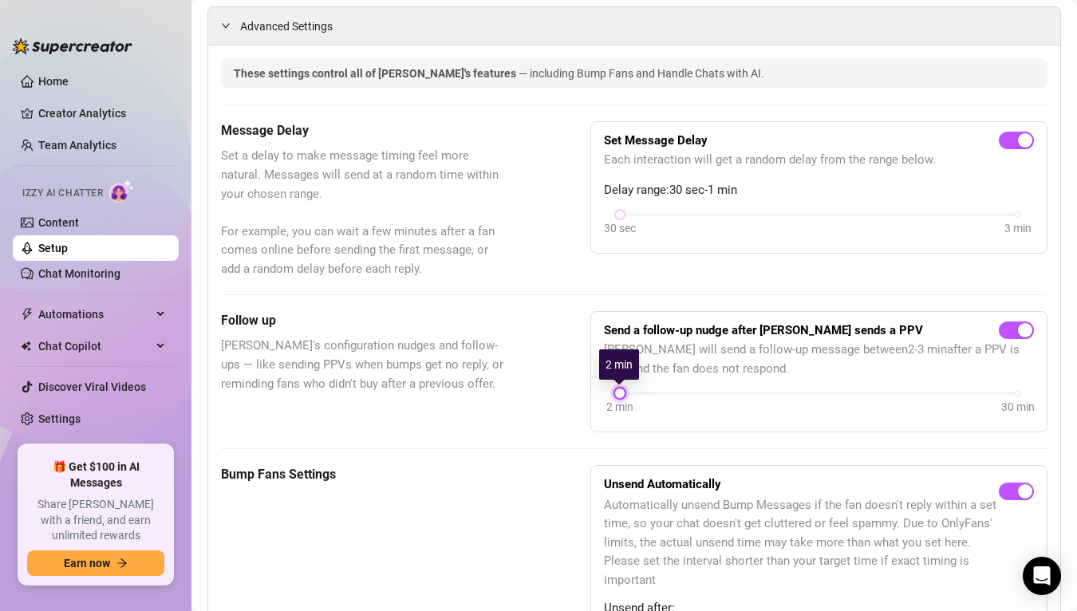
drag, startPoint x: 632, startPoint y: 394, endPoint x: 585, endPoint y: 392, distance: 46.3
click at [585, 393] on div "Follow up [PERSON_NAME]'s configuration nudges and follow-ups — like sending PP…" at bounding box center [634, 371] width 826 height 120
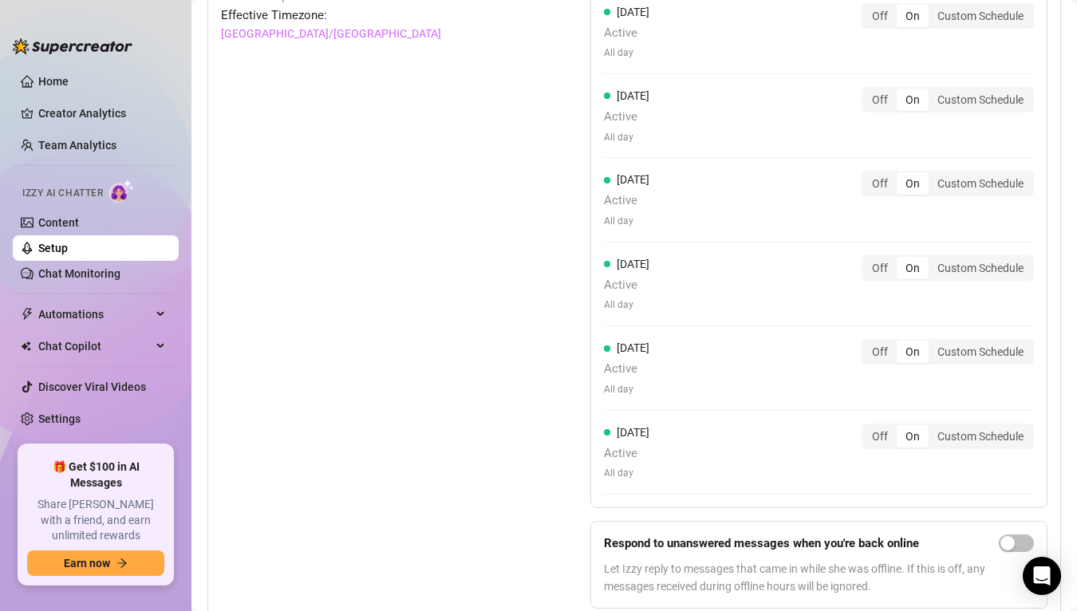
scroll to position [1644, 0]
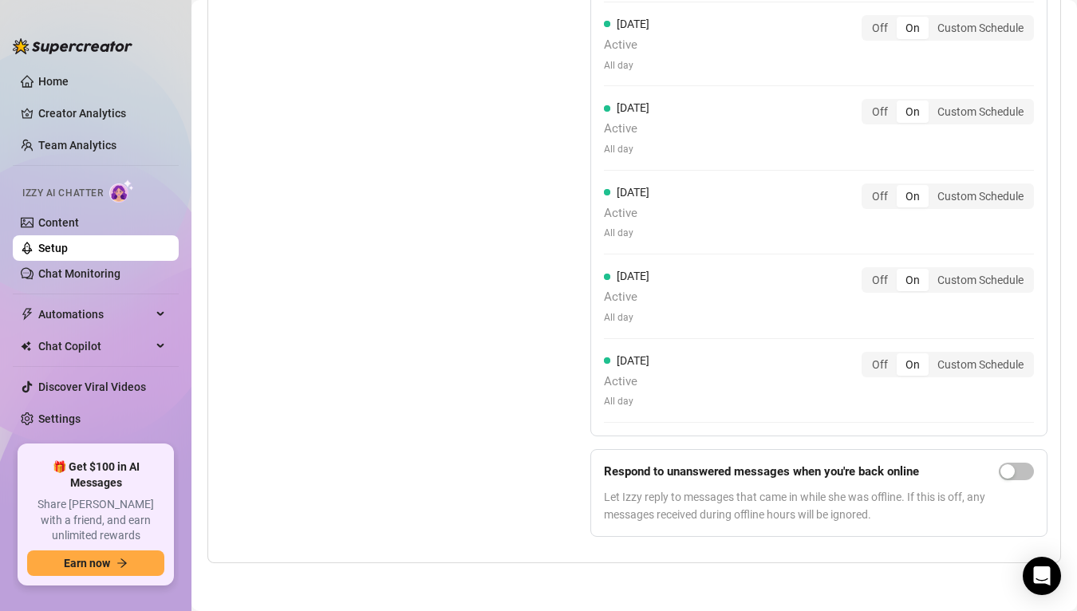
click at [1033, 469] on div at bounding box center [1016, 493] width 35 height 61
click at [1025, 468] on span "button" at bounding box center [1016, 472] width 35 height 18
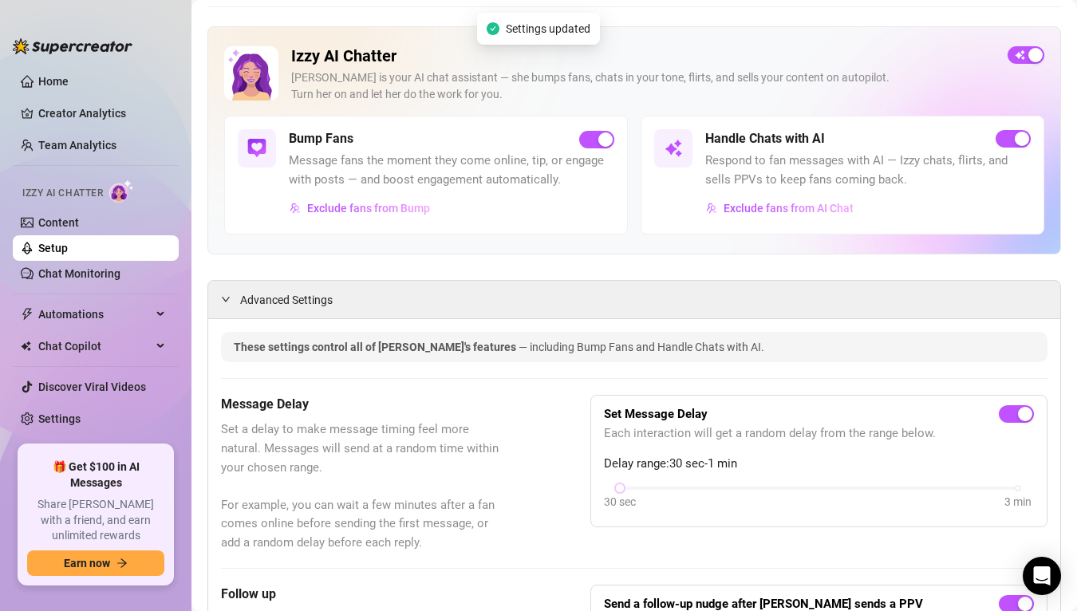
scroll to position [0, 0]
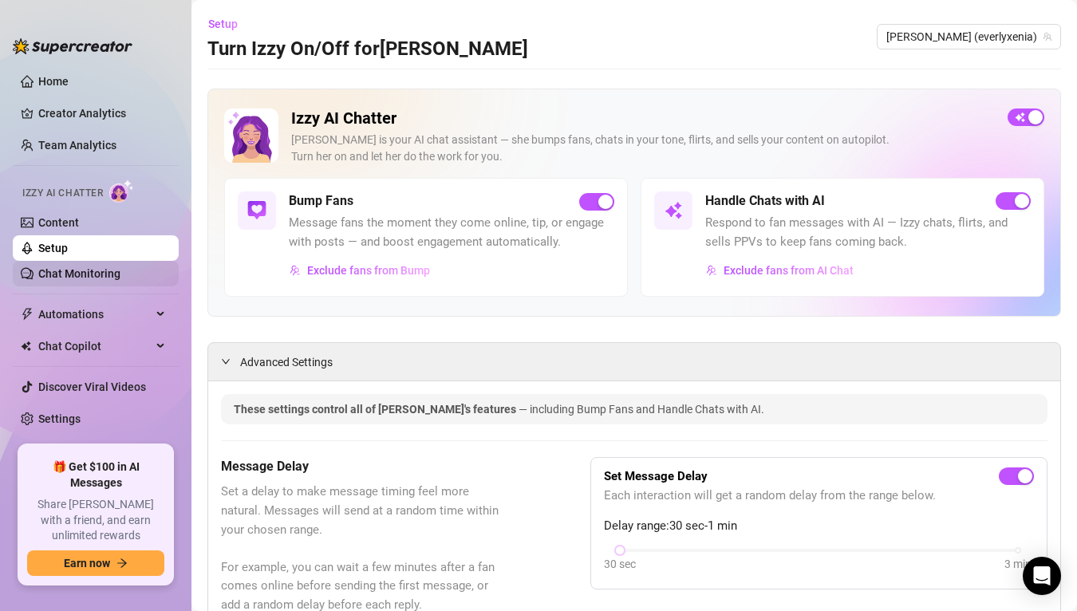
click at [120, 278] on link "Chat Monitoring" at bounding box center [79, 273] width 82 height 13
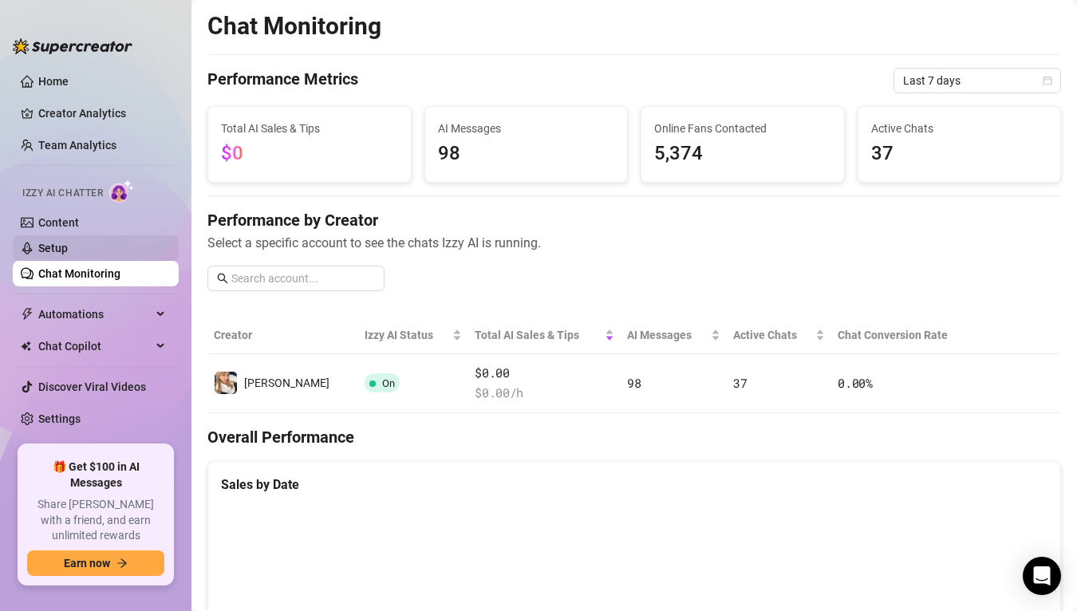
click at [68, 250] on link "Setup" at bounding box center [53, 248] width 30 height 13
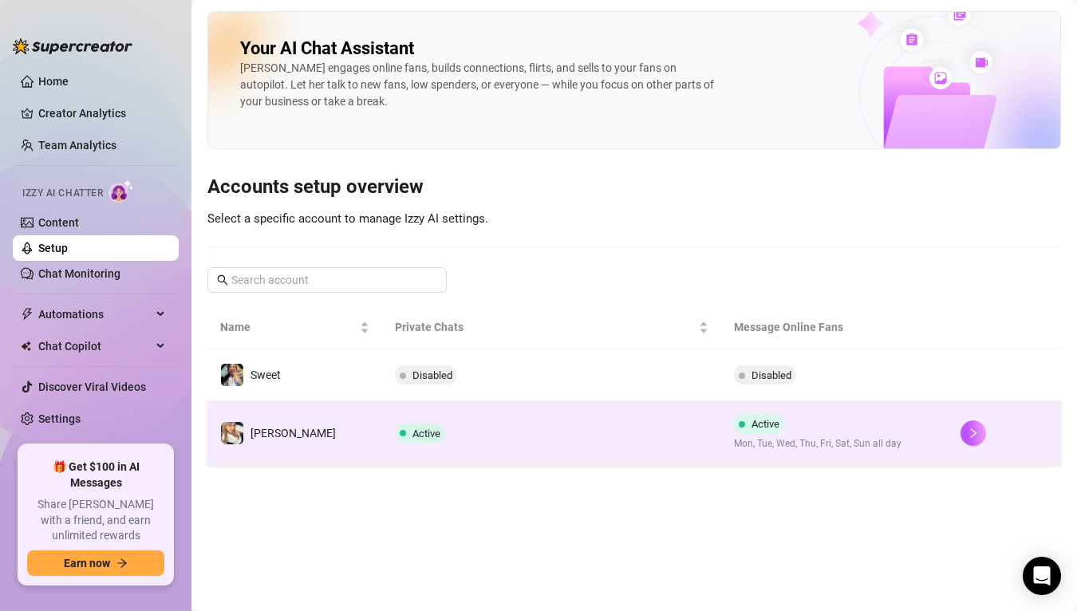
click at [520, 424] on td "Active" at bounding box center [552, 433] width 340 height 64
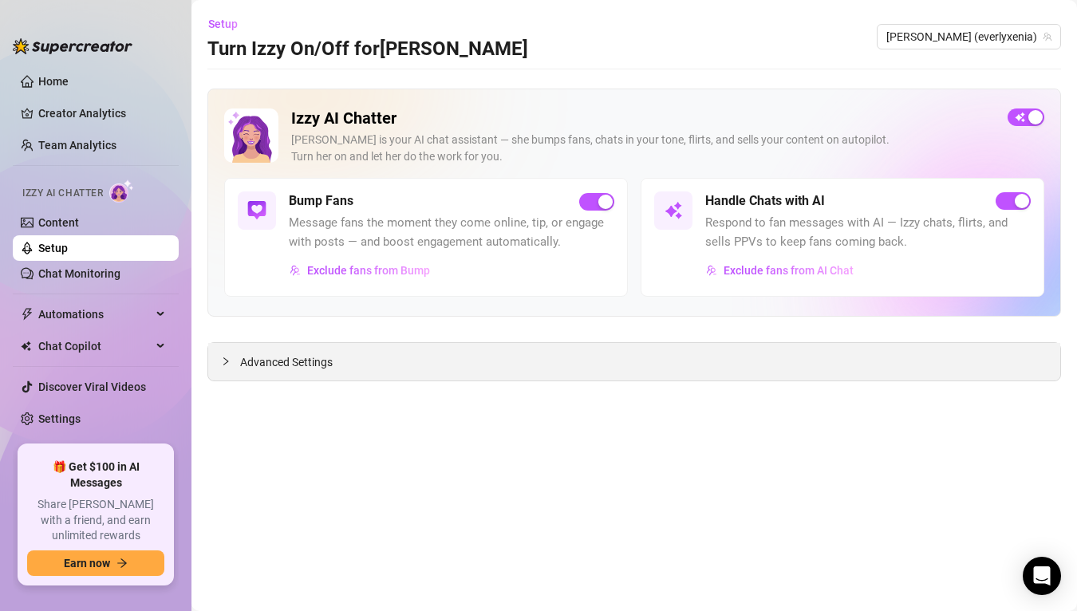
click at [651, 370] on div "Advanced Settings" at bounding box center [634, 361] width 852 height 37
click at [618, 358] on div "Advanced Settings" at bounding box center [634, 361] width 852 height 37
click at [321, 349] on div "Advanced Settings" at bounding box center [634, 361] width 852 height 37
click at [321, 354] on span "Advanced Settings" at bounding box center [286, 362] width 93 height 18
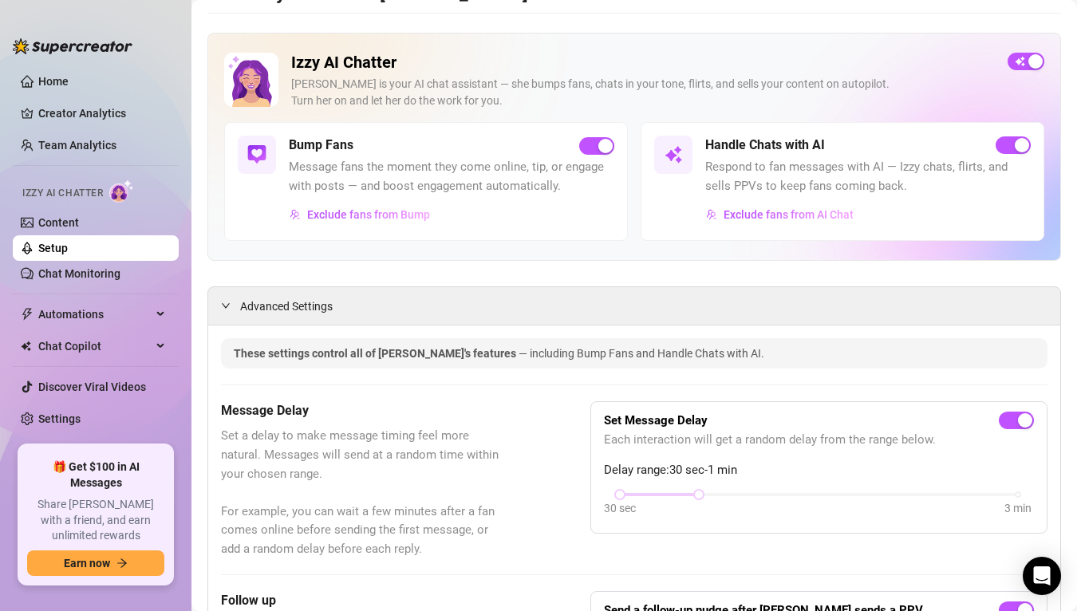
scroll to position [93, 0]
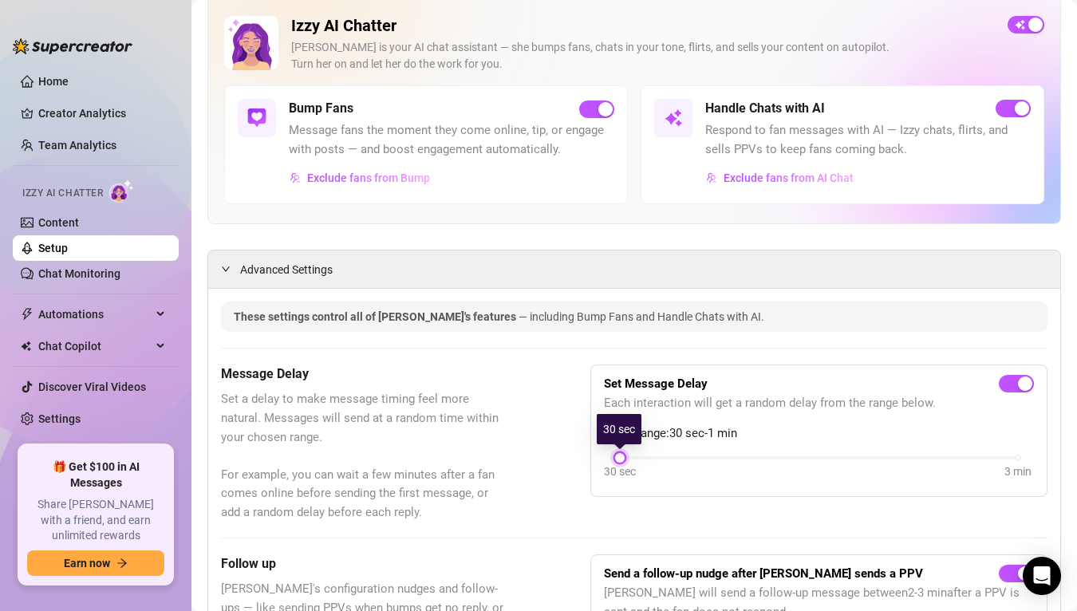
drag, startPoint x: 699, startPoint y: 460, endPoint x: 592, endPoint y: 459, distance: 106.9
click at [592, 459] on div "Set Message Delay Each interaction will get a random delay from the range below…" at bounding box center [818, 430] width 457 height 132
click at [620, 463] on div "30 sec" at bounding box center [620, 472] width 32 height 18
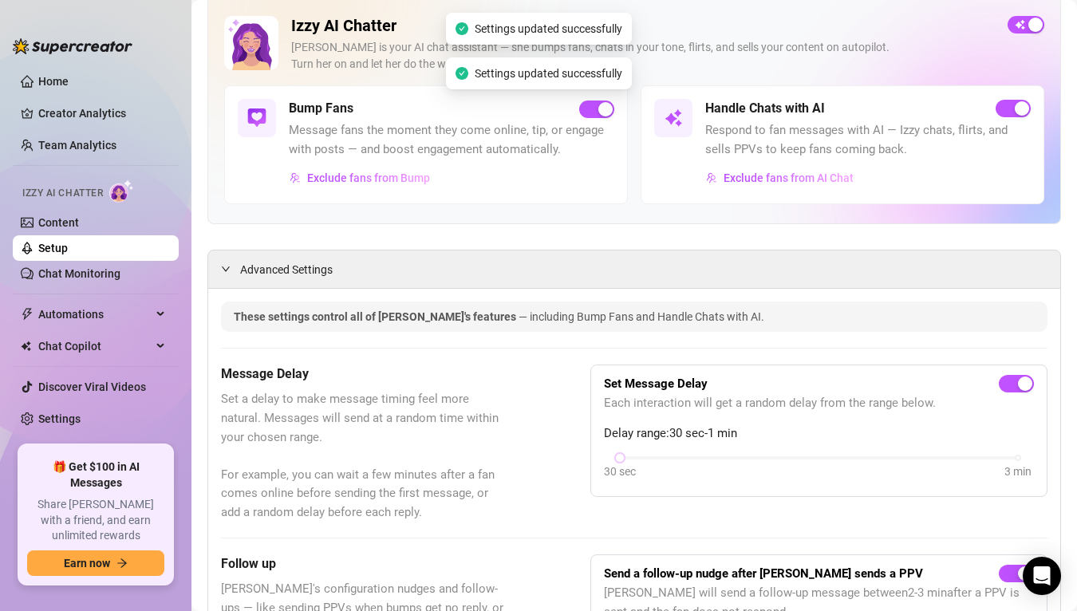
click at [595, 506] on div "Message Delay Set a delay to make message timing feel more natural. Messages wi…" at bounding box center [634, 442] width 826 height 157
click at [120, 272] on link "Chat Monitoring" at bounding box center [79, 273] width 82 height 13
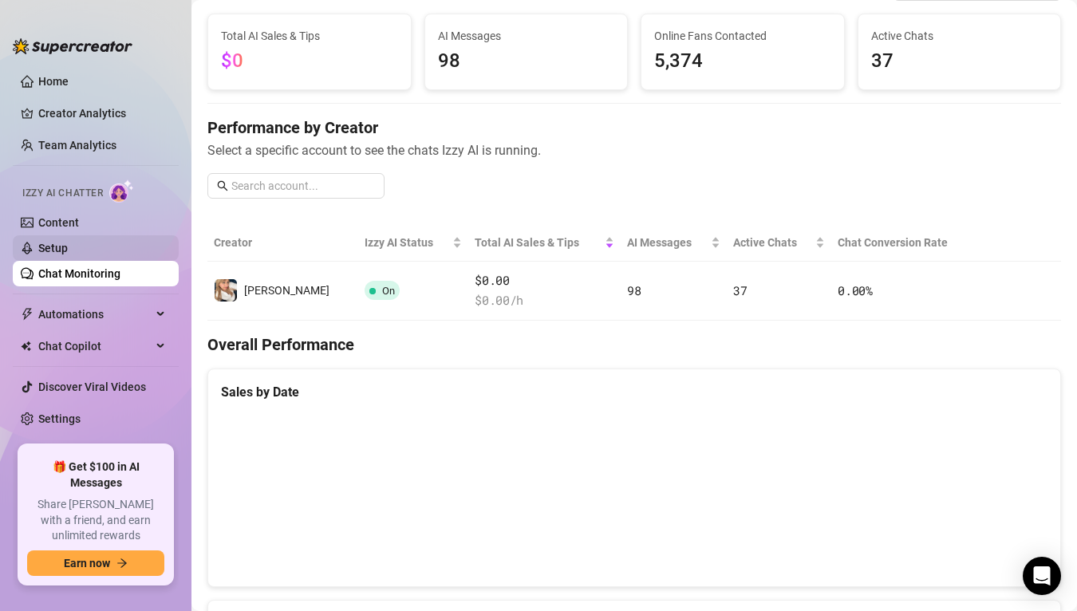
click at [68, 250] on link "Setup" at bounding box center [53, 248] width 30 height 13
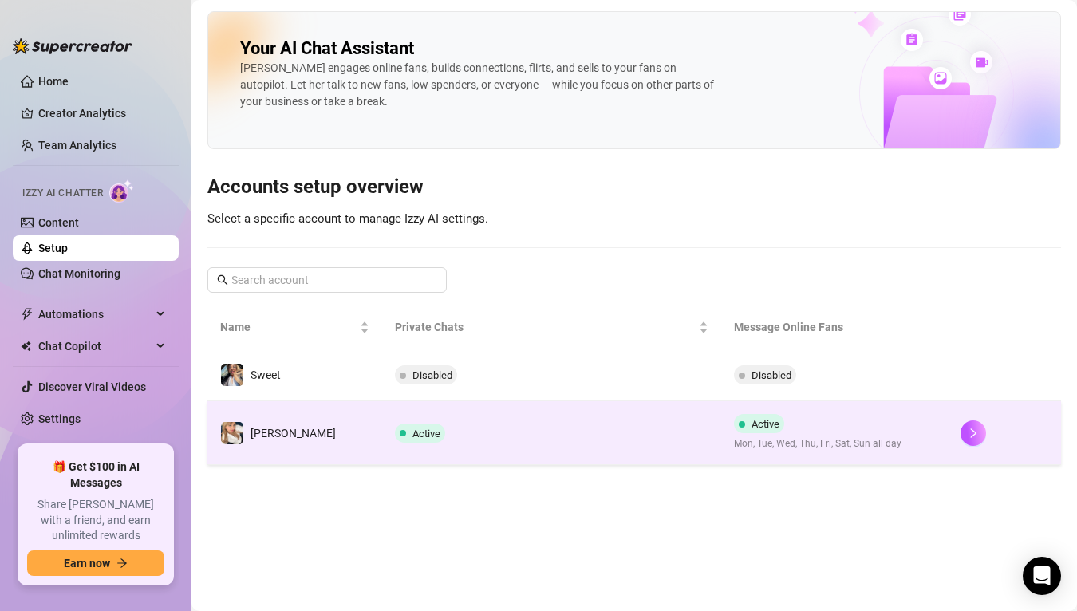
click at [304, 424] on td "[PERSON_NAME]" at bounding box center [294, 433] width 175 height 64
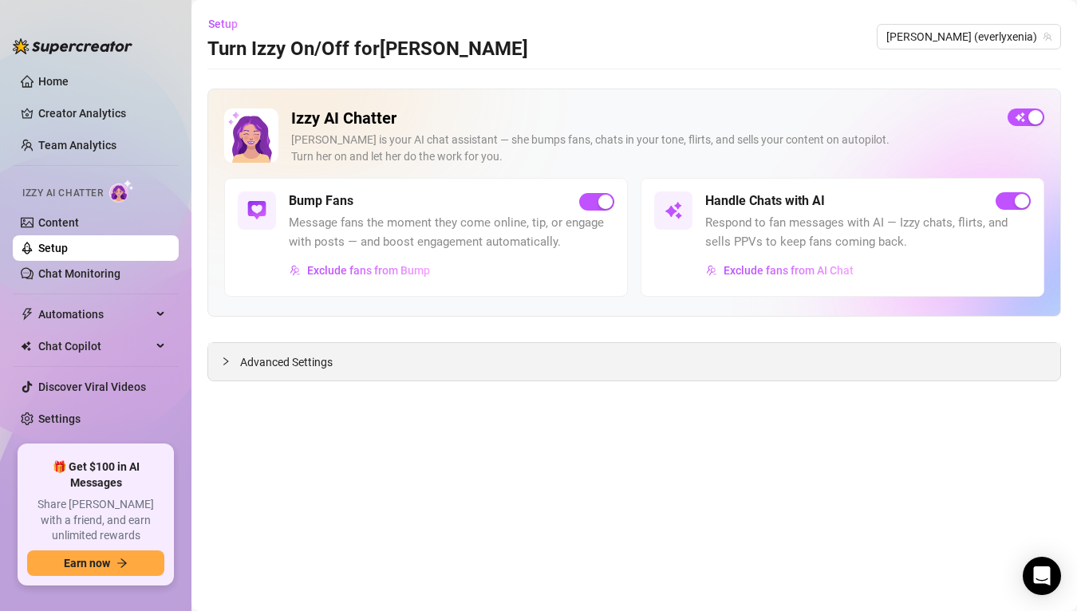
click at [634, 373] on div "Advanced Settings" at bounding box center [634, 361] width 852 height 37
click at [559, 369] on div "Advanced Settings" at bounding box center [634, 361] width 852 height 37
click at [293, 357] on span "Advanced Settings" at bounding box center [286, 362] width 93 height 18
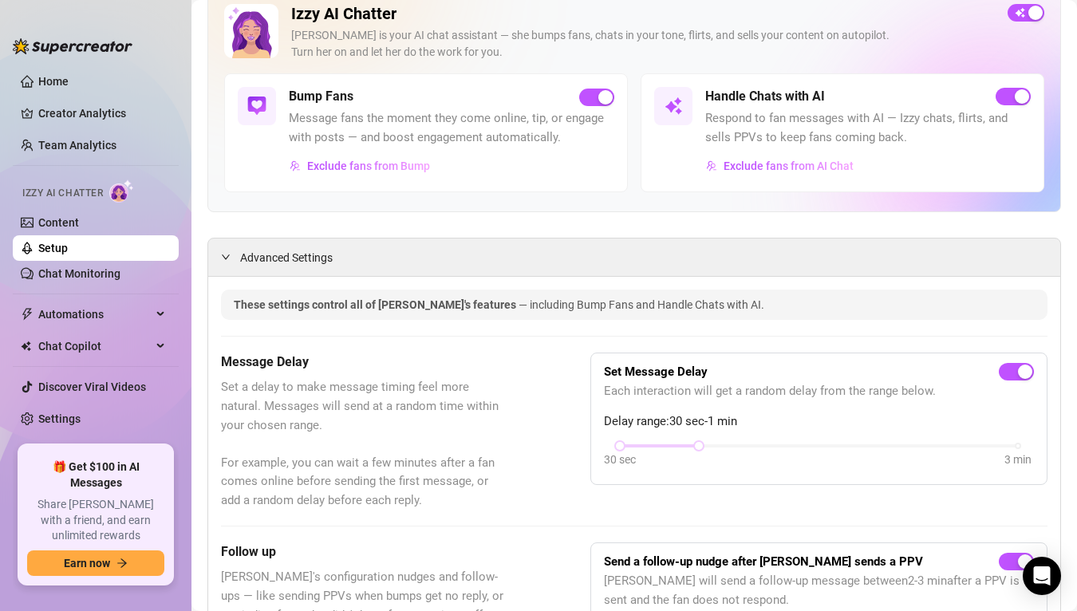
scroll to position [115, 0]
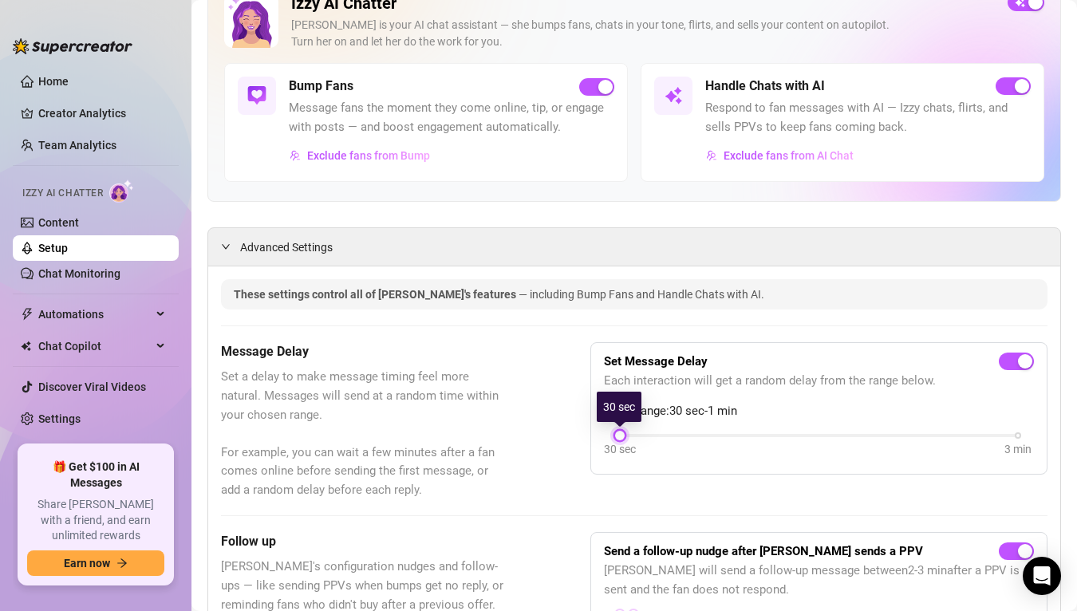
drag, startPoint x: 696, startPoint y: 432, endPoint x: 624, endPoint y: 443, distance: 72.5
click at [624, 437] on div "30 sec 3 min" at bounding box center [819, 434] width 398 height 6
click at [617, 435] on div at bounding box center [620, 435] width 8 height 8
click at [1026, 362] on div "button" at bounding box center [1025, 361] width 14 height 14
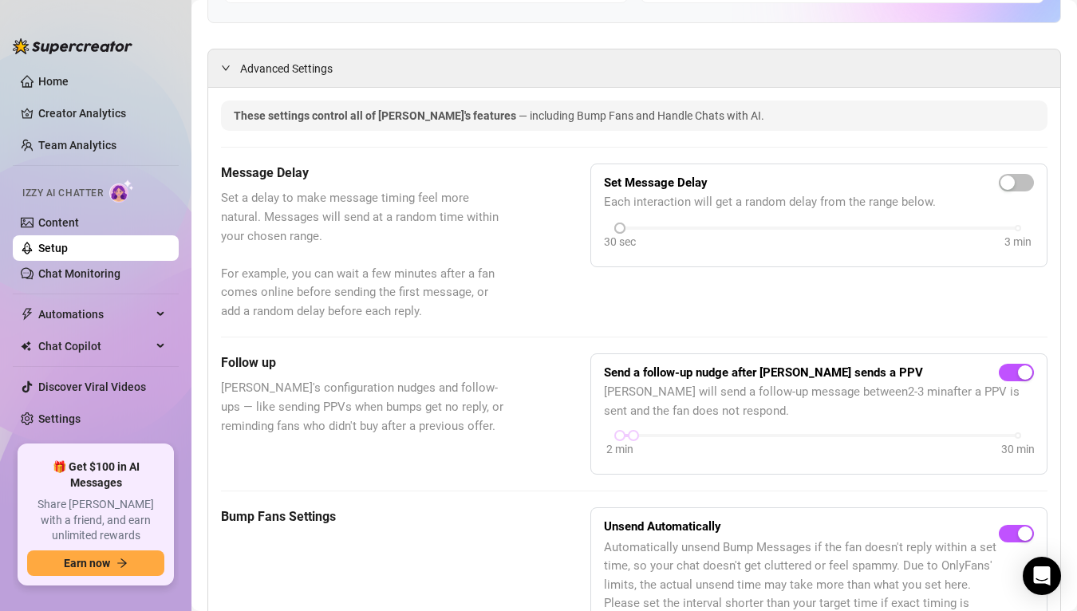
scroll to position [297, 0]
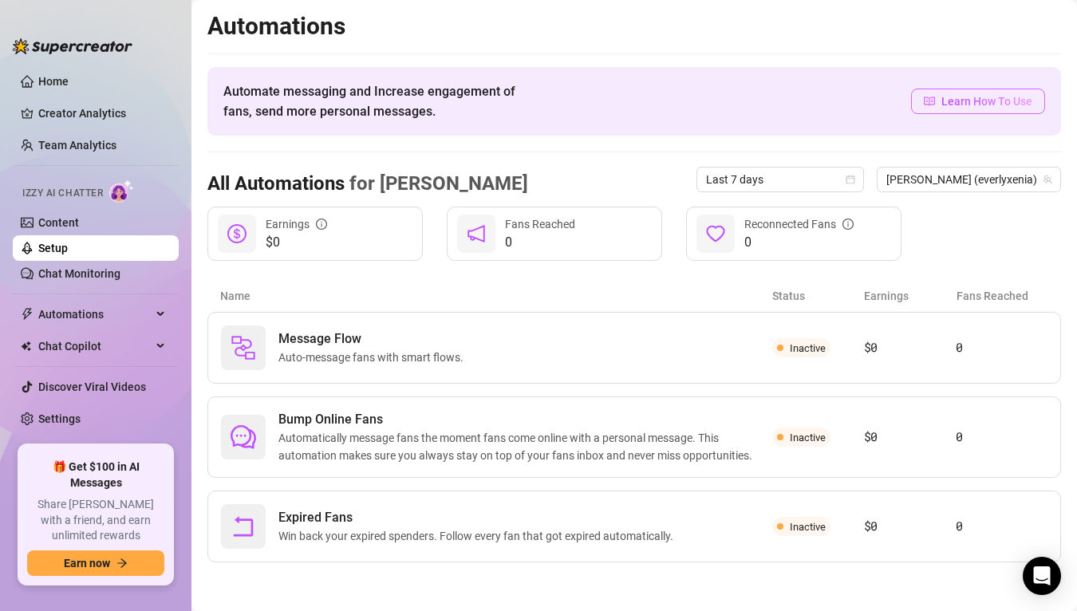
click at [950, 111] on link "Learn How To Use" at bounding box center [978, 102] width 134 height 26
click at [79, 227] on link "Content" at bounding box center [58, 222] width 41 height 13
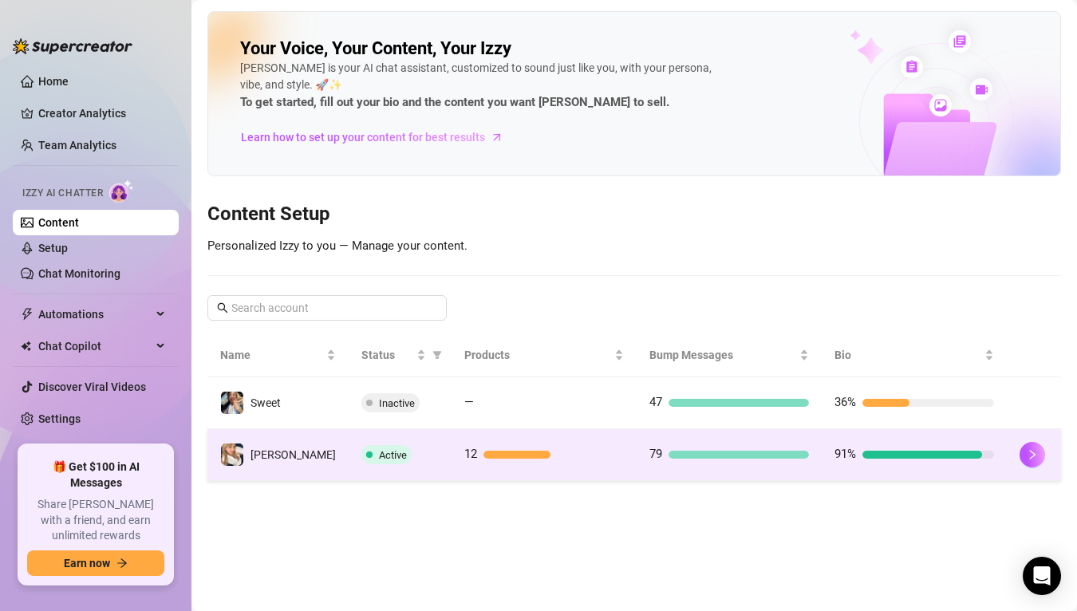
click at [374, 451] on div "Active" at bounding box center [399, 454] width 77 height 19
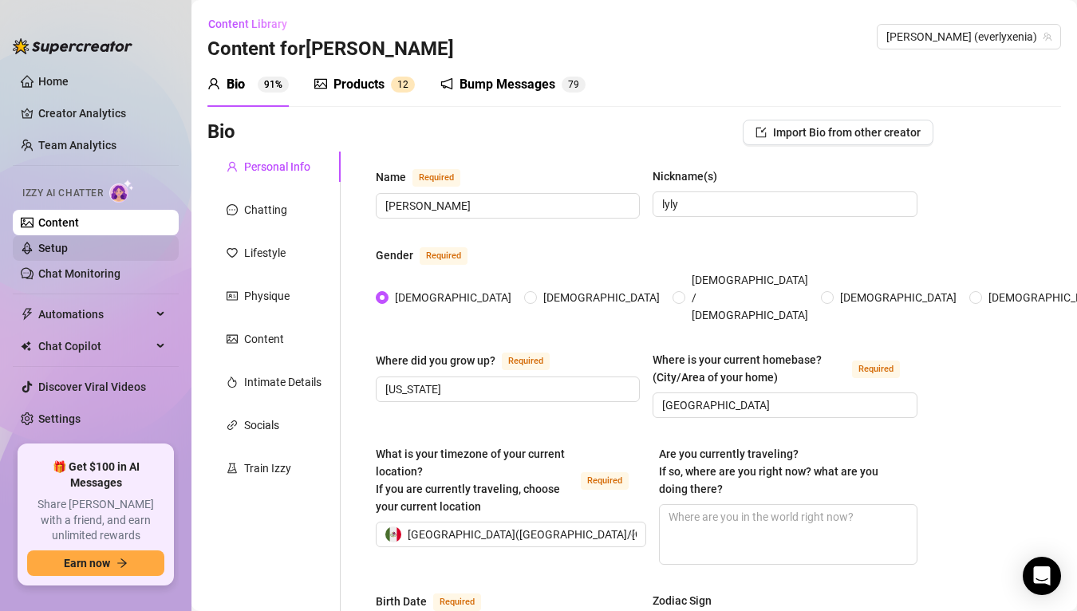
click at [68, 249] on link "Setup" at bounding box center [53, 248] width 30 height 13
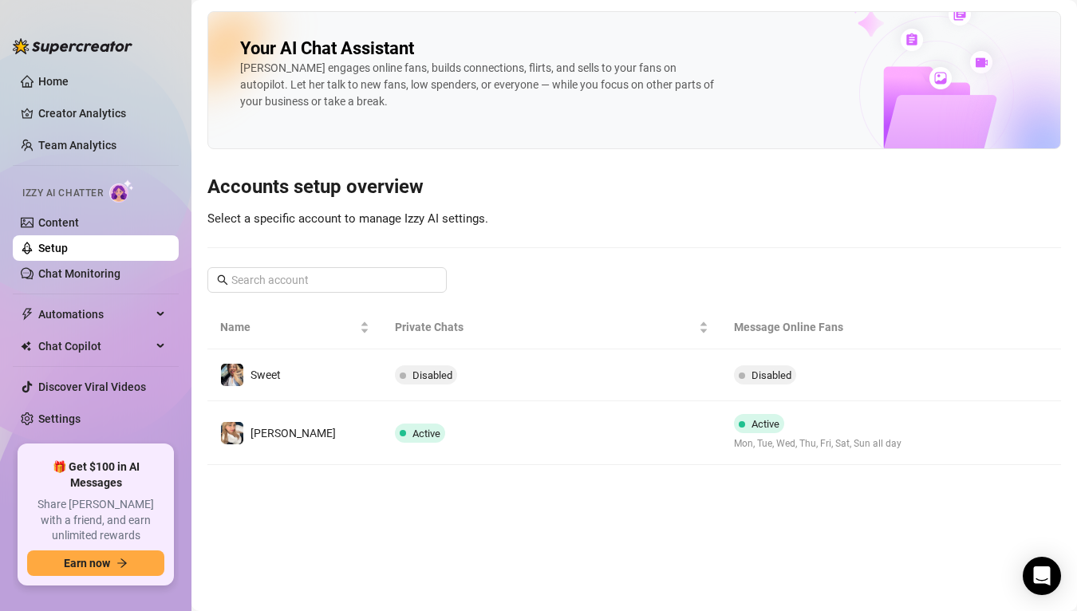
click at [68, 250] on link "Setup" at bounding box center [53, 248] width 30 height 13
click at [68, 271] on link "Chat Monitoring" at bounding box center [79, 273] width 82 height 13
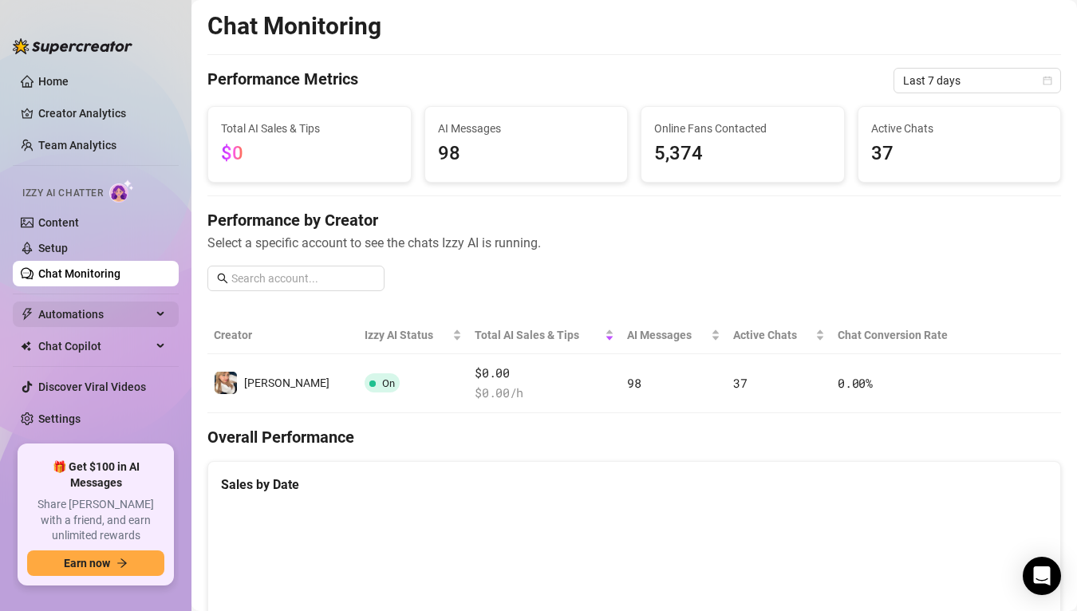
click at [110, 317] on span "Automations" at bounding box center [94, 314] width 113 height 26
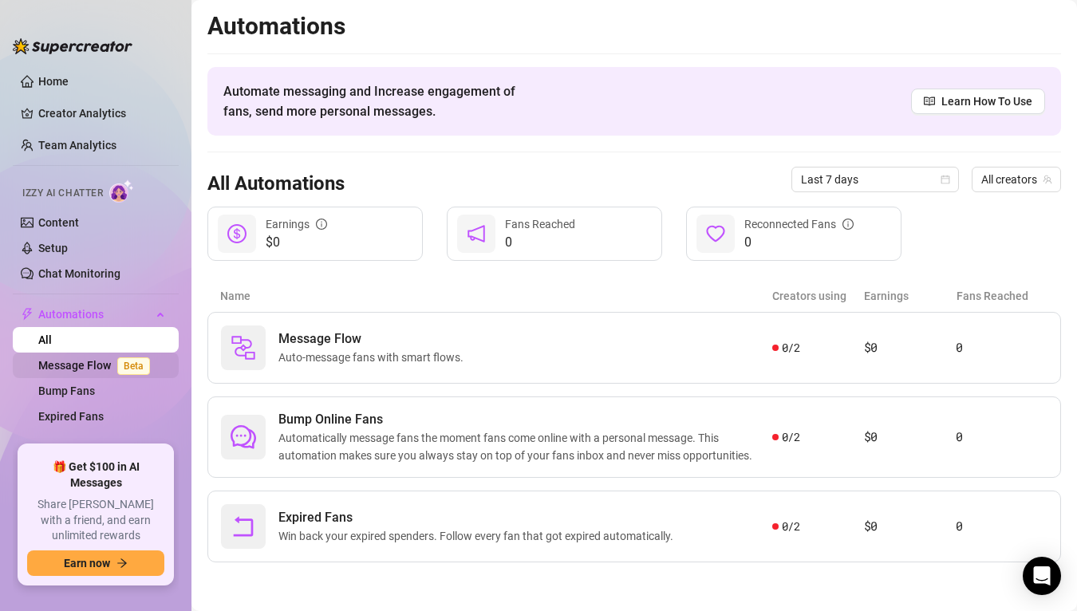
click at [125, 362] on span "Beta" at bounding box center [133, 366] width 33 height 18
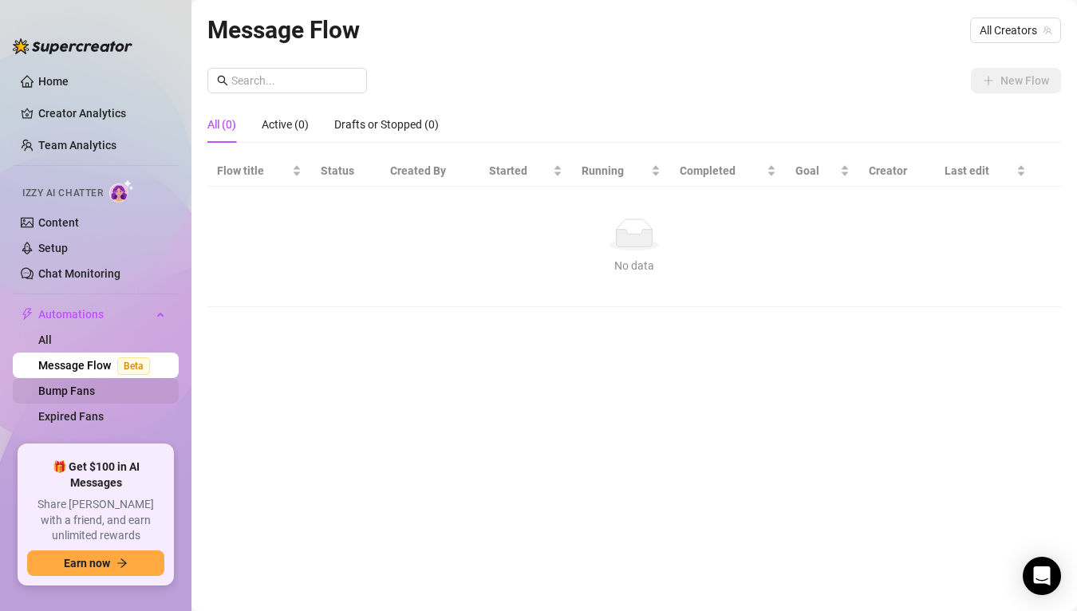
click at [95, 393] on link "Bump Fans" at bounding box center [66, 390] width 57 height 13
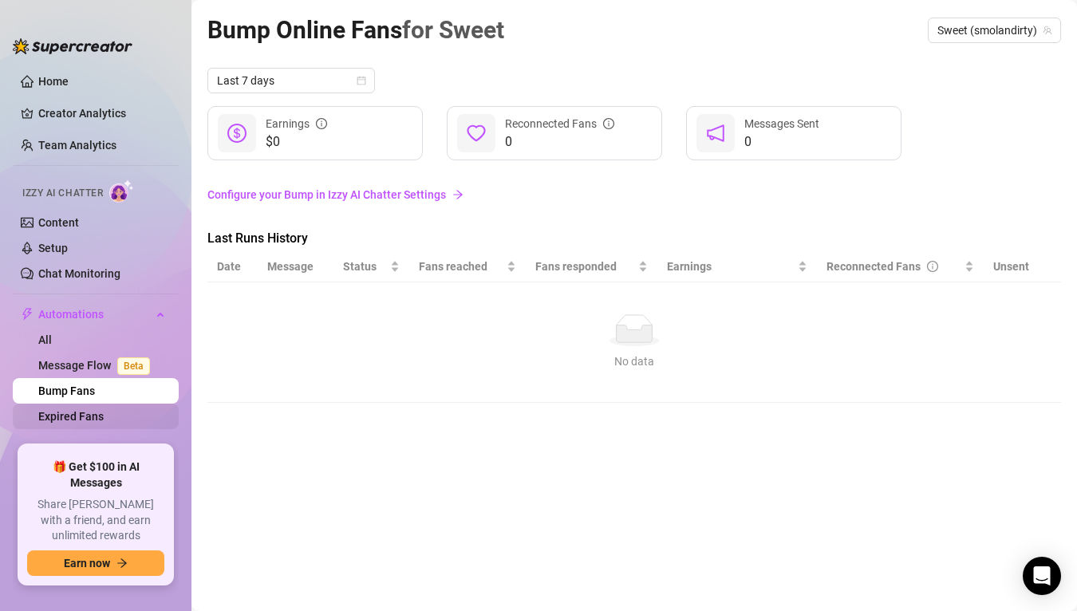
click at [104, 412] on link "Expired Fans" at bounding box center [70, 416] width 65 height 13
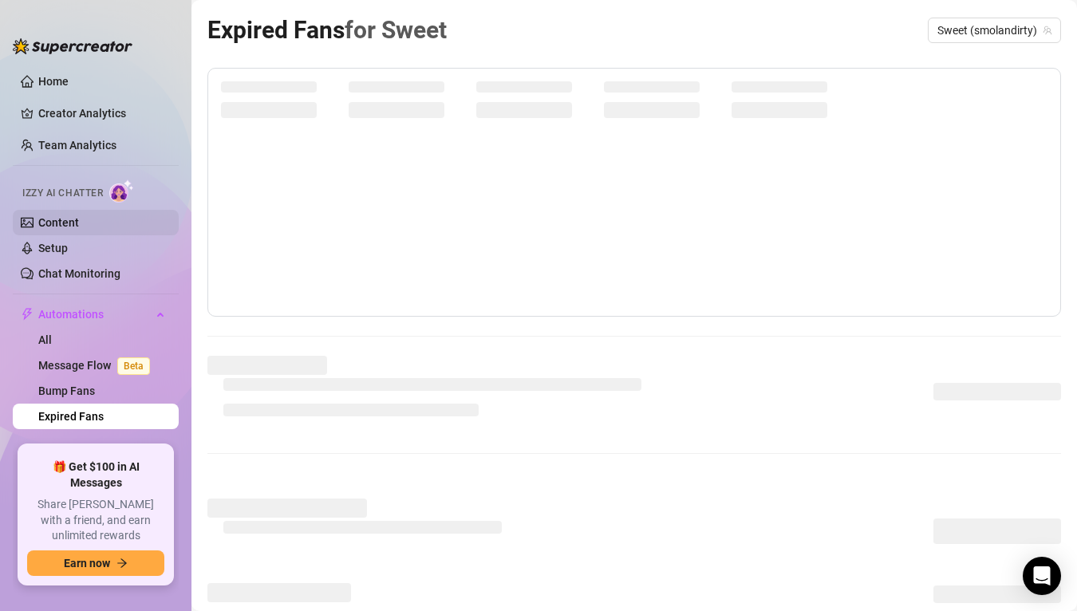
click at [79, 229] on link "Content" at bounding box center [58, 222] width 41 height 13
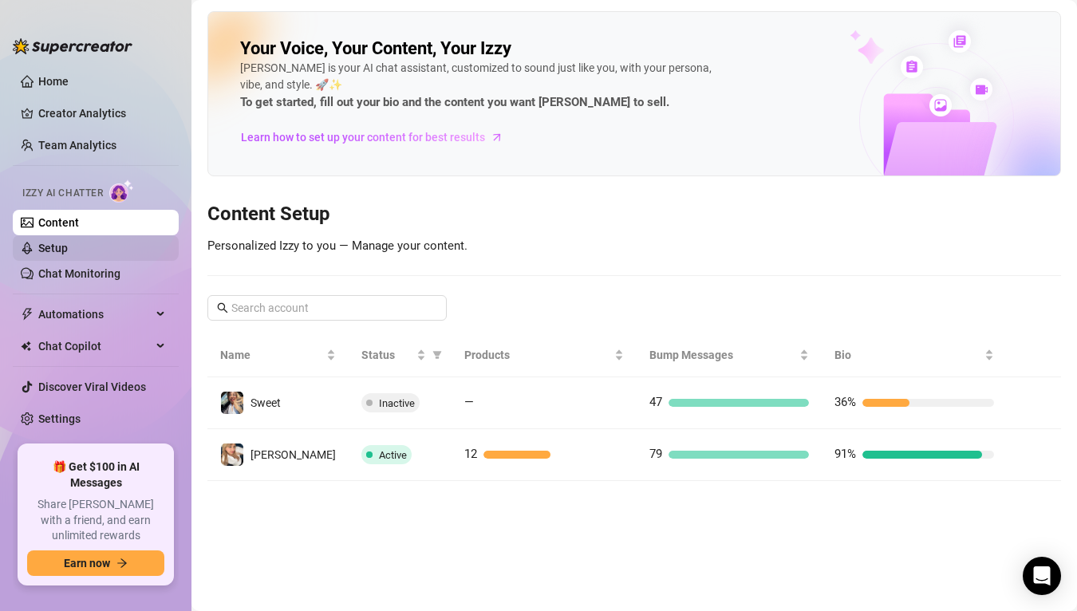
click at [68, 242] on link "Setup" at bounding box center [53, 248] width 30 height 13
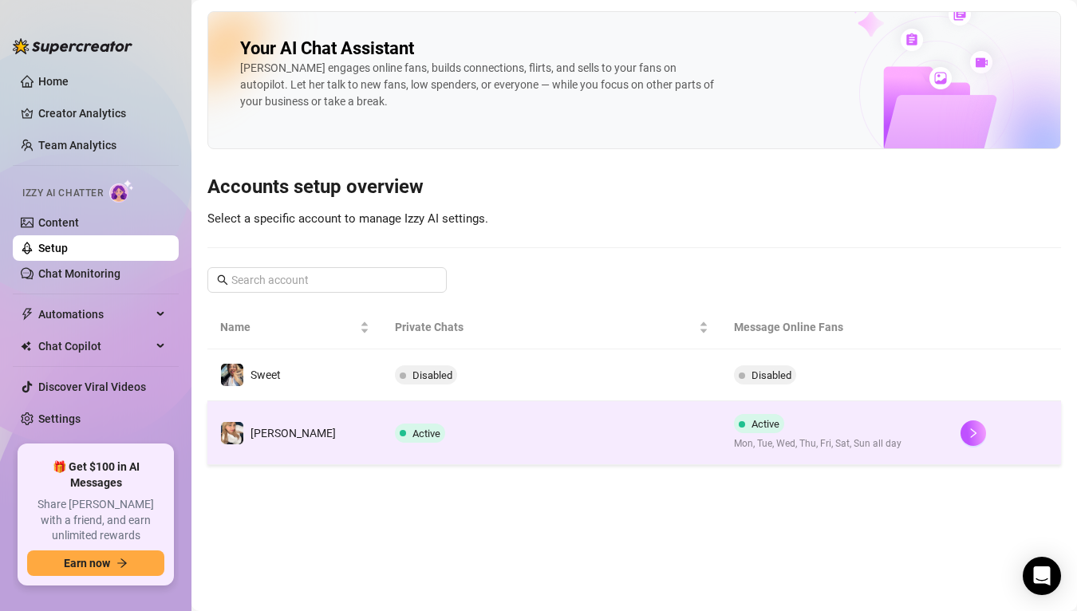
click at [599, 424] on td "Active" at bounding box center [552, 433] width 340 height 64
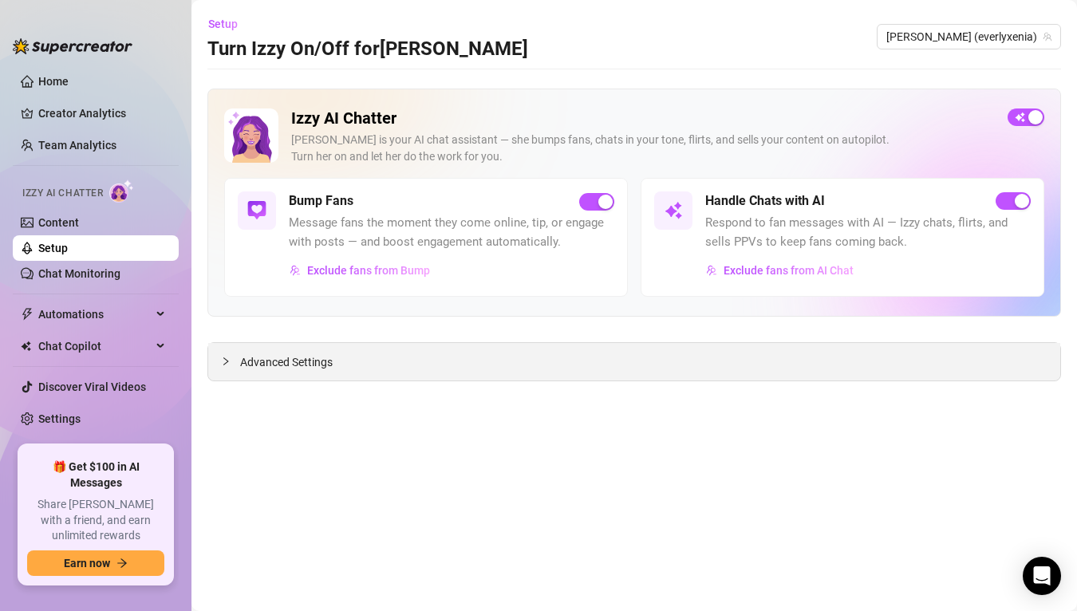
click at [321, 363] on span "Advanced Settings" at bounding box center [286, 362] width 93 height 18
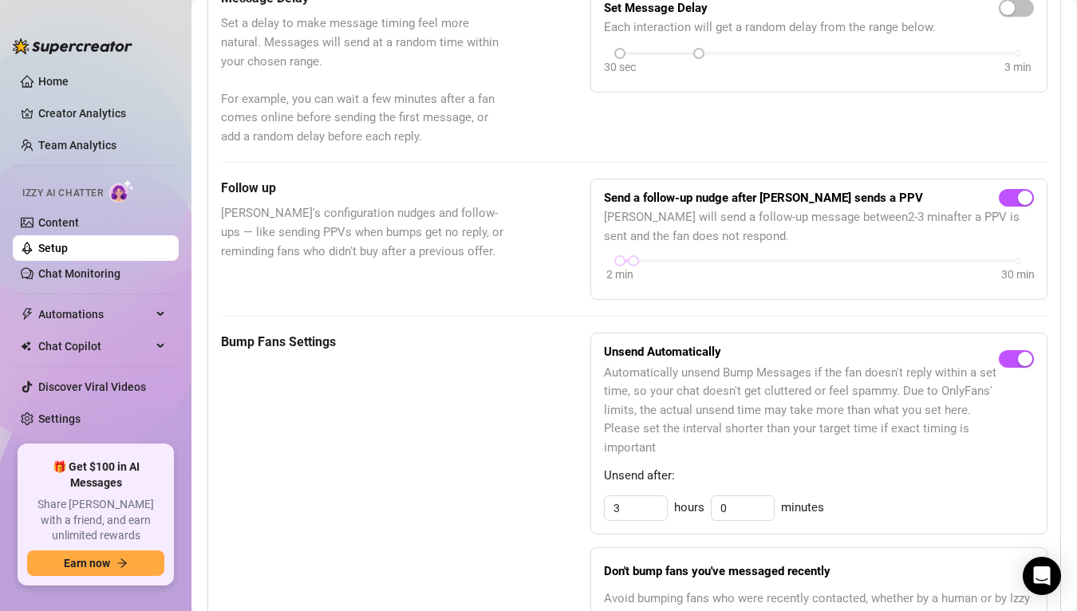
scroll to position [472, 0]
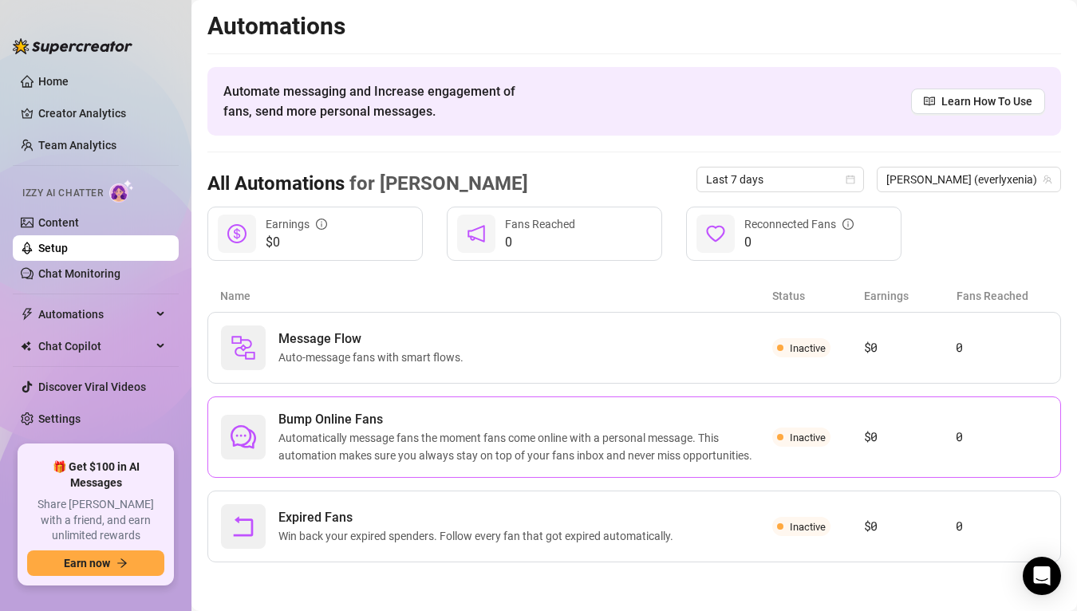
click at [430, 436] on span "Automatically message fans the moment fans come online with a personal message.…" at bounding box center [525, 446] width 494 height 35
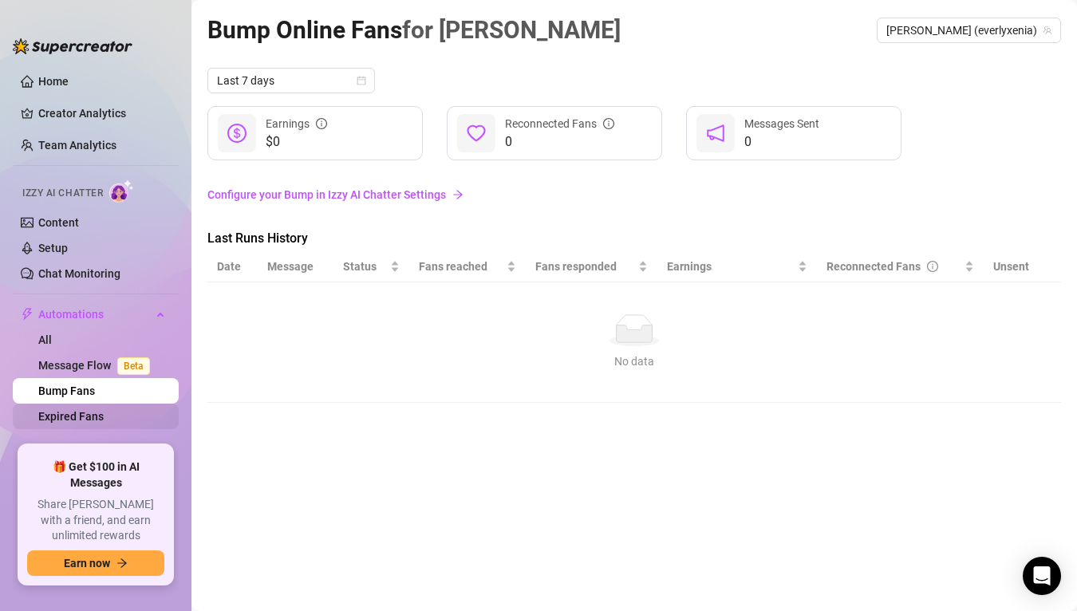
click at [104, 410] on link "Expired Fans" at bounding box center [70, 416] width 65 height 13
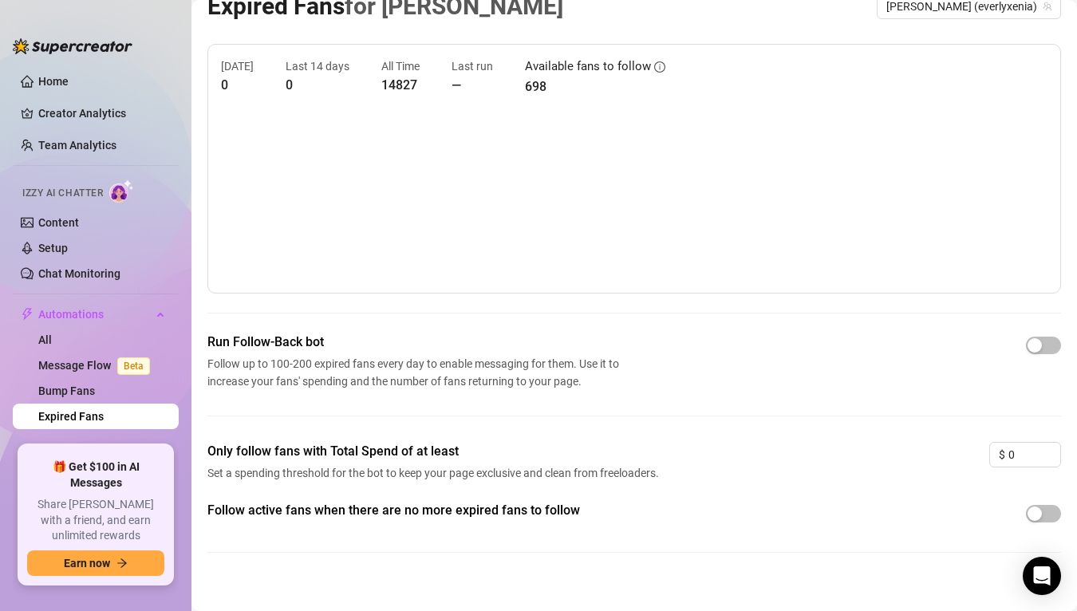
scroll to position [39, 0]
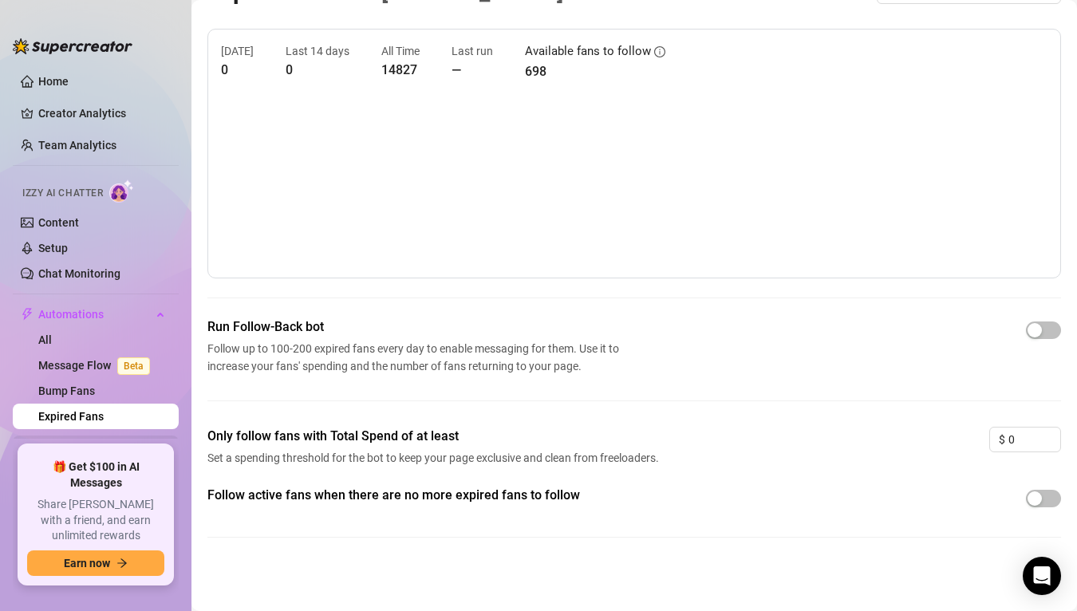
click at [129, 447] on span "Chat Copilot" at bounding box center [94, 448] width 113 height 26
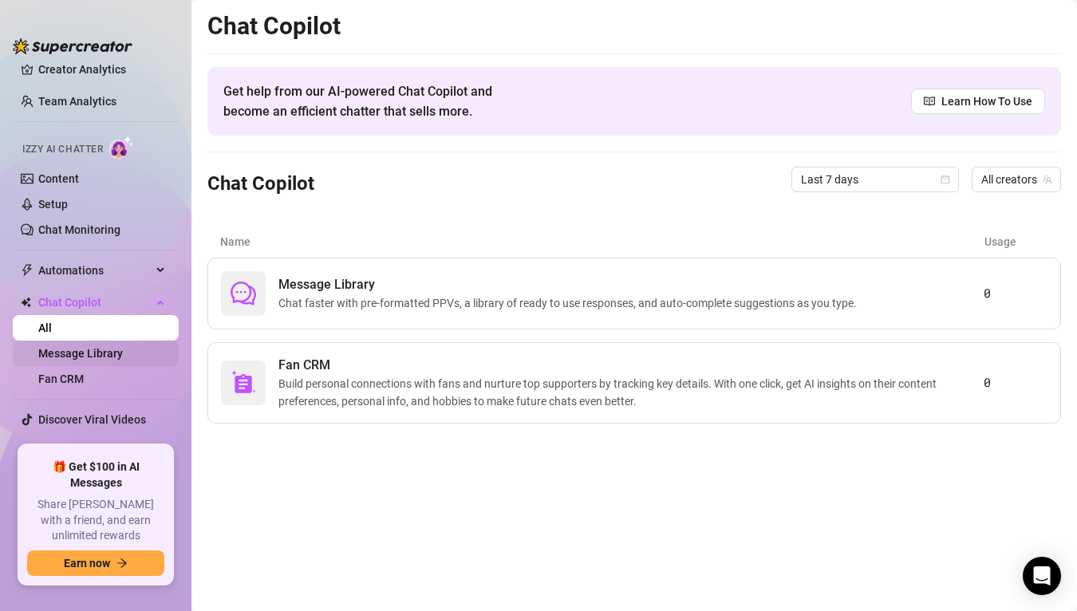
scroll to position [61, 0]
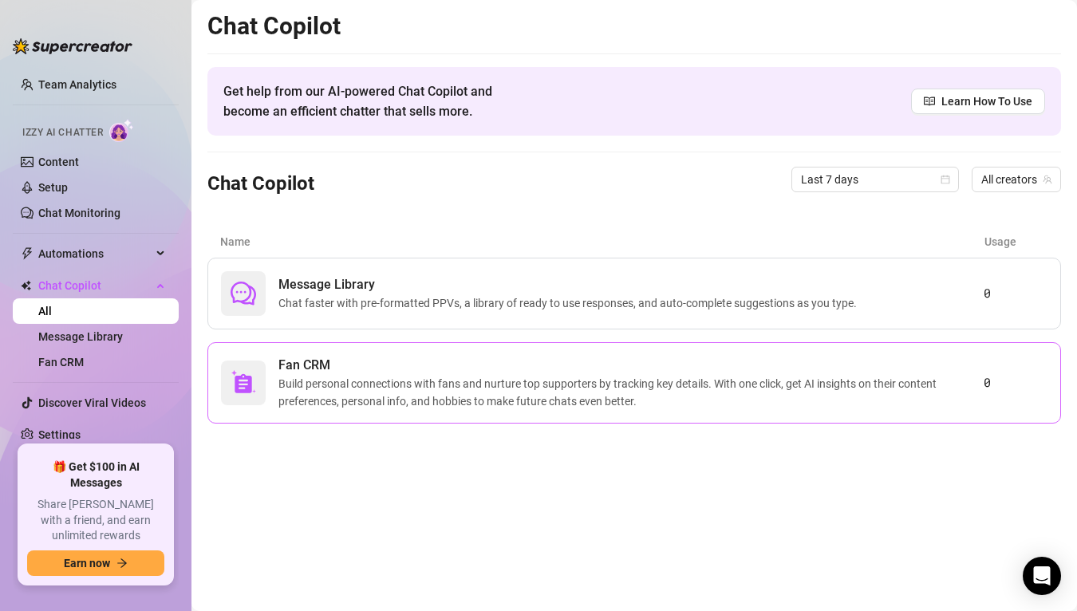
click at [336, 372] on span "Fan CRM" at bounding box center [630, 365] width 705 height 19
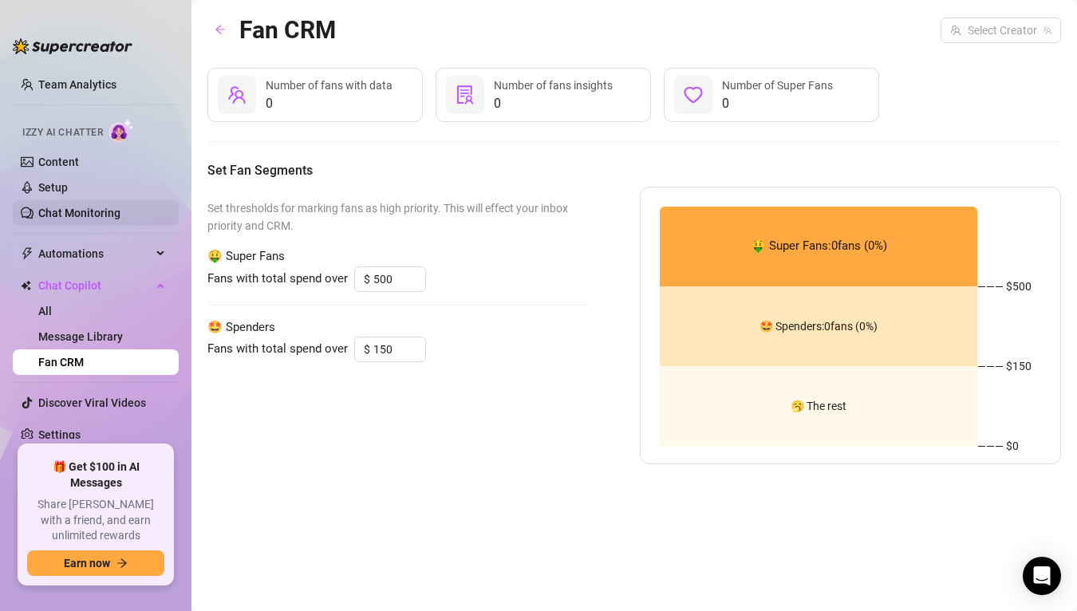
click at [100, 207] on link "Chat Monitoring" at bounding box center [79, 213] width 82 height 13
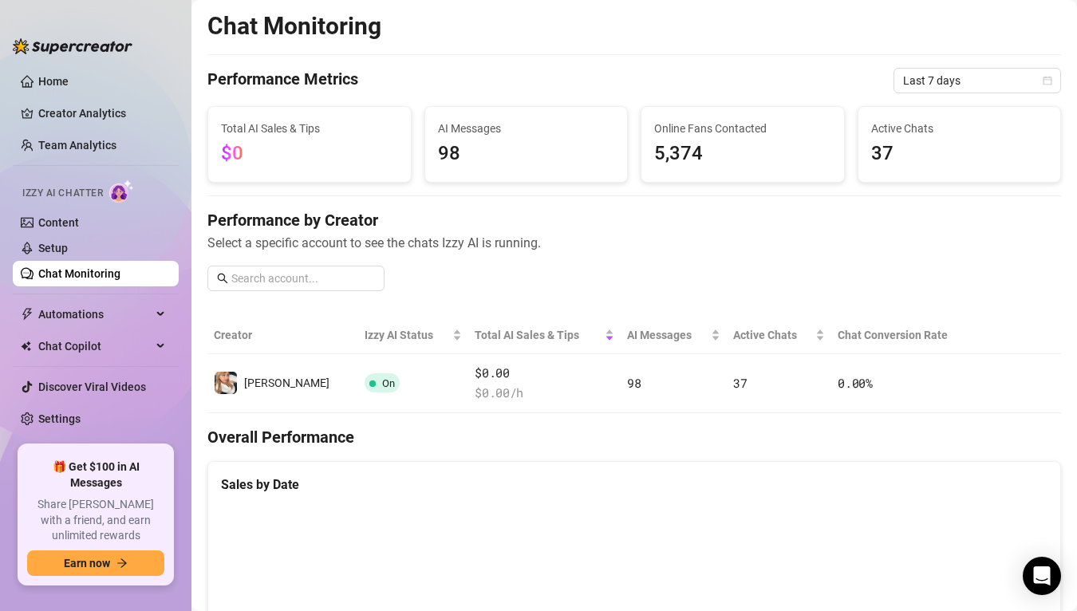
click at [466, 142] on span "98" at bounding box center [526, 154] width 177 height 30
click at [291, 160] on span "$0" at bounding box center [309, 154] width 177 height 30
click at [68, 247] on link "Setup" at bounding box center [53, 248] width 30 height 13
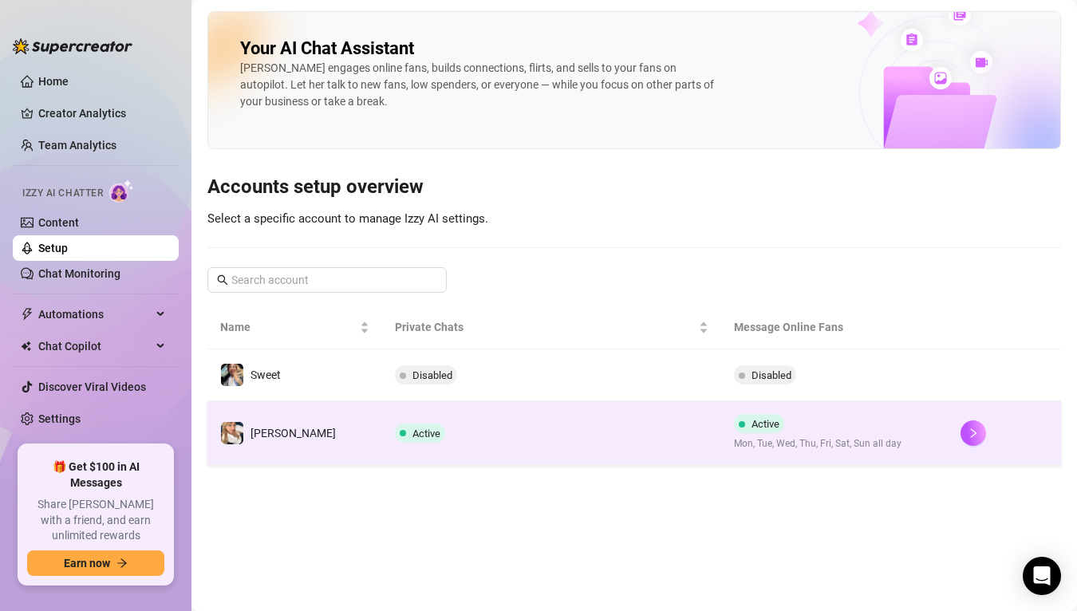
click at [693, 441] on td "Active" at bounding box center [552, 433] width 340 height 64
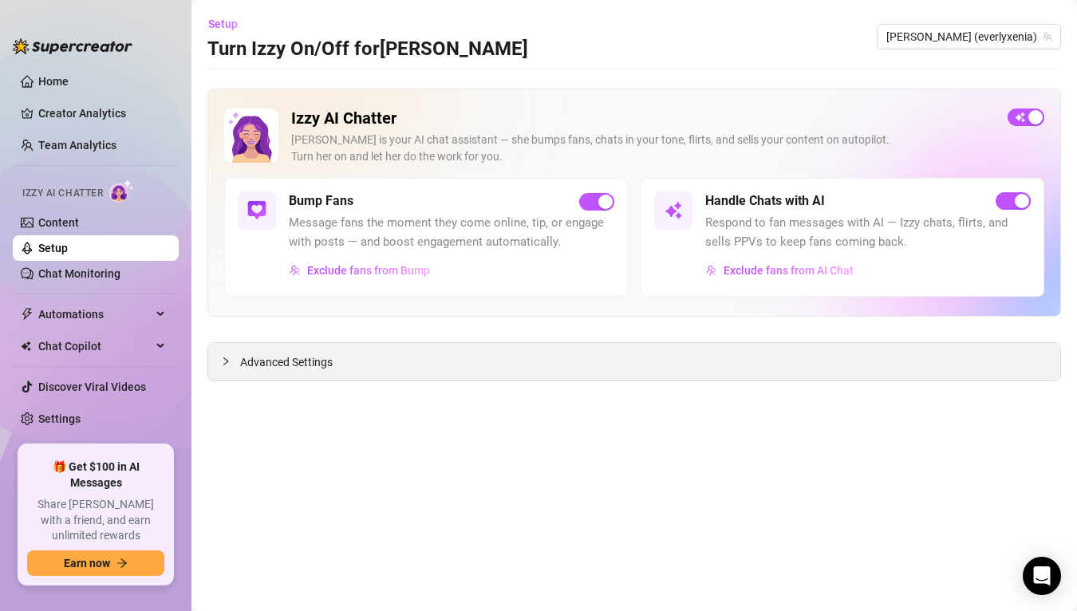
click at [628, 360] on div "Advanced Settings" at bounding box center [634, 361] width 852 height 37
click at [313, 362] on span "Advanced Settings" at bounding box center [286, 362] width 93 height 18
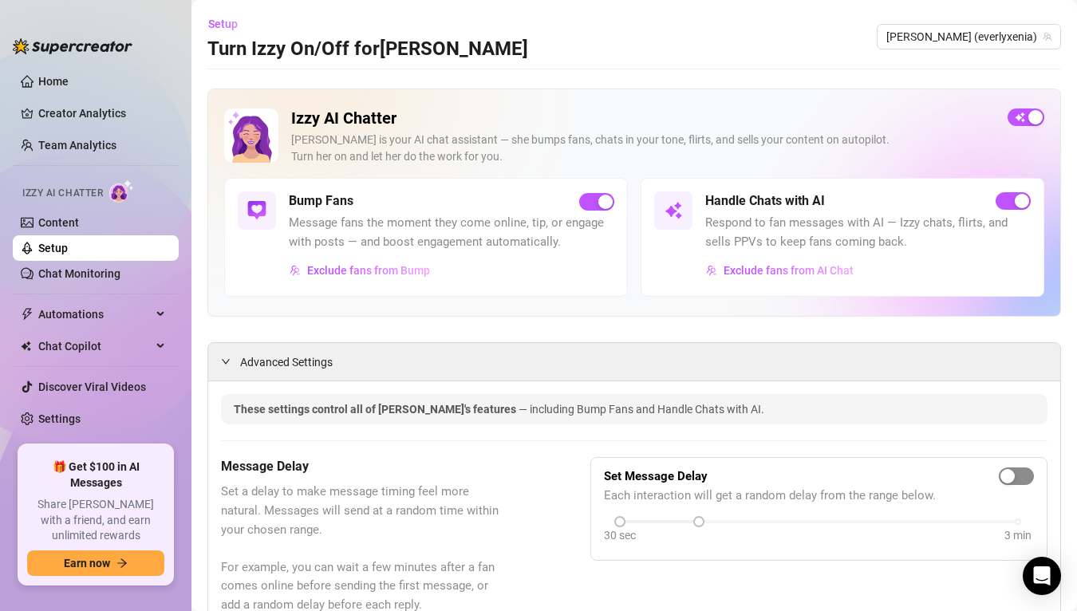
click at [1007, 476] on div "button" at bounding box center [1007, 476] width 14 height 14
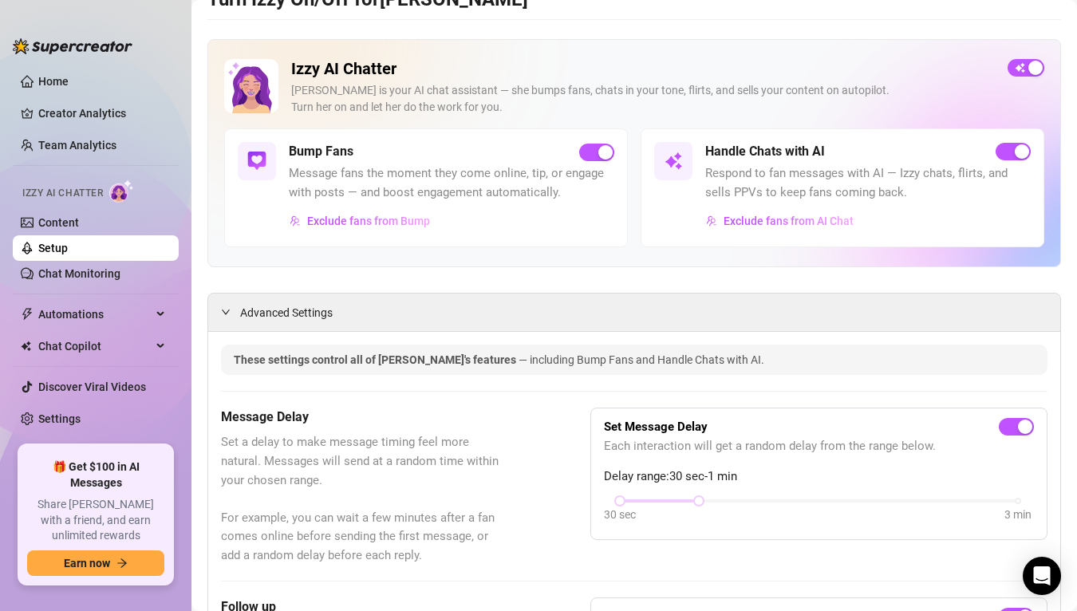
scroll to position [96, 0]
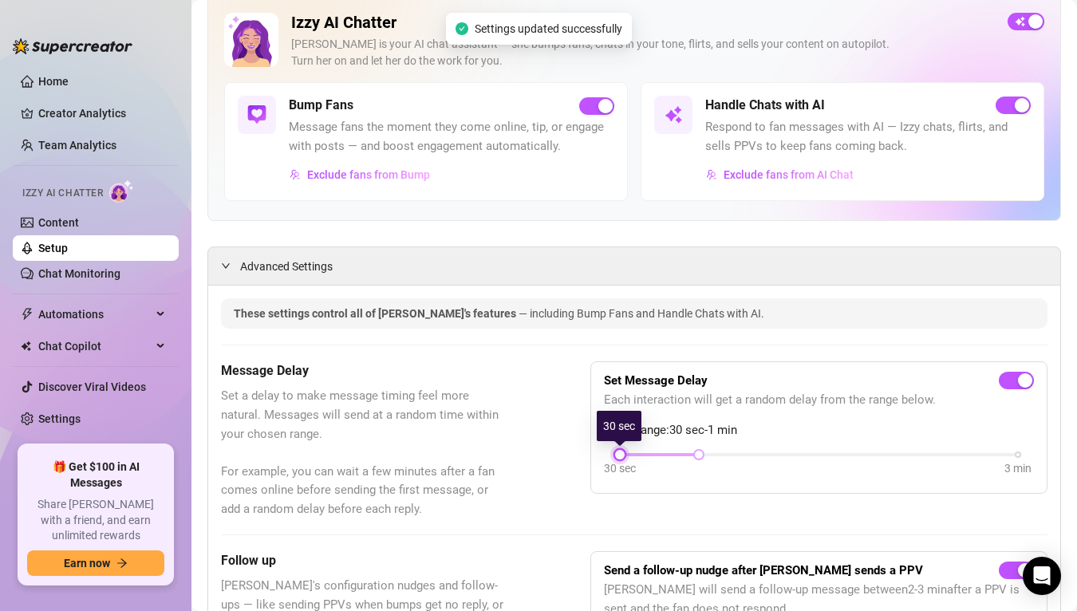
click at [623, 451] on div at bounding box center [620, 455] width 8 height 8
click at [621, 455] on div at bounding box center [620, 455] width 8 height 8
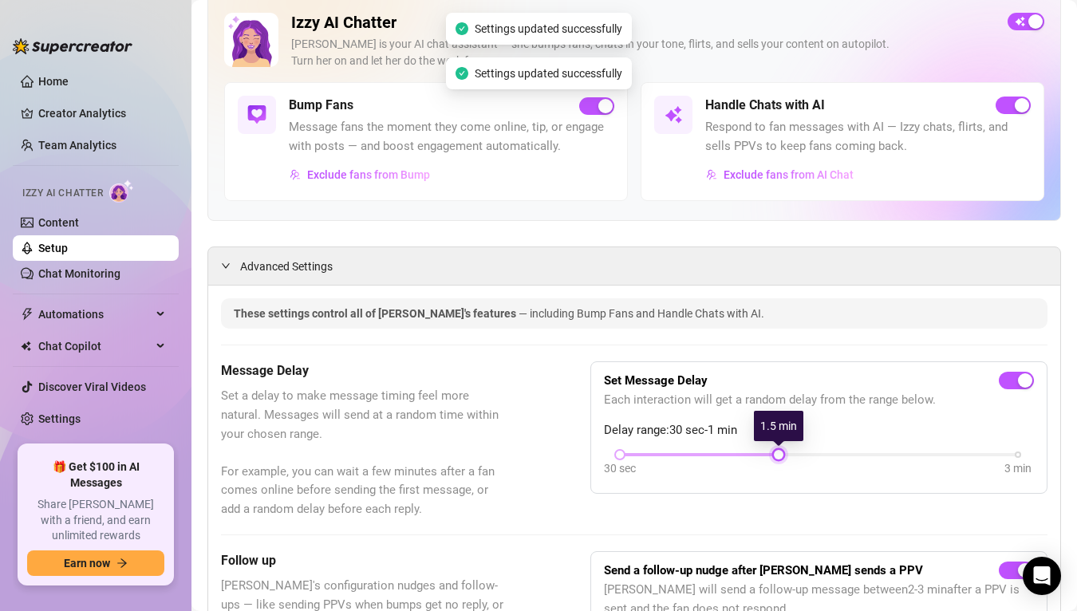
drag, startPoint x: 703, startPoint y: 454, endPoint x: 802, endPoint y: 454, distance: 99.7
click at [802, 454] on div "30 sec 3 min" at bounding box center [819, 453] width 398 height 6
drag, startPoint x: 784, startPoint y: 456, endPoint x: 597, endPoint y: 462, distance: 186.7
click at [597, 463] on div "Set Message Delay Each interaction will get a random delay from the range below…" at bounding box center [818, 427] width 457 height 132
click at [564, 442] on div "Message Delay Set a delay to make message timing feel more natural. Messages wi…" at bounding box center [634, 439] width 826 height 157
